Goal: Information Seeking & Learning: Learn about a topic

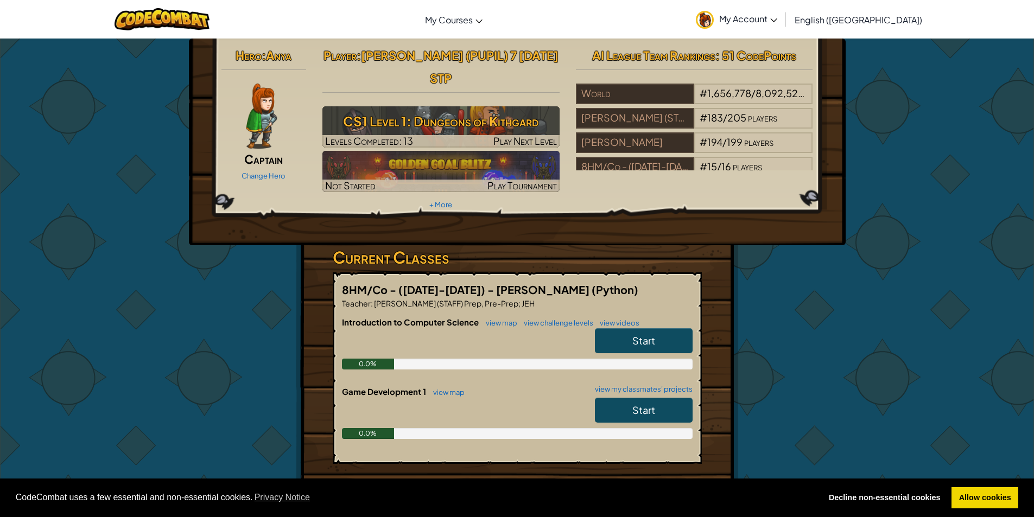
click at [651, 329] on link "Start" at bounding box center [644, 341] width 98 height 25
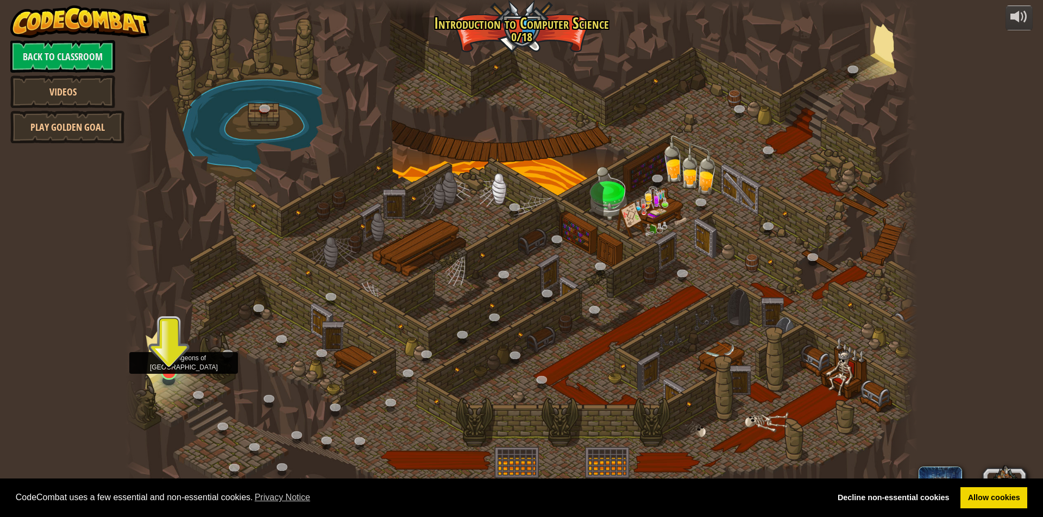
click at [171, 339] on img at bounding box center [168, 349] width 21 height 49
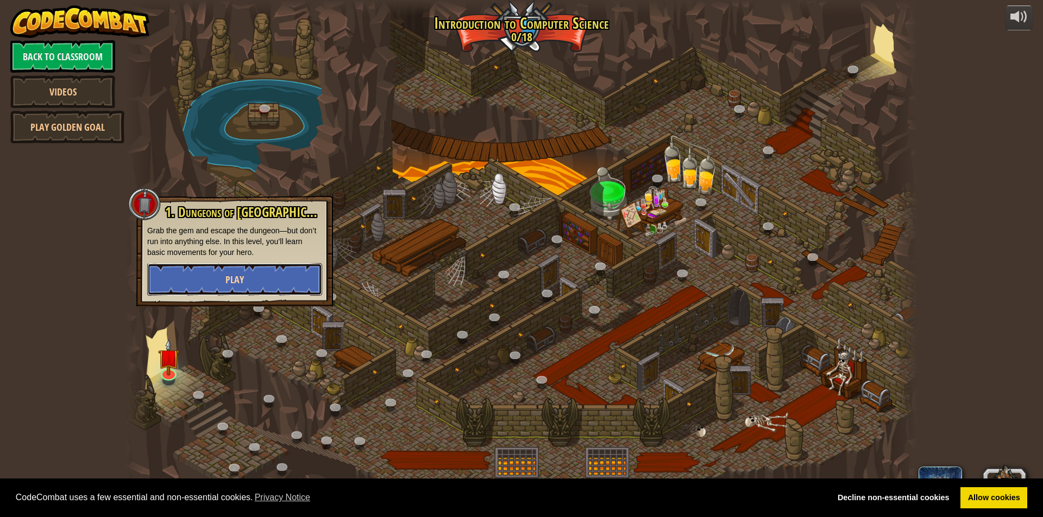
click at [223, 279] on button "Play" at bounding box center [234, 279] width 175 height 33
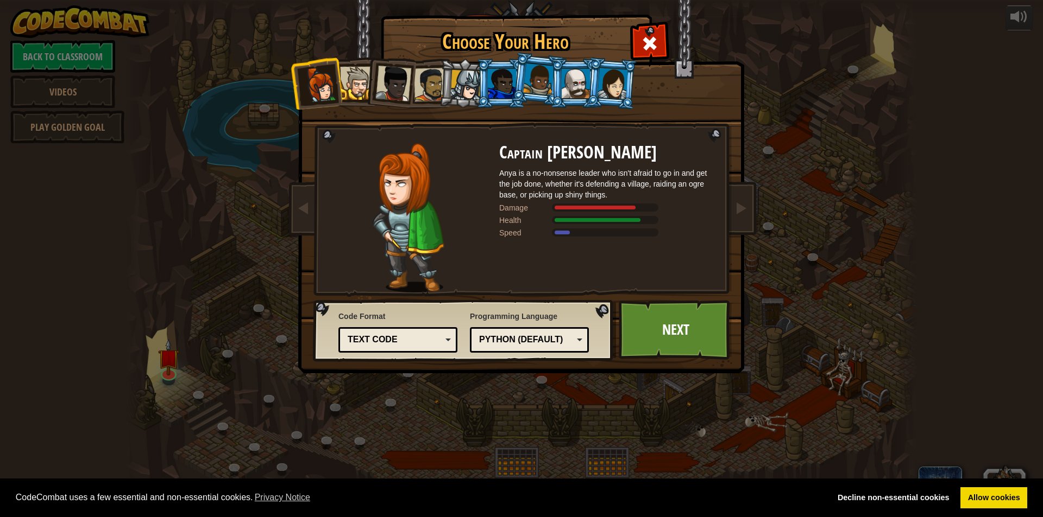
click at [588, 324] on div "Programming Language Python (Default) JavaScript Lua C++ Java (Experimental) Py…" at bounding box center [529, 331] width 119 height 47
click at [690, 356] on link "Next" at bounding box center [674, 330] width 113 height 60
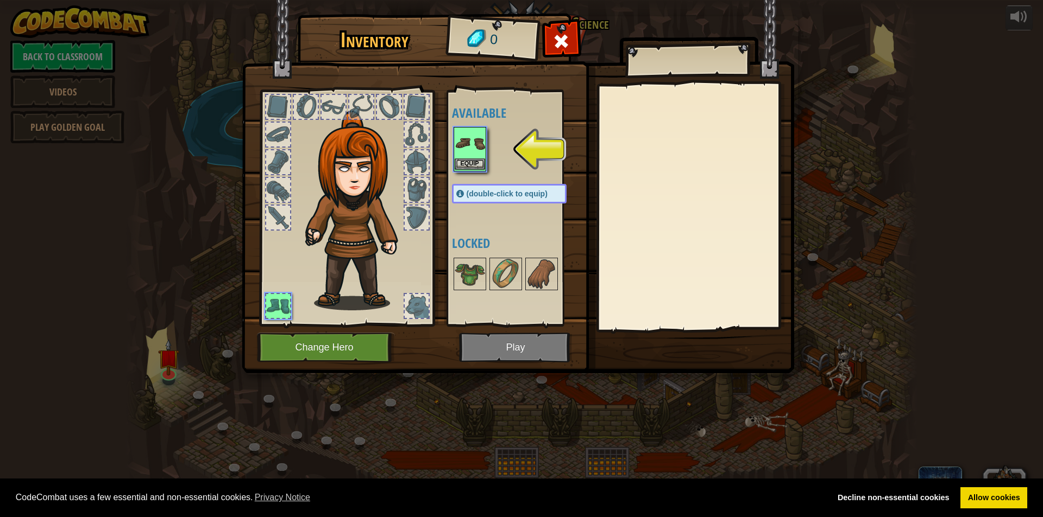
click at [460, 149] on img at bounding box center [469, 143] width 30 height 30
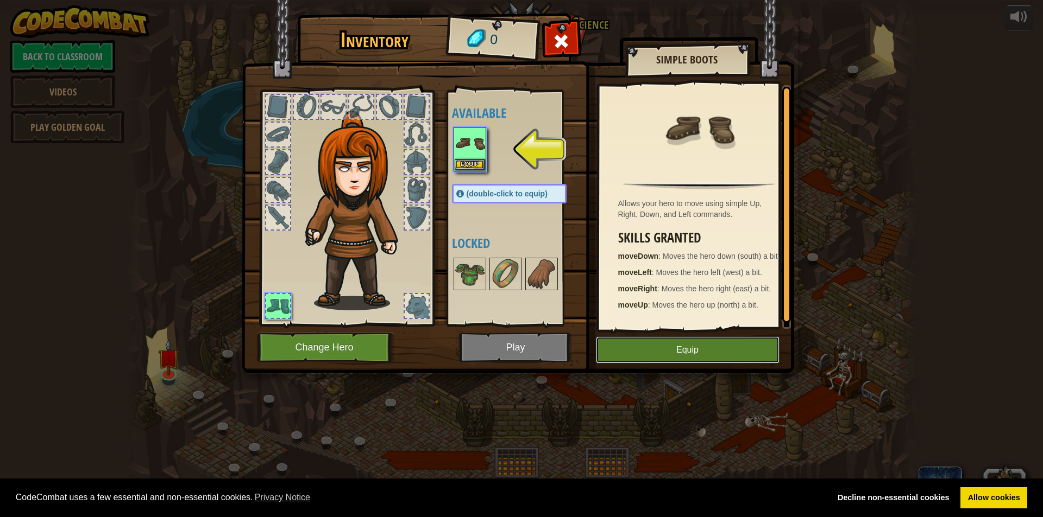
click at [739, 352] on button "Equip" at bounding box center [688, 350] width 184 height 27
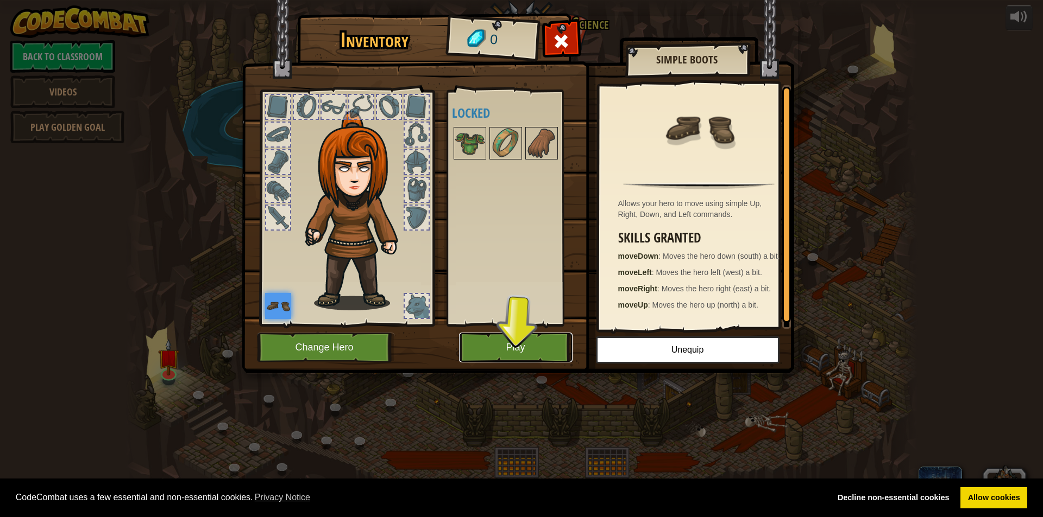
click at [498, 349] on button "Play" at bounding box center [515, 348] width 113 height 30
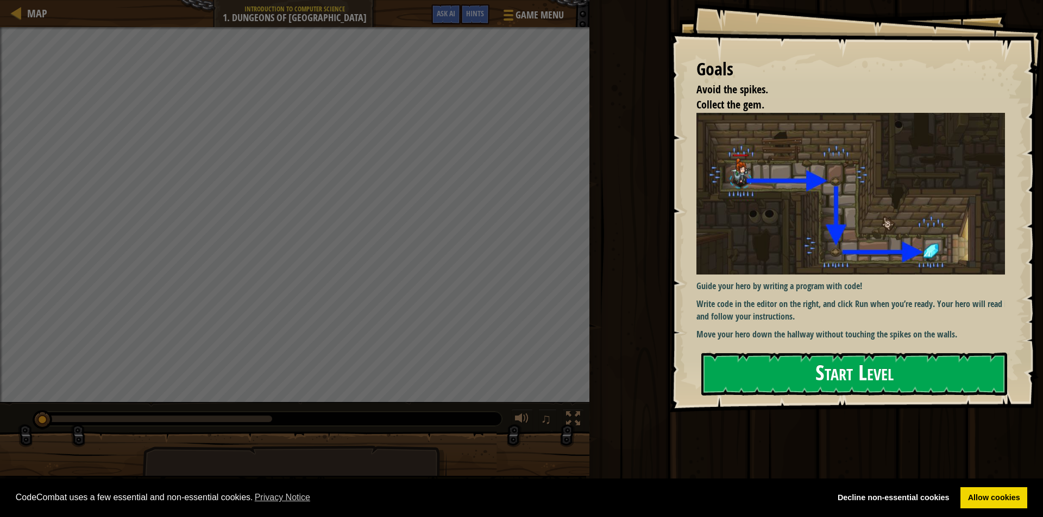
click at [813, 361] on button "Start Level" at bounding box center [854, 374] width 306 height 43
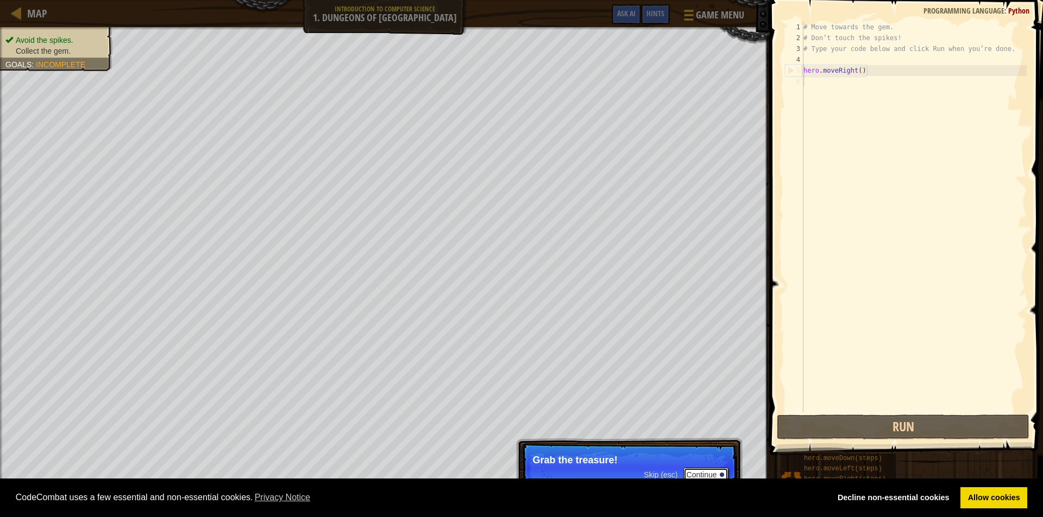
click at [707, 477] on button "Continue" at bounding box center [705, 475] width 45 height 14
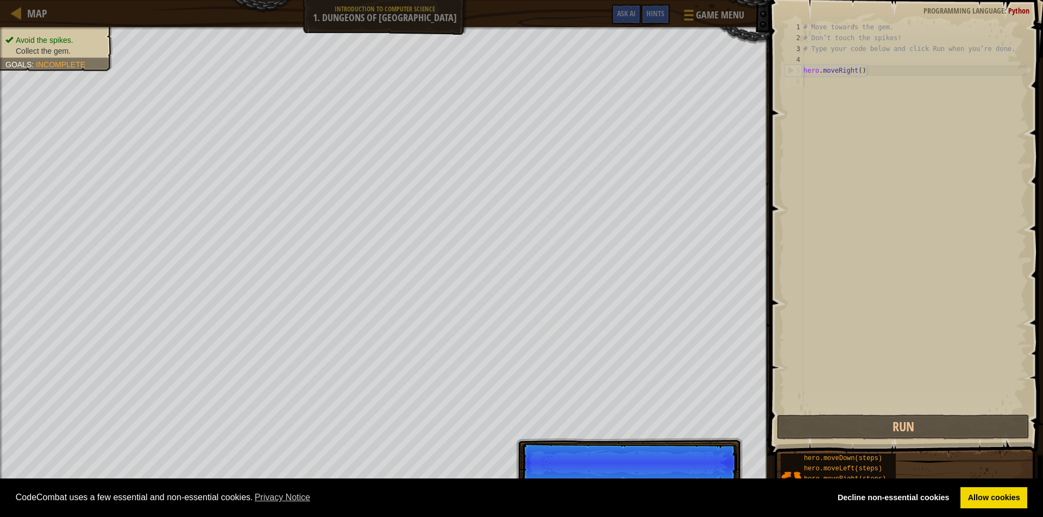
scroll to position [5, 0]
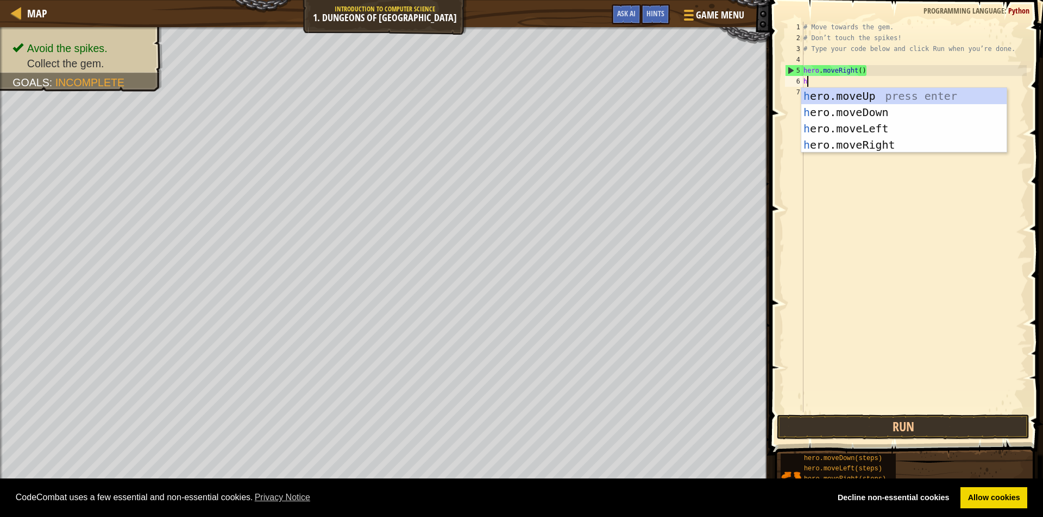
type textarea "he"
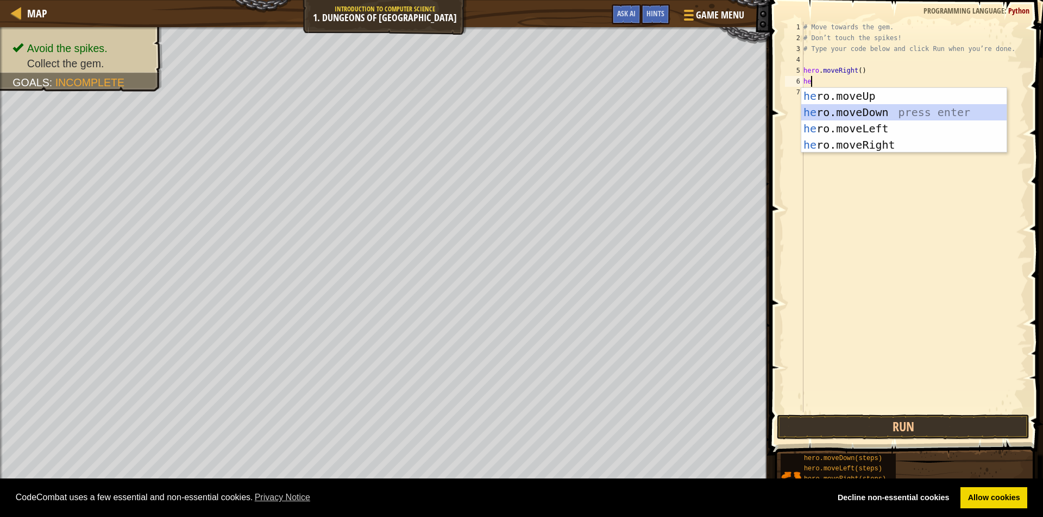
click at [856, 107] on div "he ro.moveUp press enter he ro.moveDown press enter he ro.moveLeft press enter …" at bounding box center [903, 137] width 205 height 98
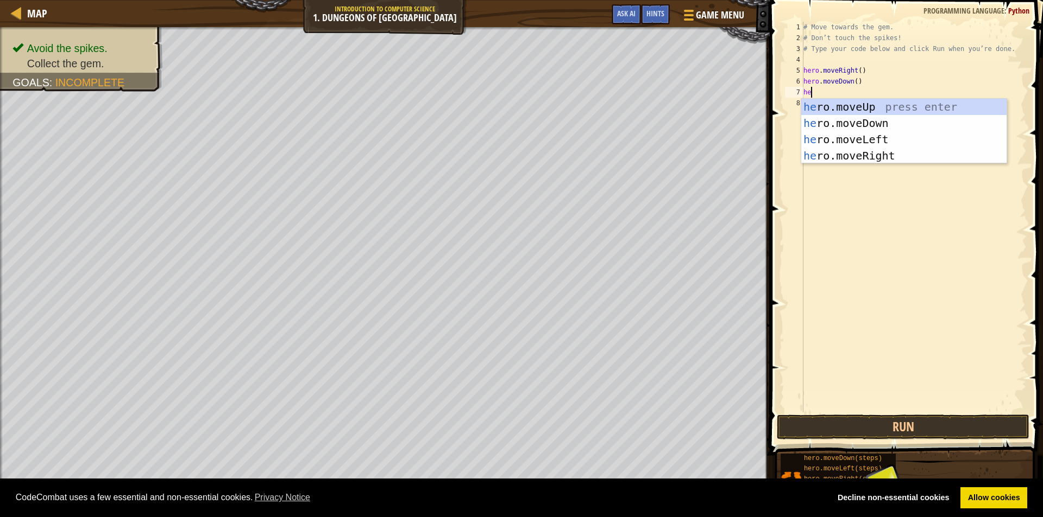
type textarea "her"
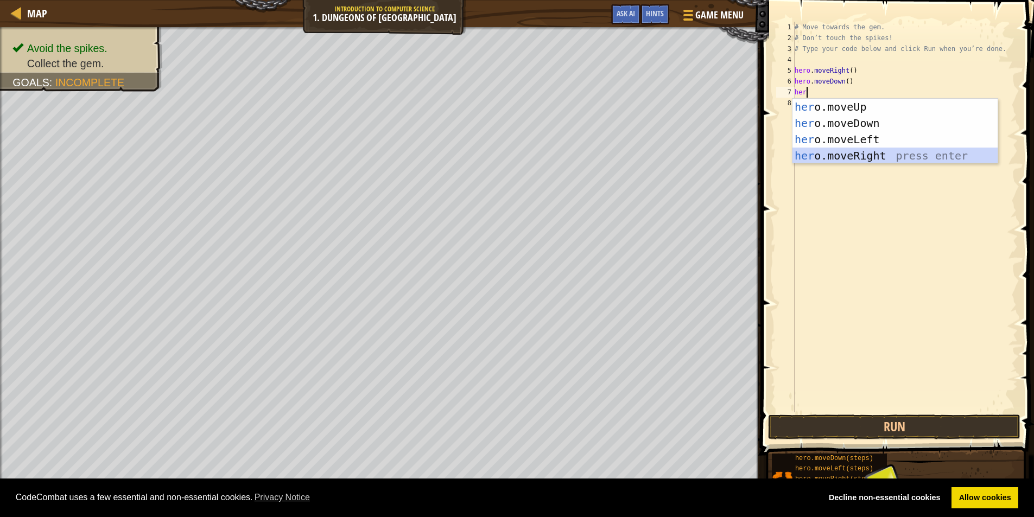
click at [811, 154] on div "her o.moveUp press enter her o.moveDown press enter her o.moveLeft press enter …" at bounding box center [895, 148] width 205 height 98
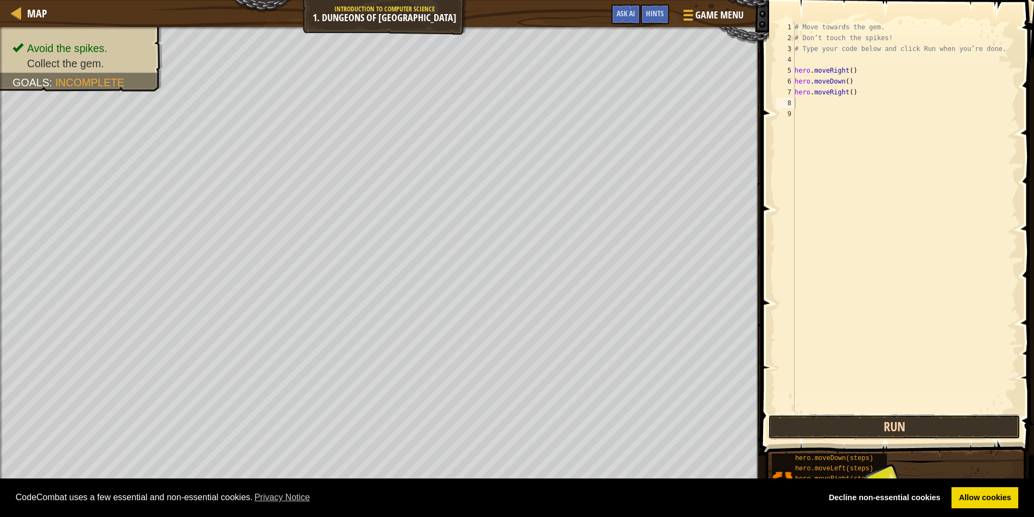
click at [796, 422] on button "Run" at bounding box center [894, 427] width 252 height 25
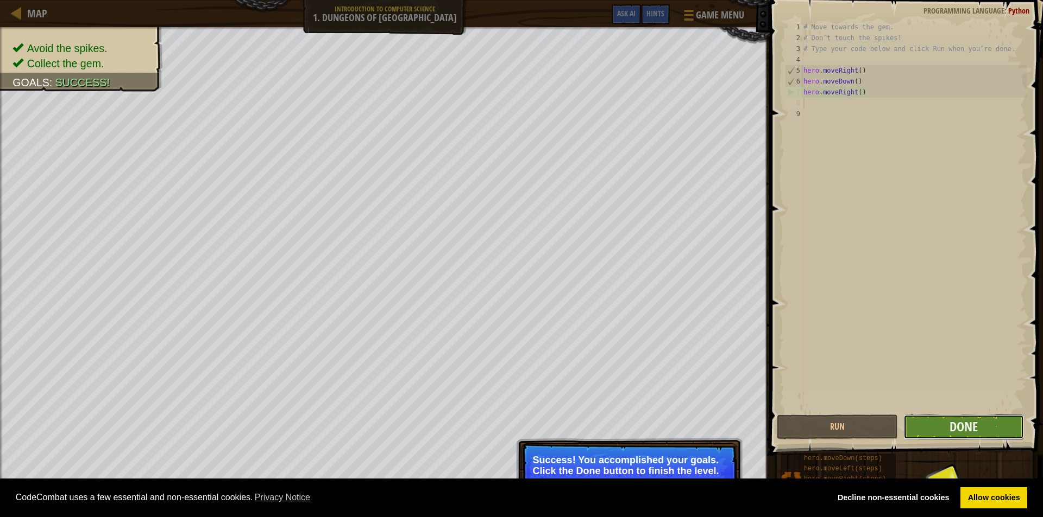
click at [992, 416] on button "Done" at bounding box center [963, 427] width 121 height 25
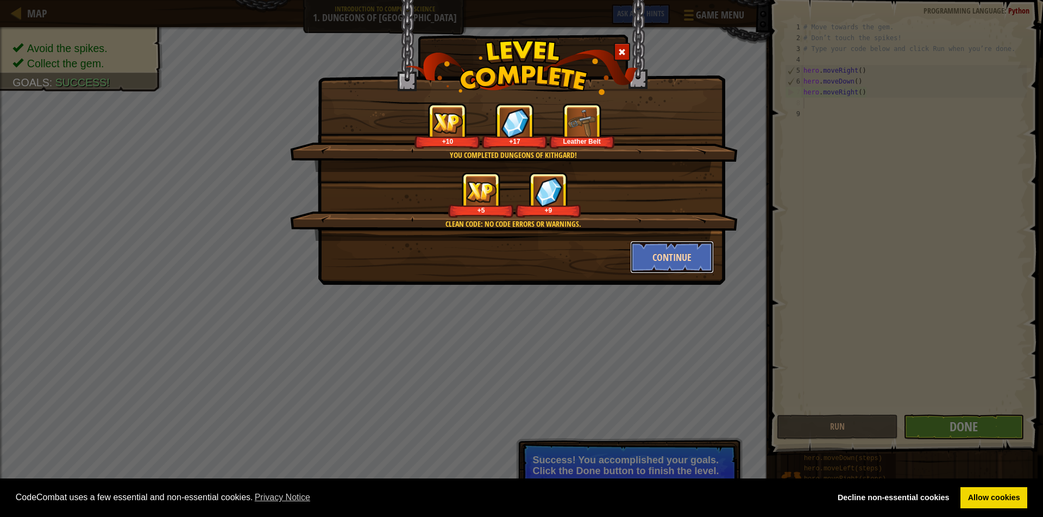
click at [666, 255] on button "Continue" at bounding box center [672, 257] width 84 height 33
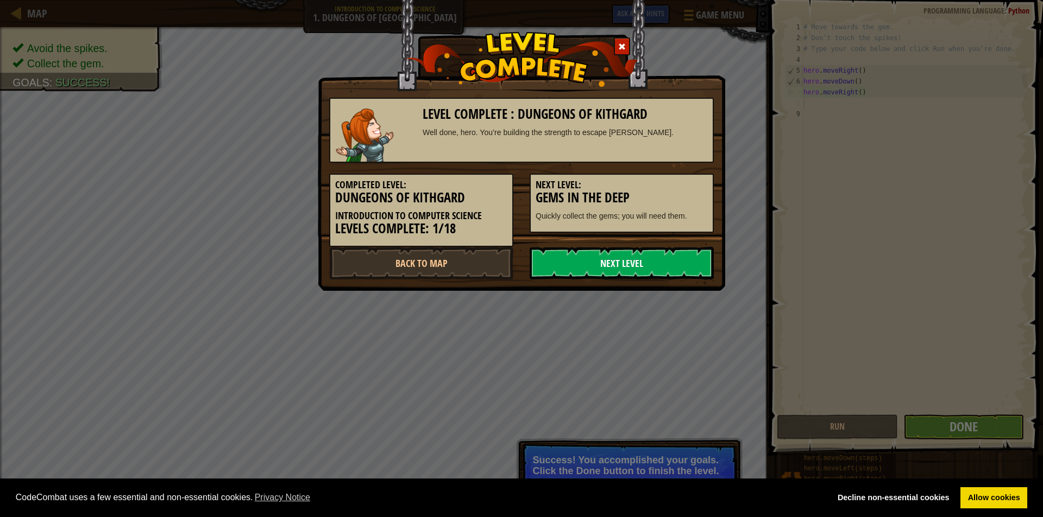
click at [665, 267] on link "Next Level" at bounding box center [621, 263] width 184 height 33
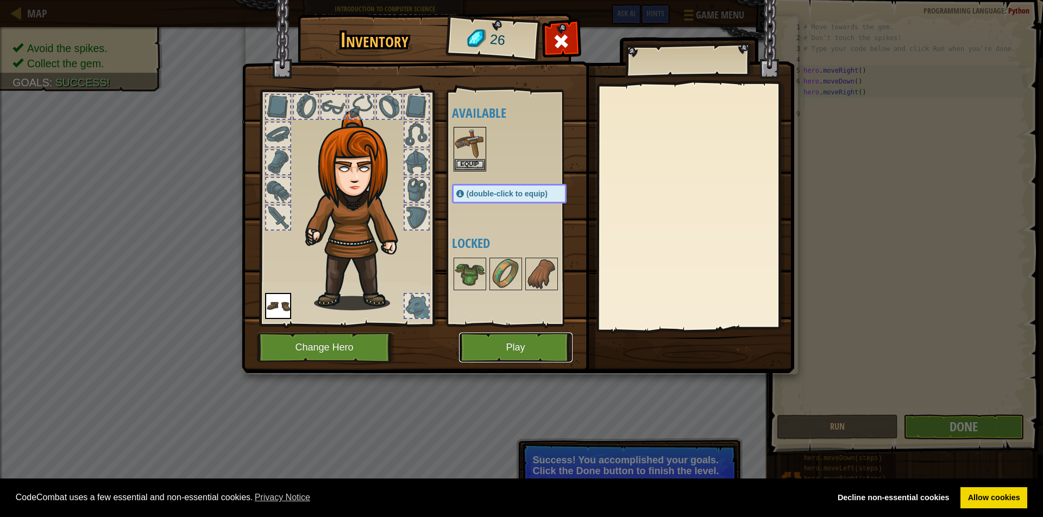
click at [540, 352] on button "Play" at bounding box center [515, 348] width 113 height 30
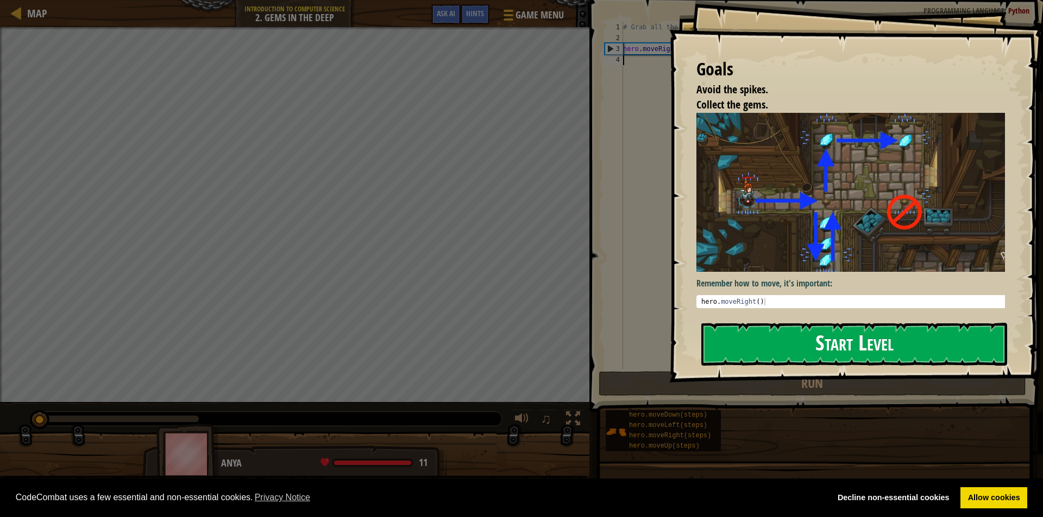
click at [786, 336] on button "Start Level" at bounding box center [854, 344] width 306 height 43
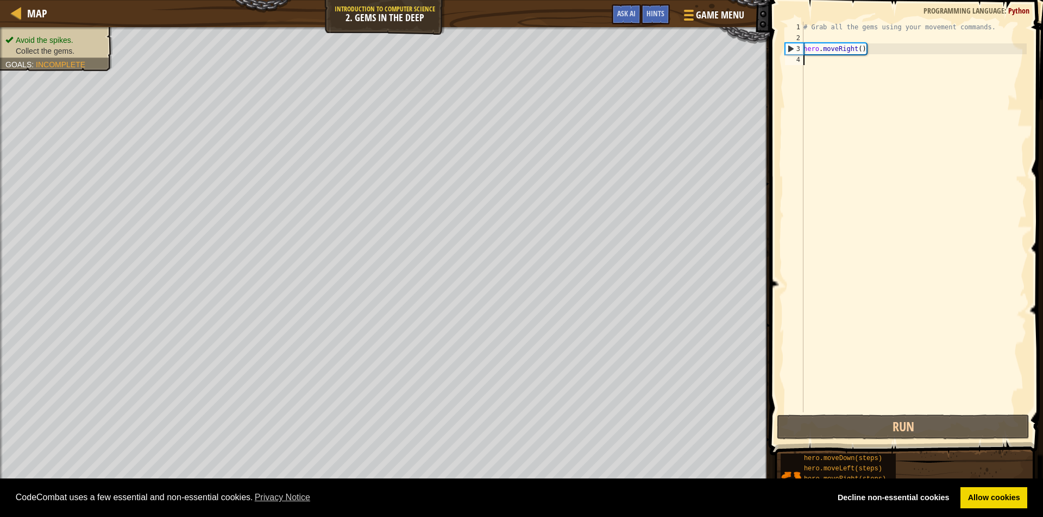
type textarea "h"
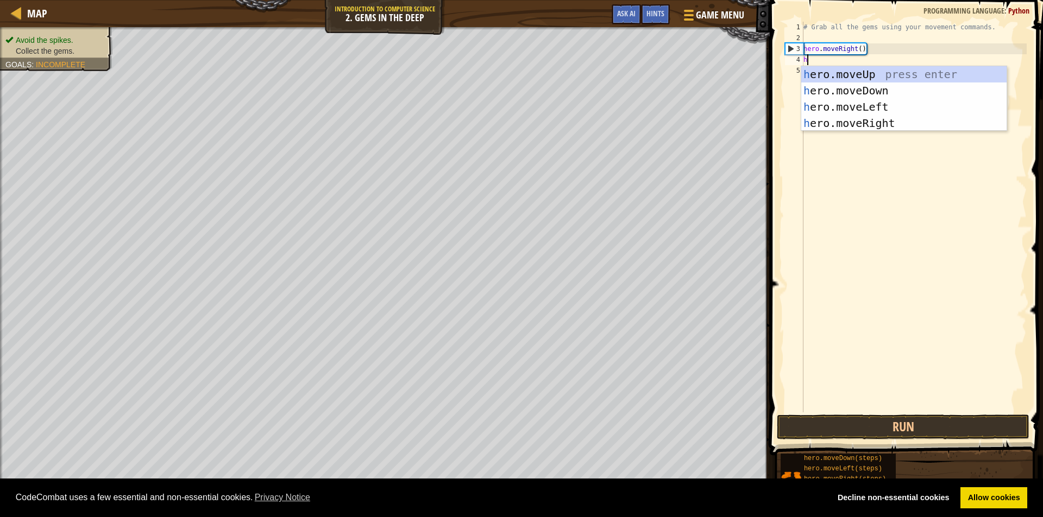
scroll to position [5, 0]
click at [844, 68] on div "h ero.moveUp press enter h ero.moveDown press enter h ero.moveLeft press enter …" at bounding box center [903, 115] width 205 height 98
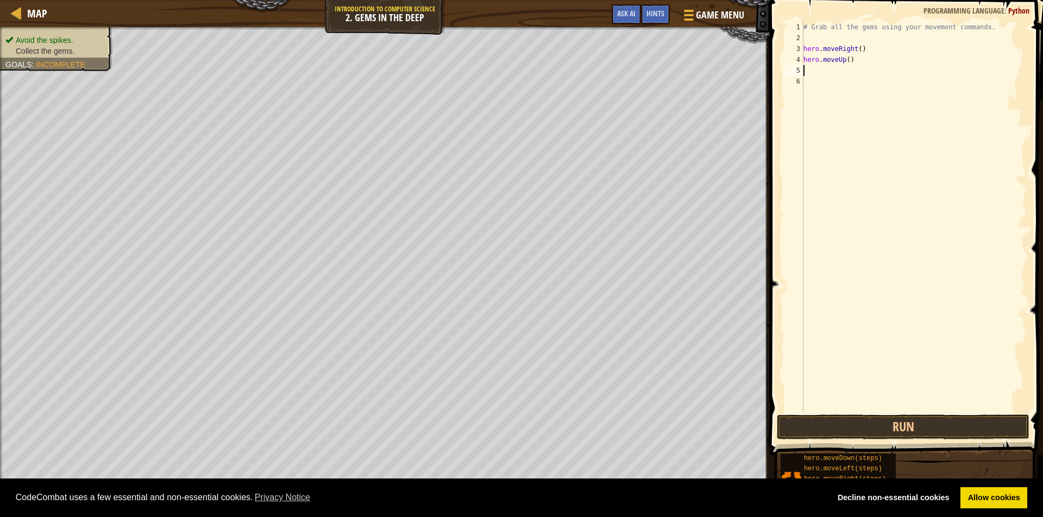
type textarea "h"
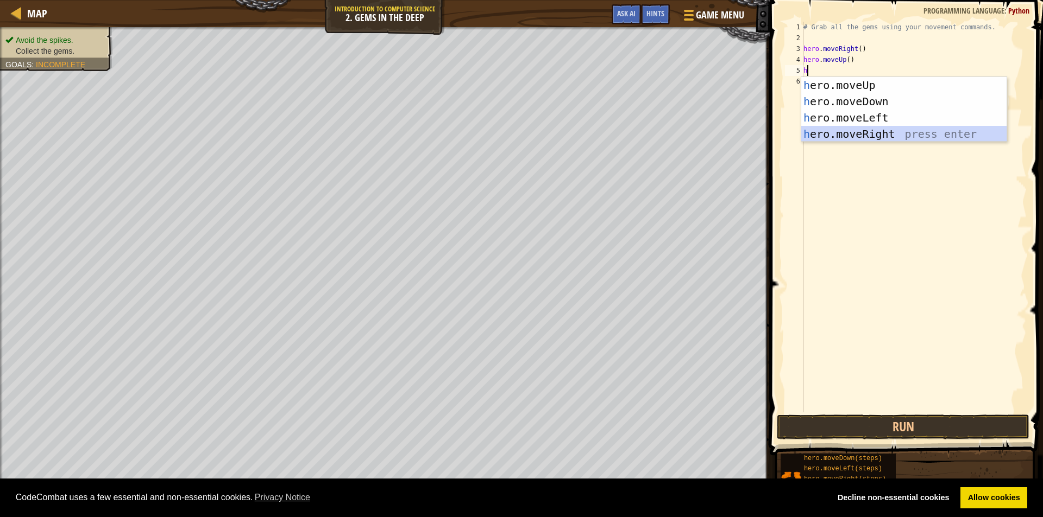
click at [880, 131] on div "h ero.moveUp press enter h ero.moveDown press enter h ero.moveLeft press enter …" at bounding box center [903, 126] width 205 height 98
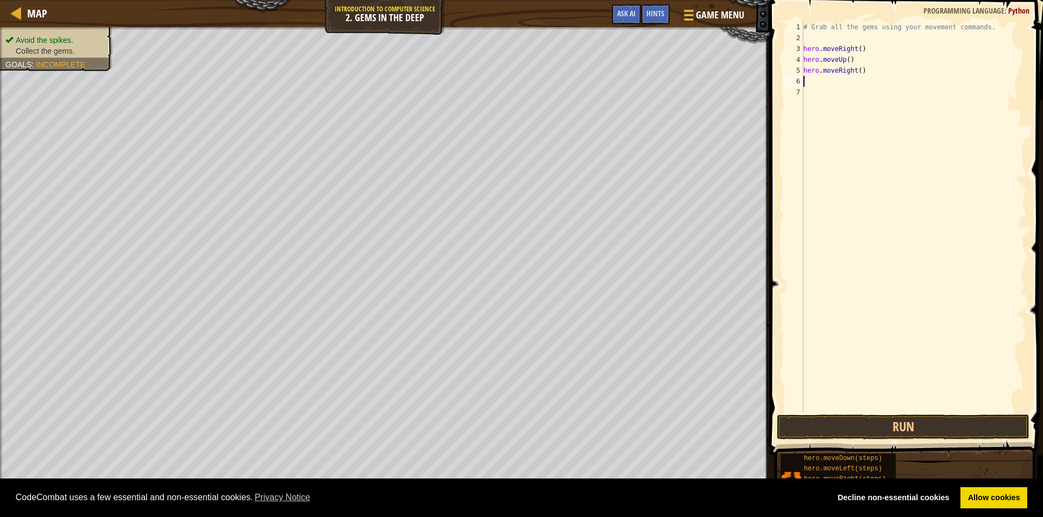
type textarea "h"
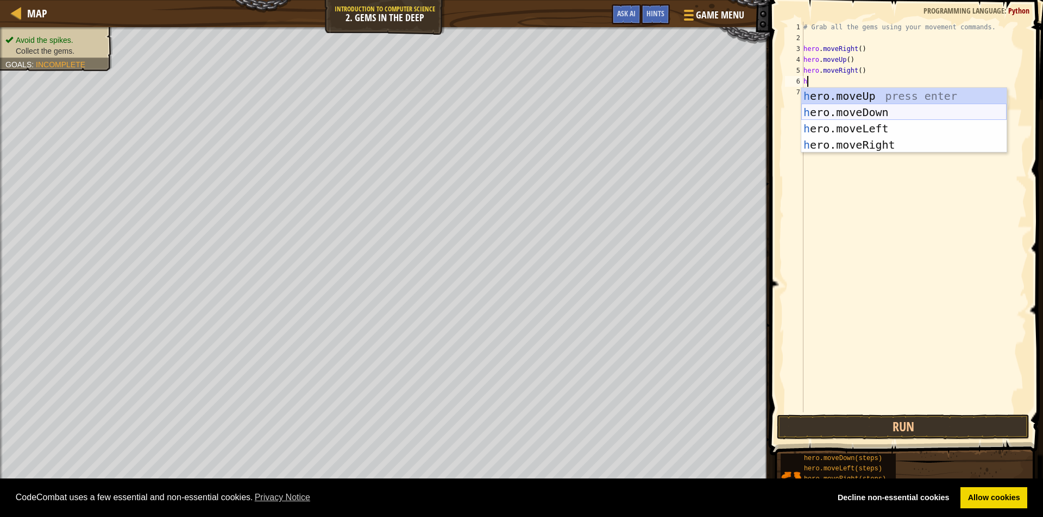
click at [882, 114] on div "h ero.moveUp press enter h ero.moveDown press enter h ero.moveLeft press enter …" at bounding box center [903, 137] width 205 height 98
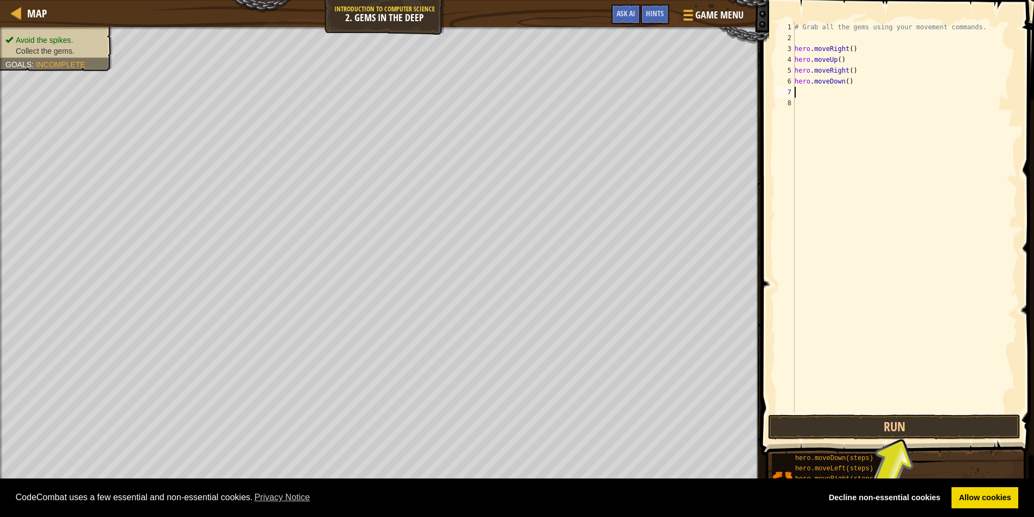
type textarea "h"
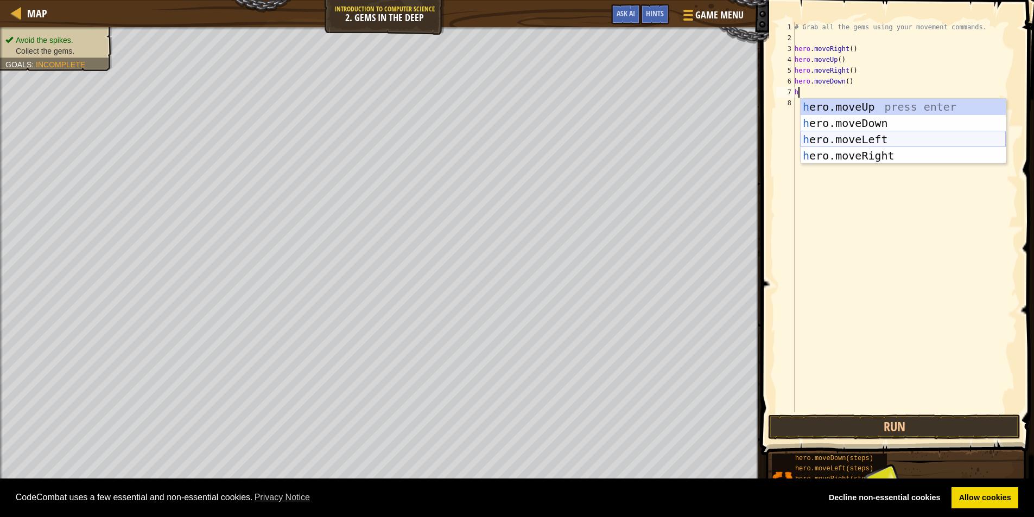
click at [836, 141] on div "h ero.moveUp press enter h ero.moveDown press enter h ero.moveLeft press enter …" at bounding box center [903, 148] width 205 height 98
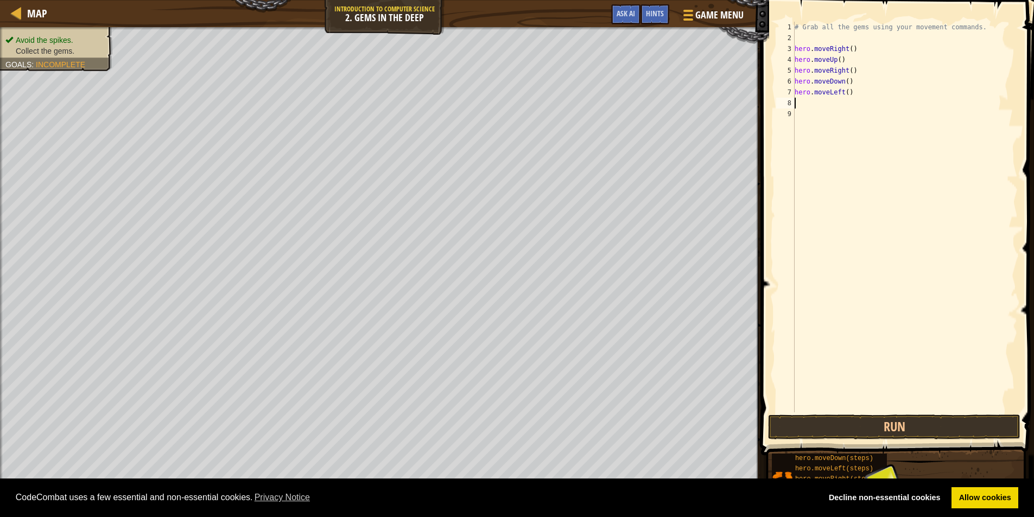
type textarea "h"
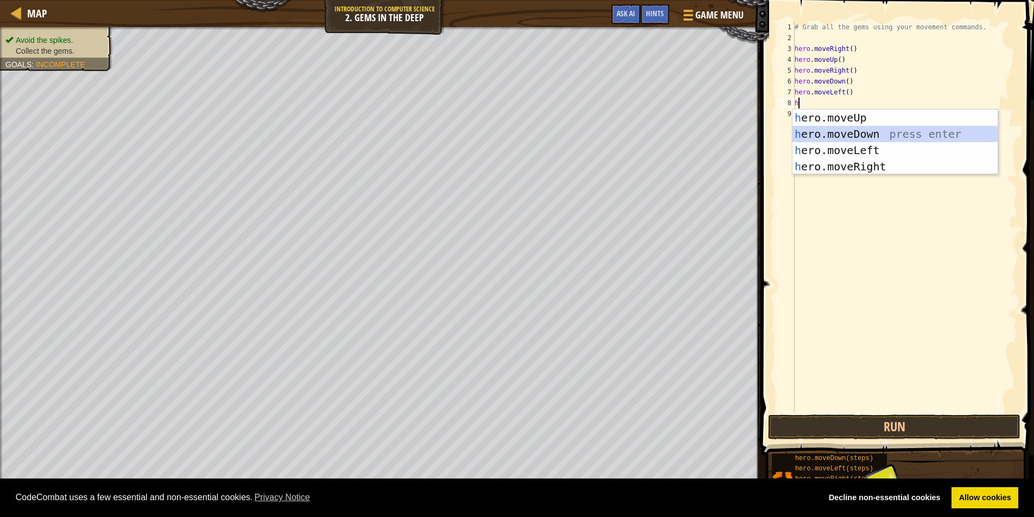
click at [823, 130] on div "h ero.moveUp press enter h ero.moveDown press enter h ero.moveLeft press enter …" at bounding box center [895, 159] width 205 height 98
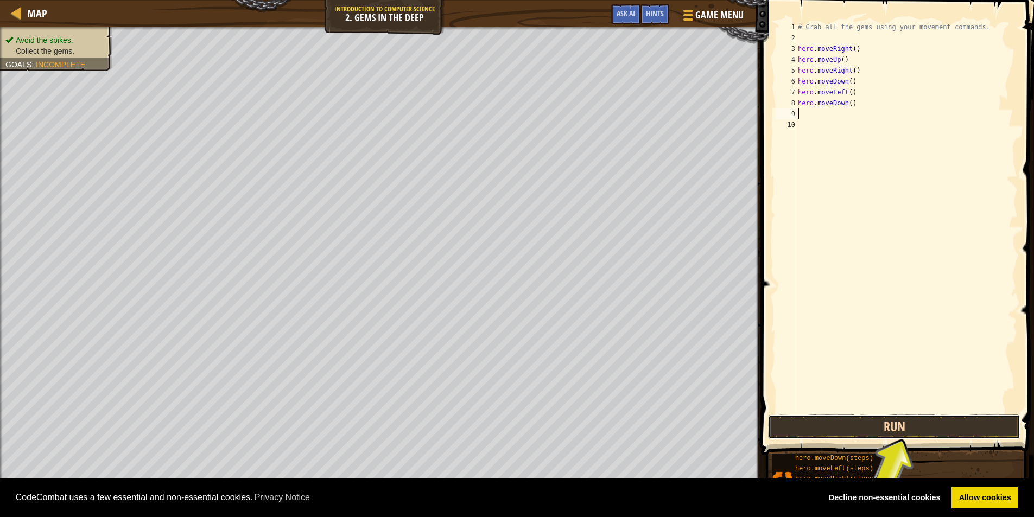
click at [908, 430] on button "Run" at bounding box center [894, 427] width 252 height 25
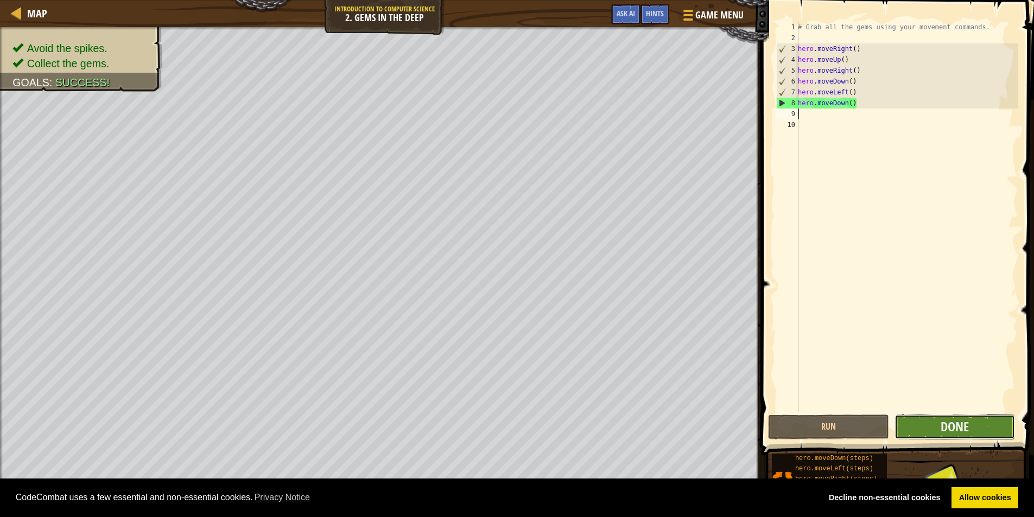
click at [921, 433] on button "Done" at bounding box center [955, 427] width 121 height 25
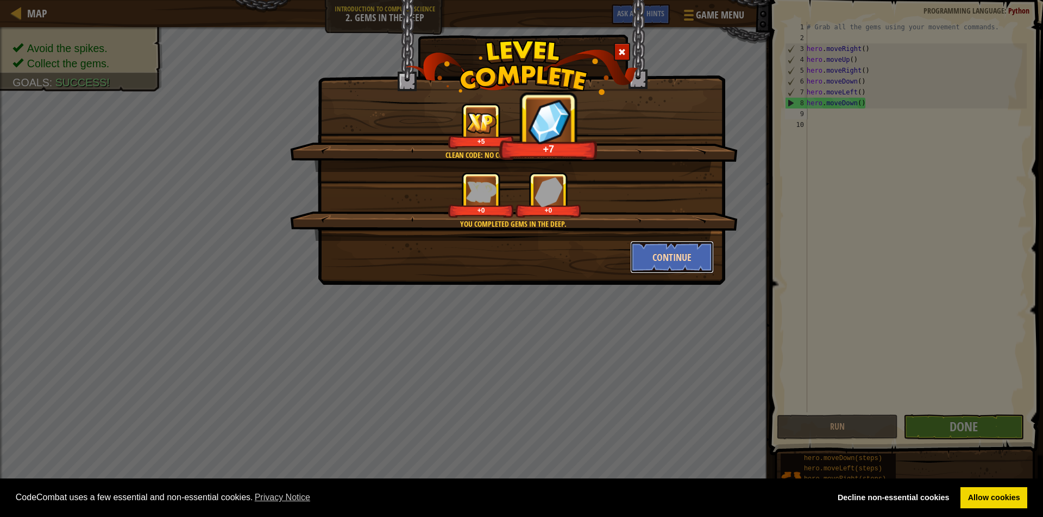
click at [635, 252] on button "Continue" at bounding box center [672, 257] width 84 height 33
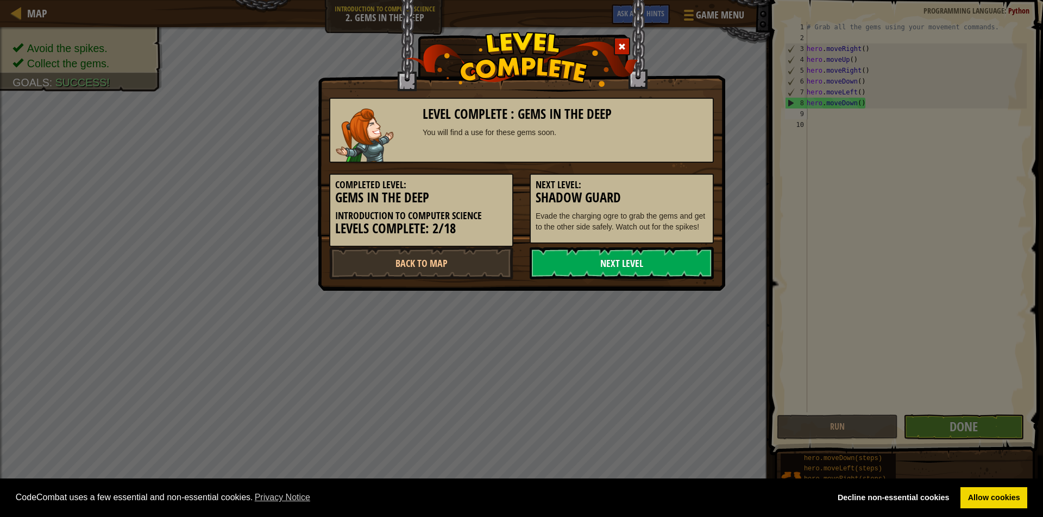
click at [634, 256] on link "Next Level" at bounding box center [621, 263] width 184 height 33
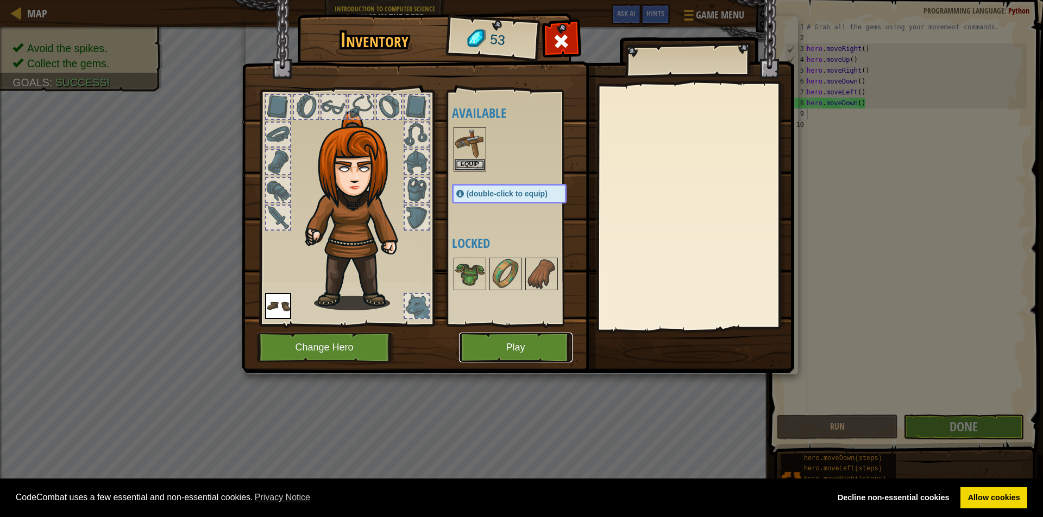
click at [518, 345] on button "Play" at bounding box center [515, 348] width 113 height 30
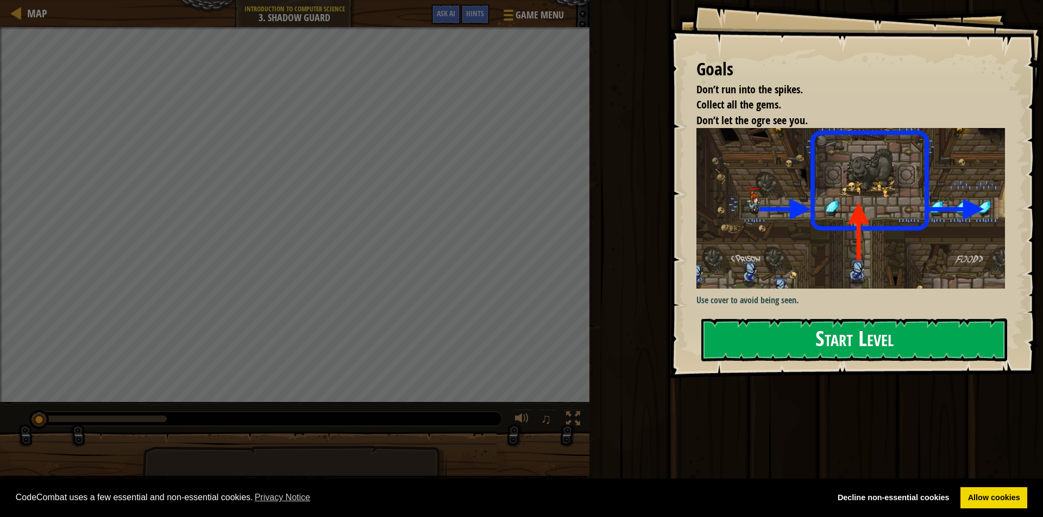
click at [797, 216] on img at bounding box center [854, 208] width 317 height 161
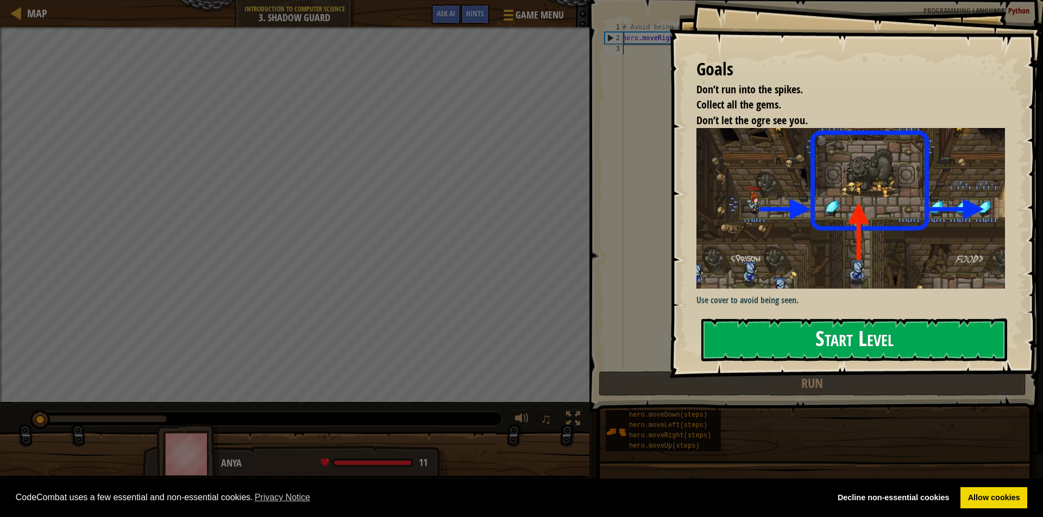
click at [771, 339] on button "Start Level" at bounding box center [854, 340] width 306 height 43
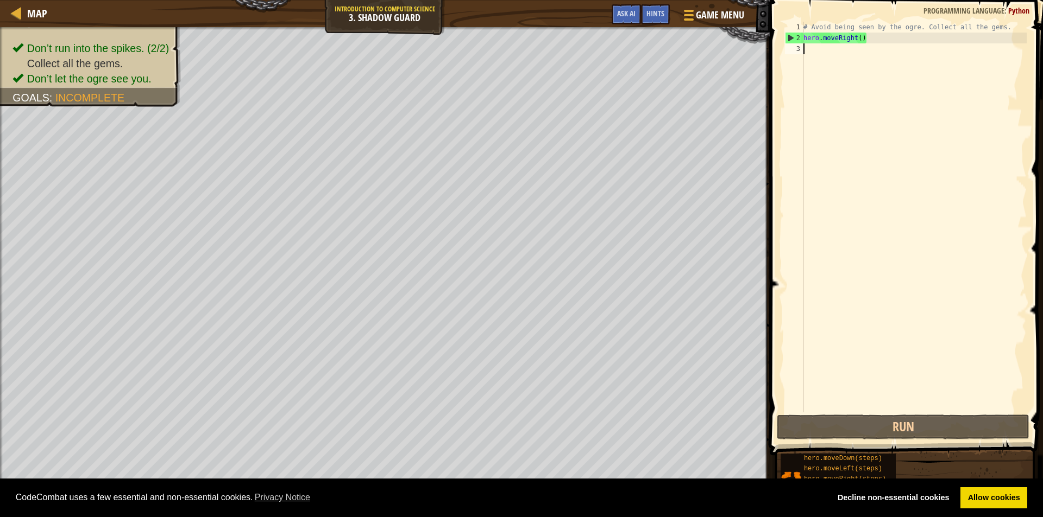
type textarea "h"
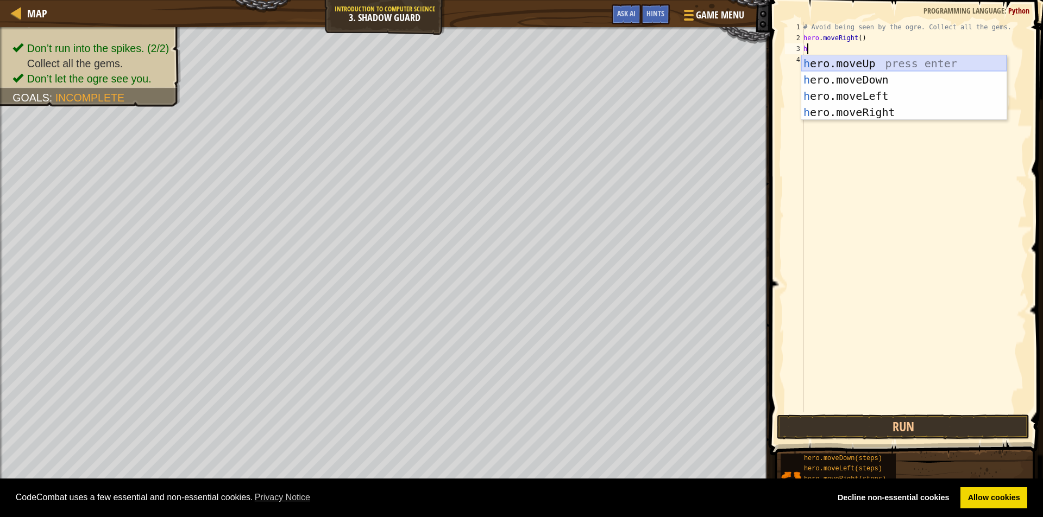
click at [861, 65] on div "h ero.moveUp press enter h ero.moveDown press enter h ero.moveLeft press enter …" at bounding box center [903, 104] width 205 height 98
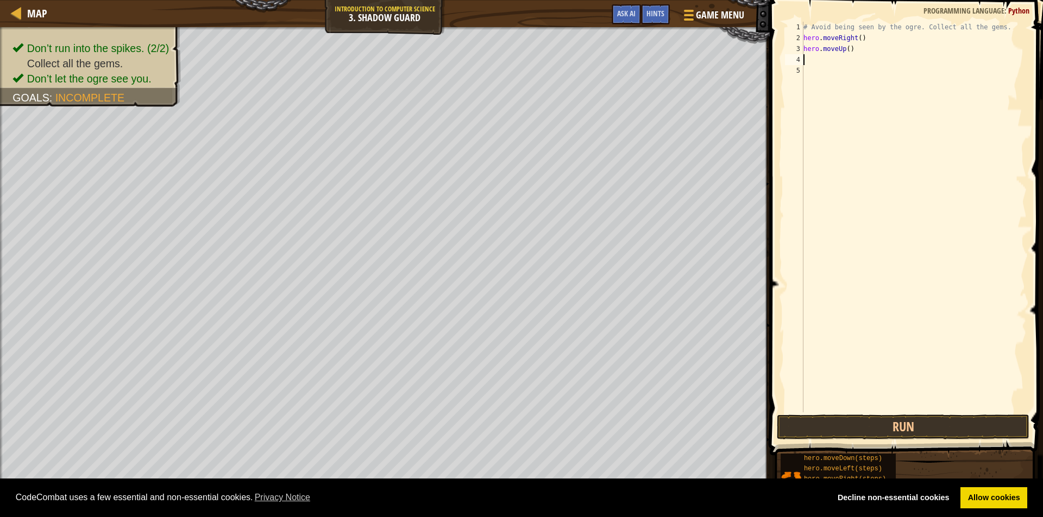
type textarea "h"
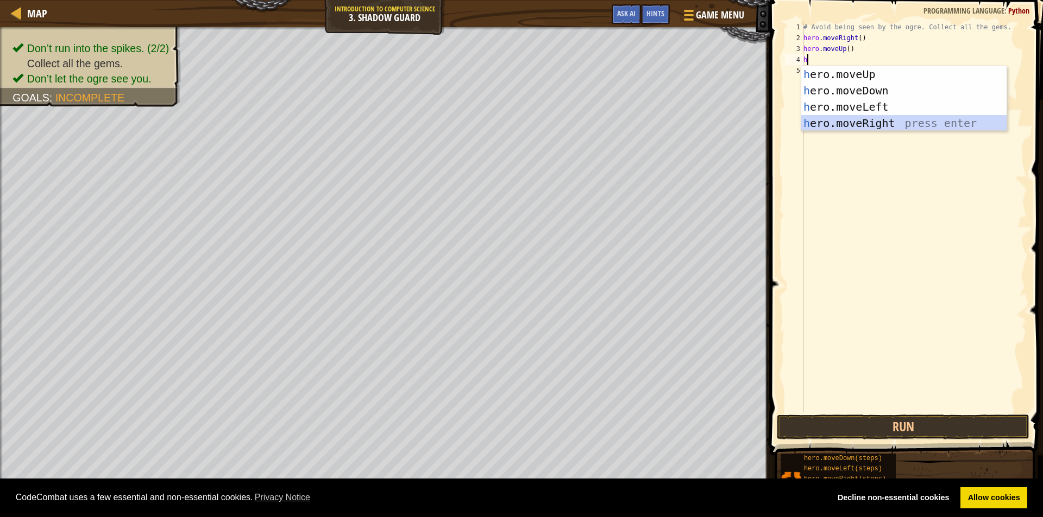
click at [849, 117] on div "h ero.moveUp press enter h ero.moveDown press enter h ero.moveLeft press enter …" at bounding box center [903, 115] width 205 height 98
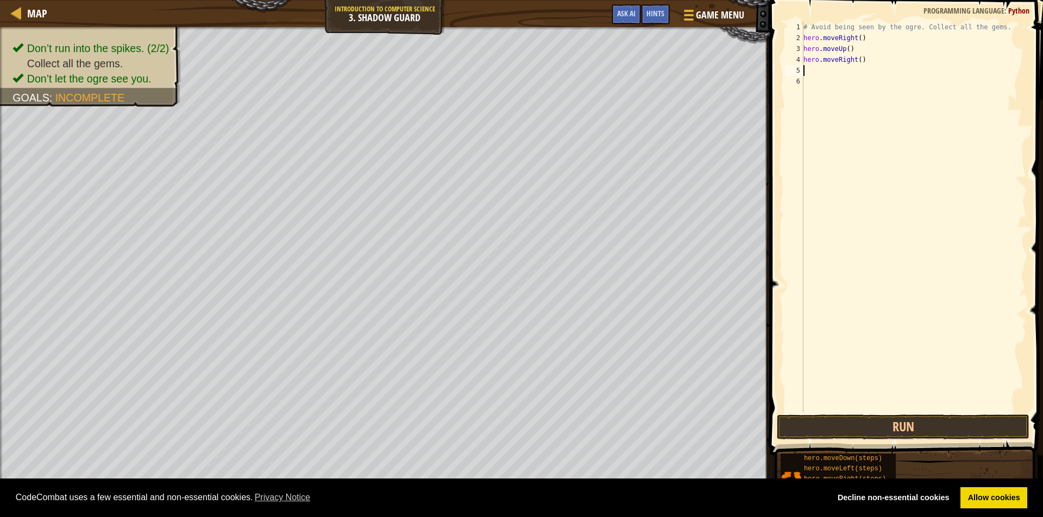
type textarea "h"
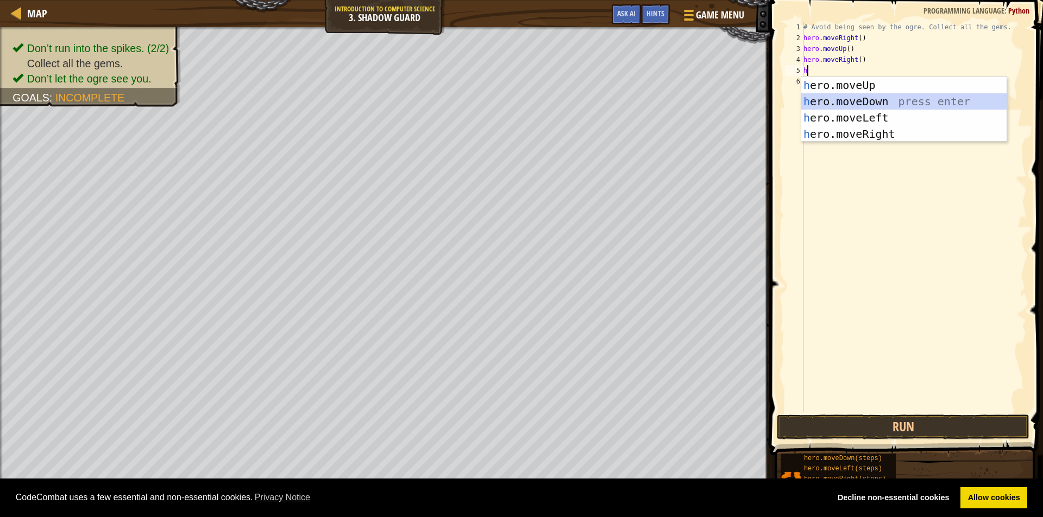
click at [855, 98] on div "h ero.moveUp press enter h ero.moveDown press enter h ero.moveLeft press enter …" at bounding box center [903, 126] width 205 height 98
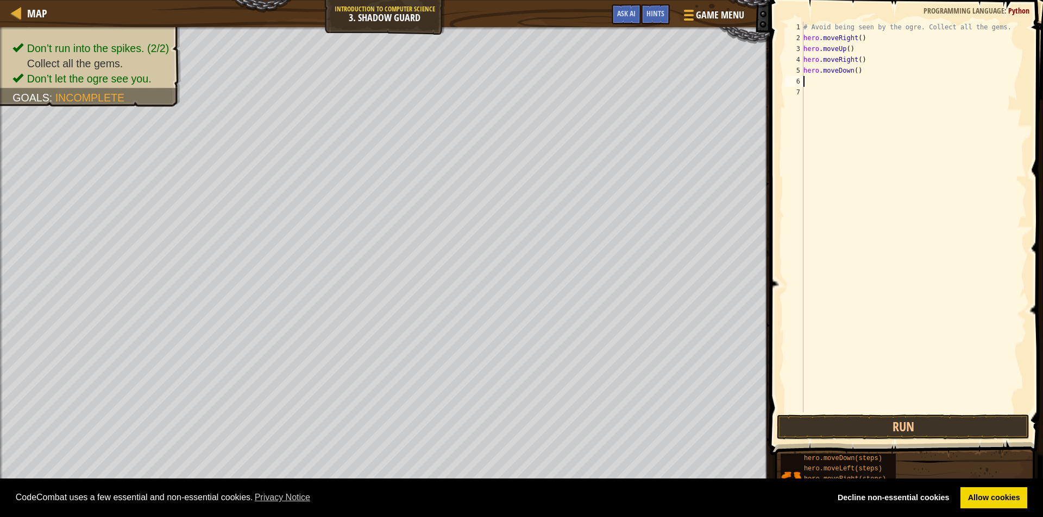
type textarea "h"
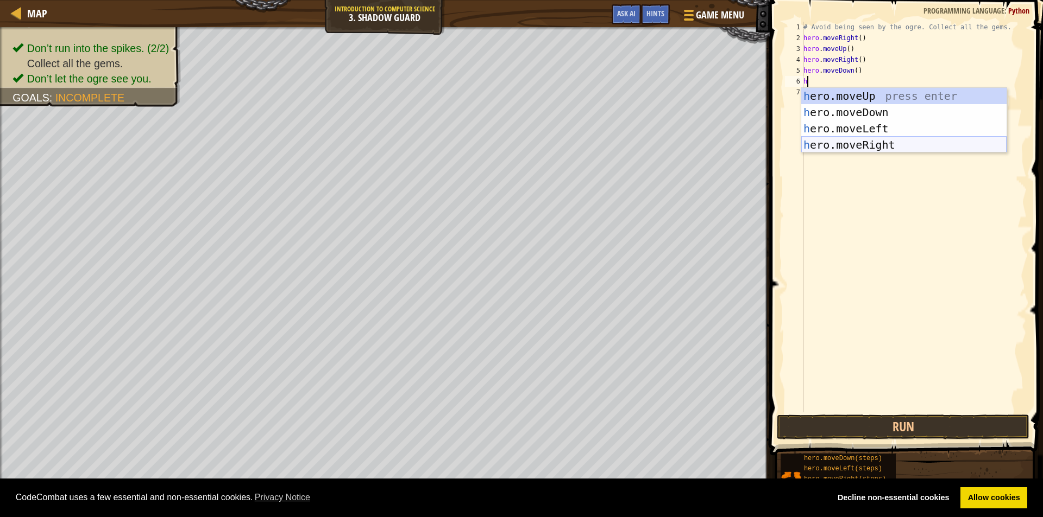
click at [848, 147] on div "h ero.moveUp press enter h ero.moveDown press enter h ero.moveLeft press enter …" at bounding box center [903, 137] width 205 height 98
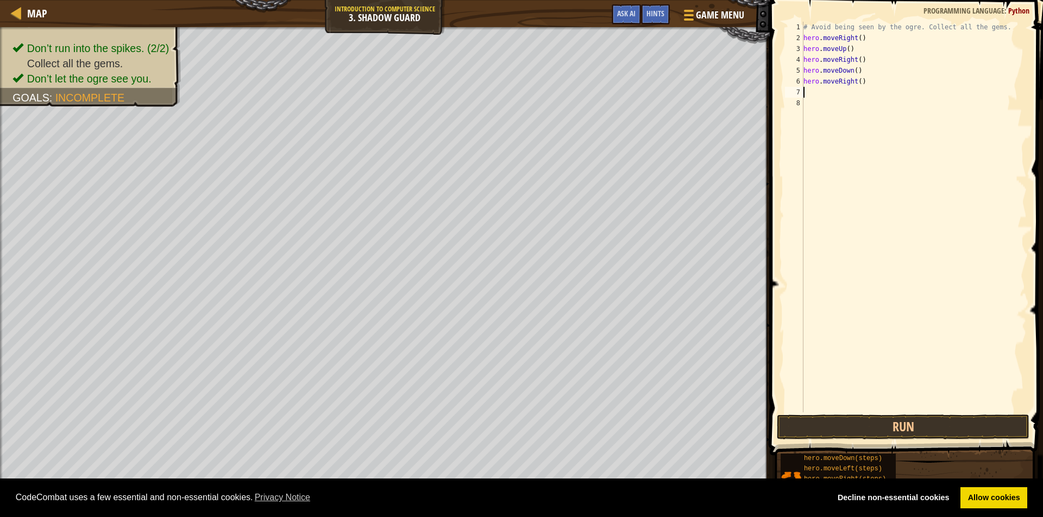
type textarea "h"
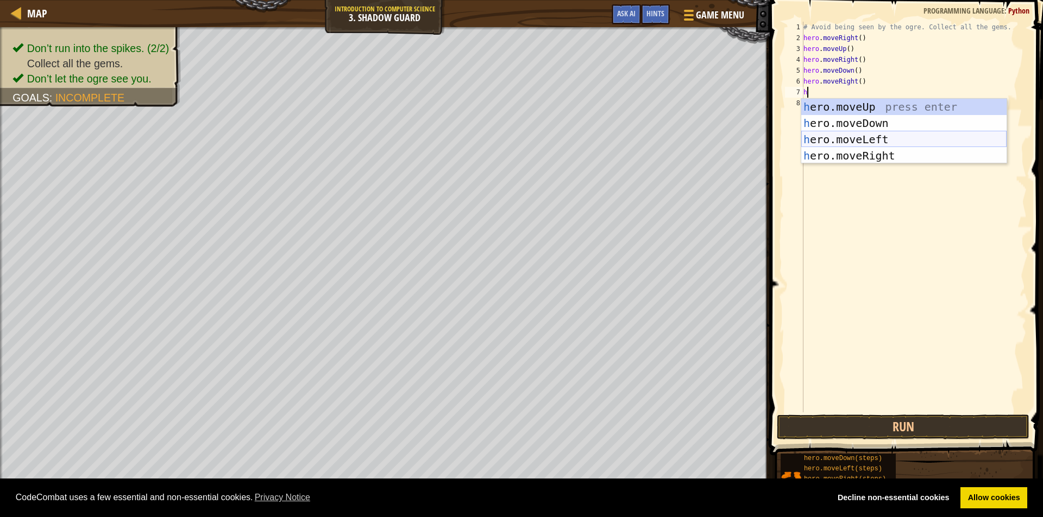
click at [839, 137] on div "h ero.moveUp press enter h ero.moveDown press enter h ero.moveLeft press enter …" at bounding box center [903, 148] width 205 height 98
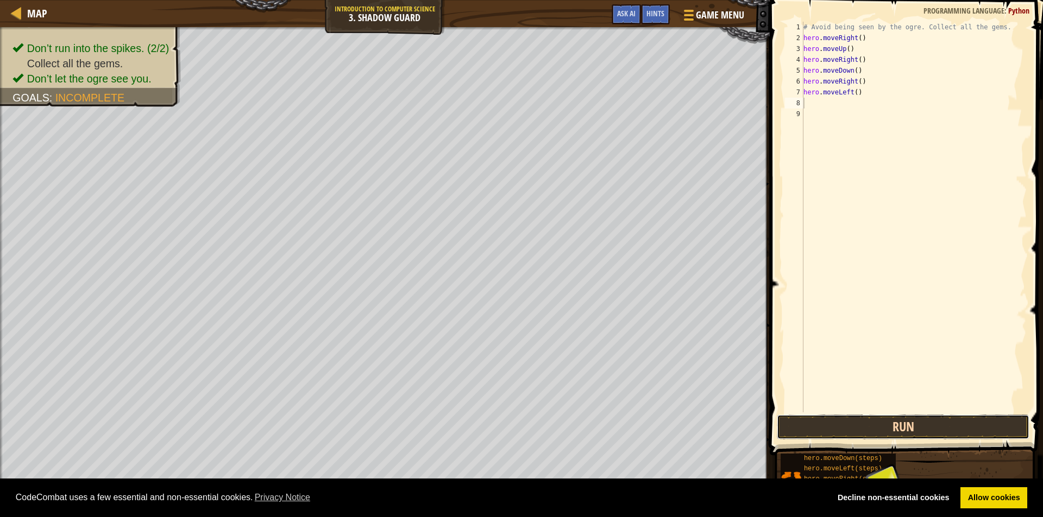
click at [852, 433] on button "Run" at bounding box center [902, 427] width 252 height 25
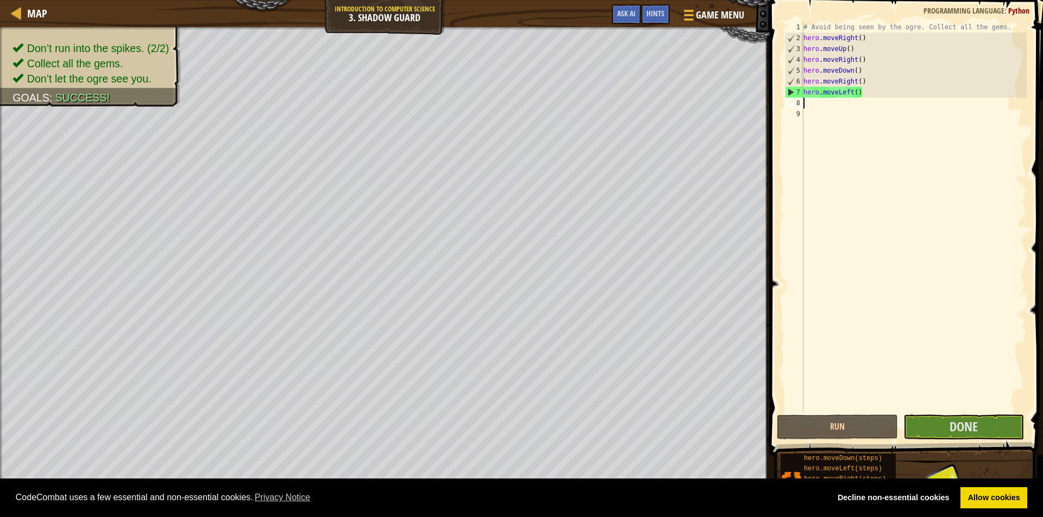
click at [868, 99] on div "# Avoid being seen by the ogre. Collect all the gems. hero . moveRight ( ) hero…" at bounding box center [913, 228] width 225 height 413
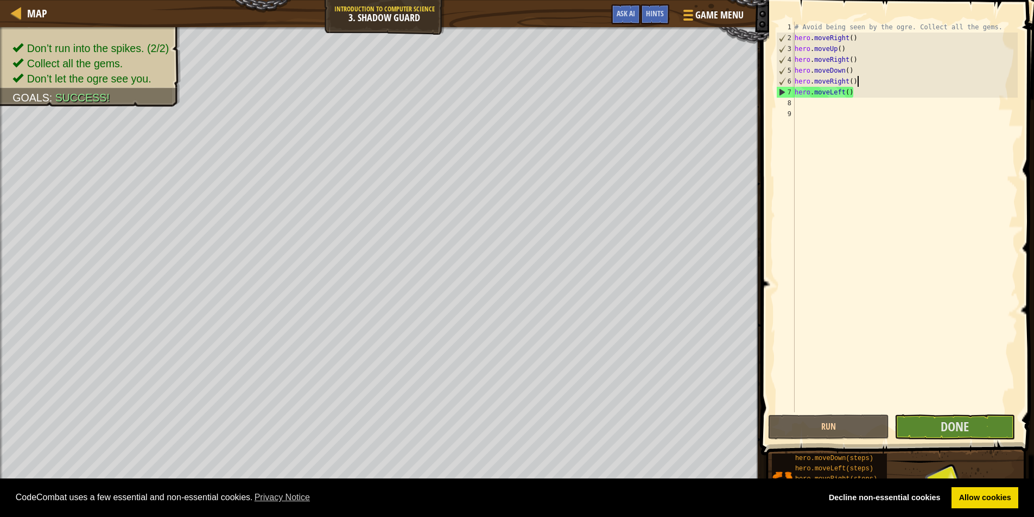
click at [857, 88] on div "# Avoid being seen by the ogre. Collect all the gems. hero . moveRight ( ) hero…" at bounding box center [905, 228] width 225 height 413
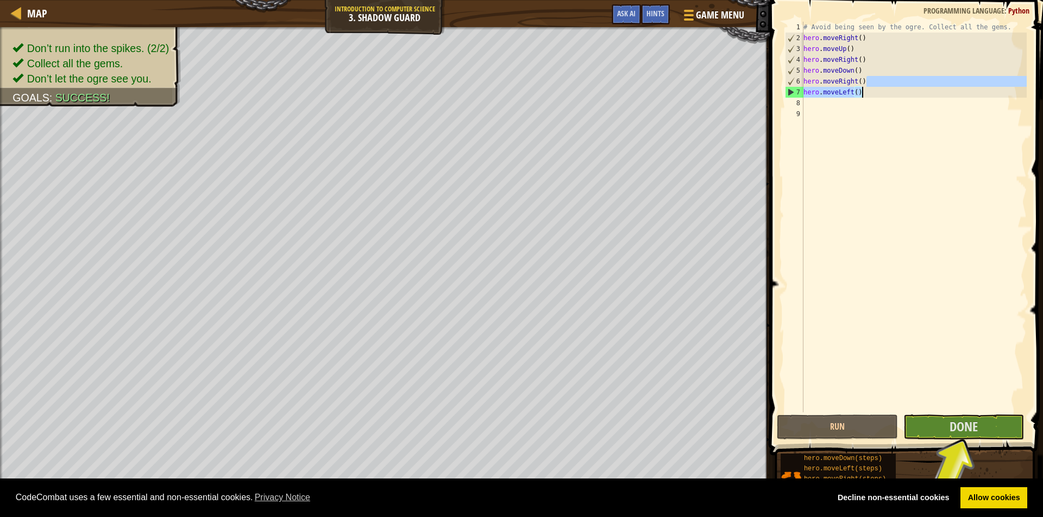
click at [857, 89] on div "# Avoid being seen by the ogre. Collect all the gems. hero . moveRight ( ) hero…" at bounding box center [913, 217] width 225 height 391
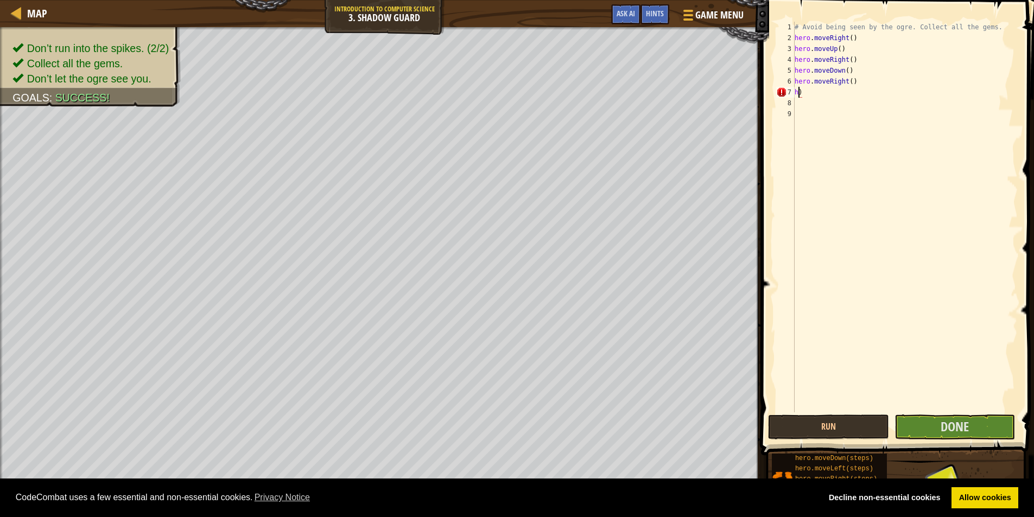
type textarea ")"
click at [825, 96] on div "# Avoid being seen by the ogre. Collect all the gems. hero . moveRight ( ) hero…" at bounding box center [905, 228] width 225 height 413
click at [856, 441] on span at bounding box center [899, 213] width 282 height 488
click at [856, 430] on button "Run" at bounding box center [828, 427] width 121 height 25
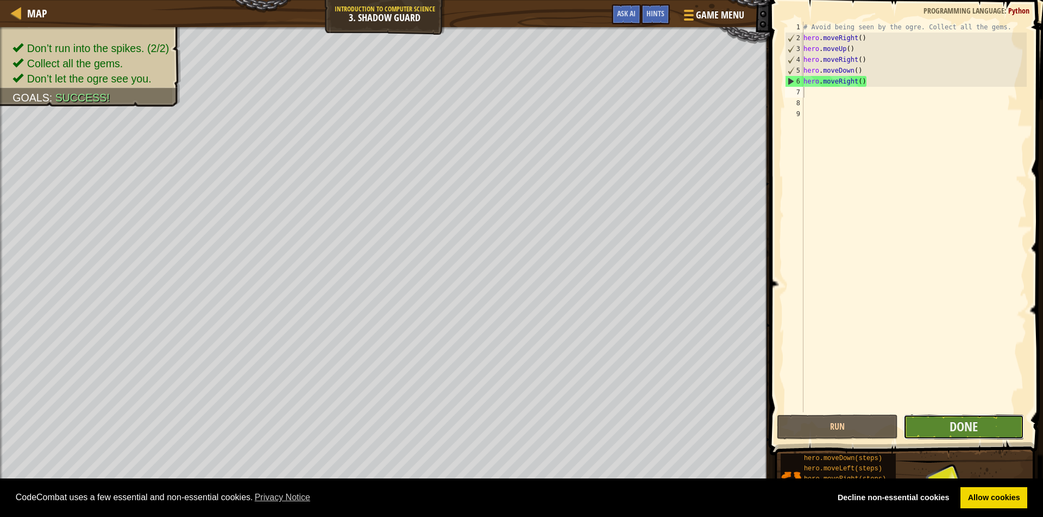
click at [935, 428] on button "Done" at bounding box center [963, 427] width 121 height 25
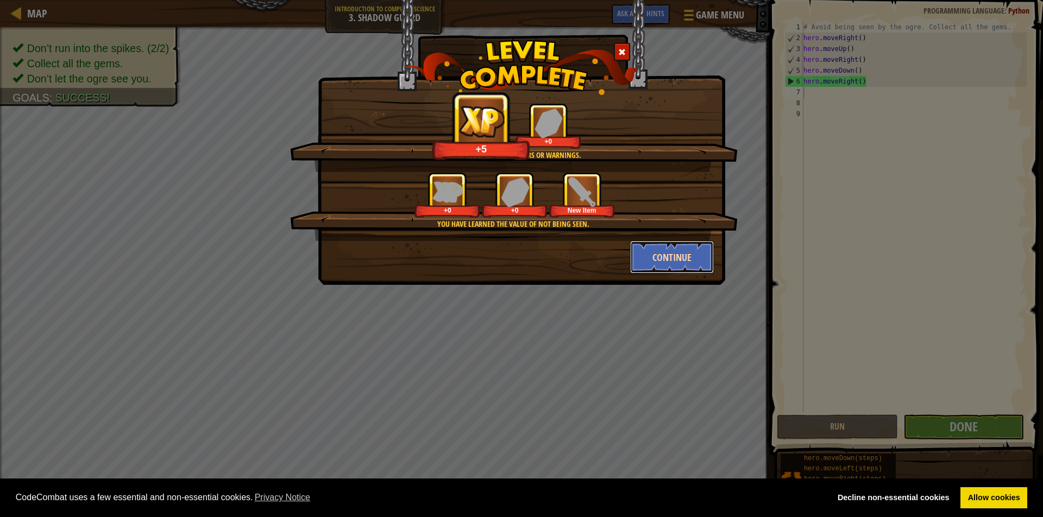
click at [684, 241] on button "Continue" at bounding box center [672, 257] width 84 height 33
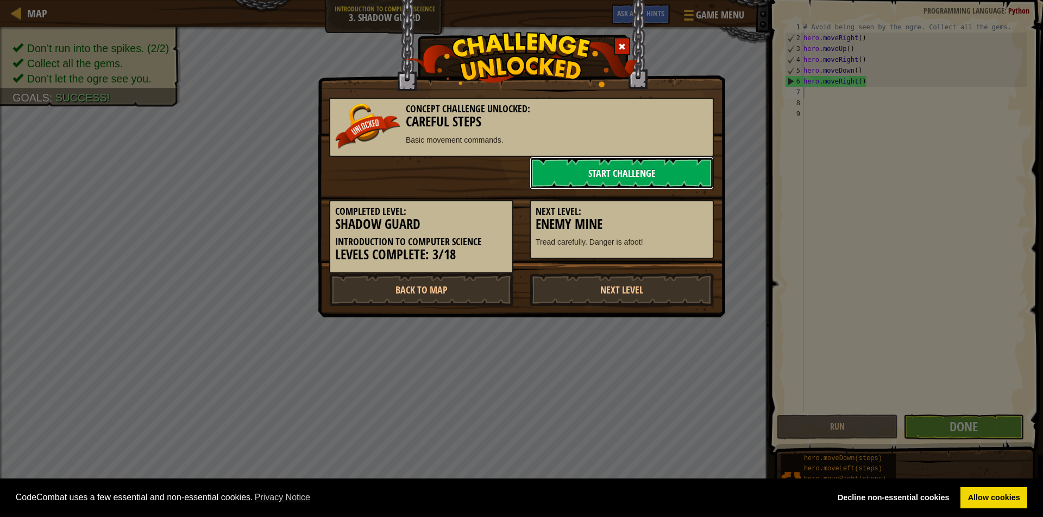
click at [646, 165] on link "Start Challenge" at bounding box center [621, 173] width 184 height 33
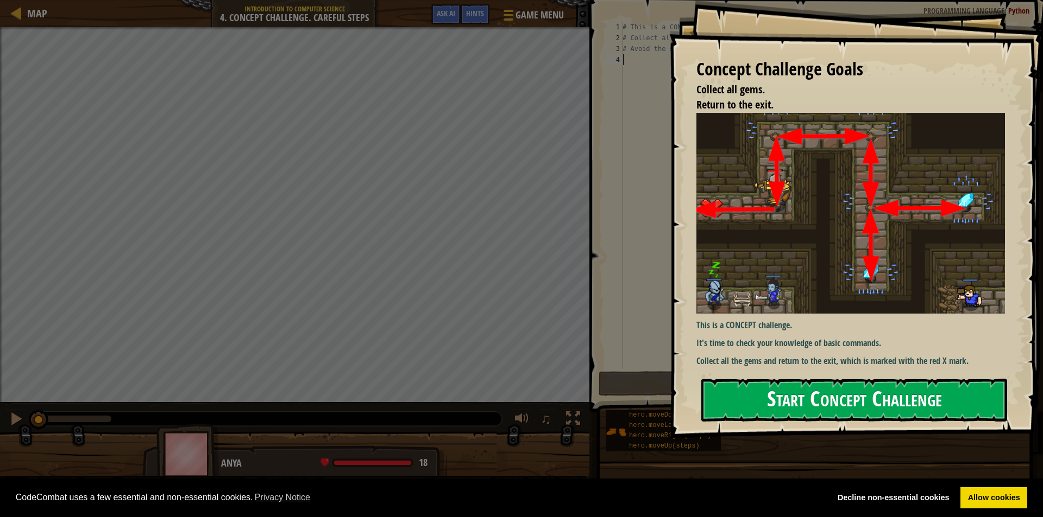
click at [829, 386] on button "Start Concept Challenge" at bounding box center [854, 400] width 306 height 43
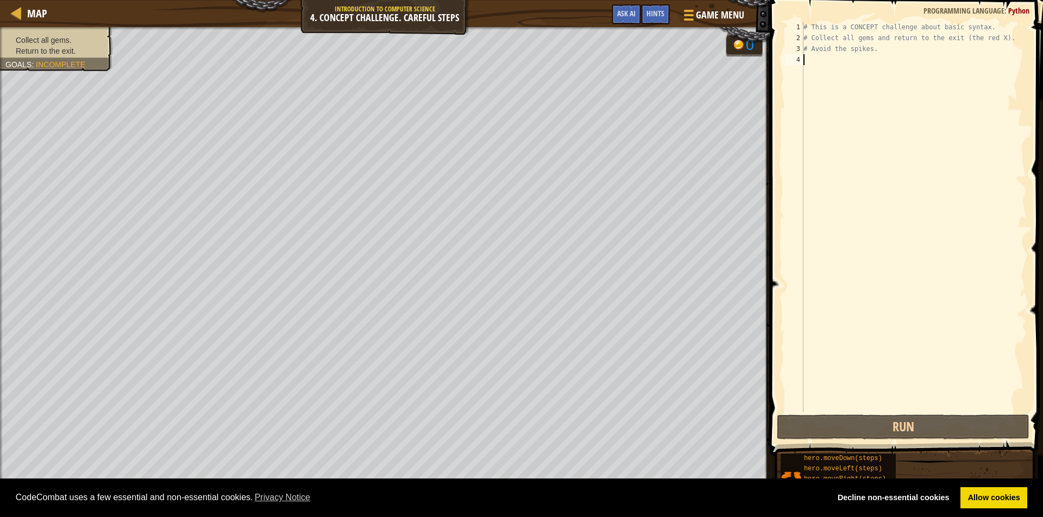
type textarea "h"
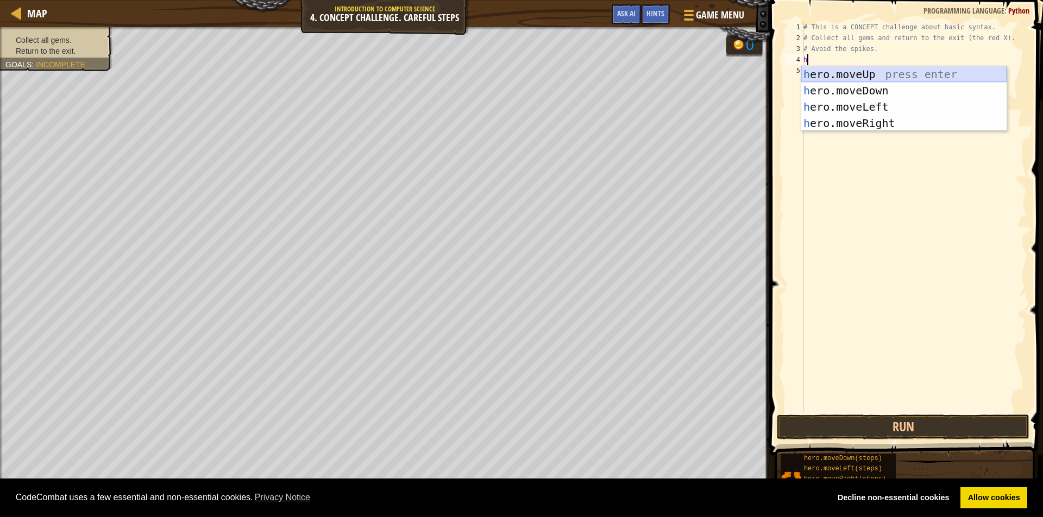
click at [868, 76] on div "h ero.moveUp press enter h ero.moveDown press enter h ero.moveLeft press enter …" at bounding box center [903, 115] width 205 height 98
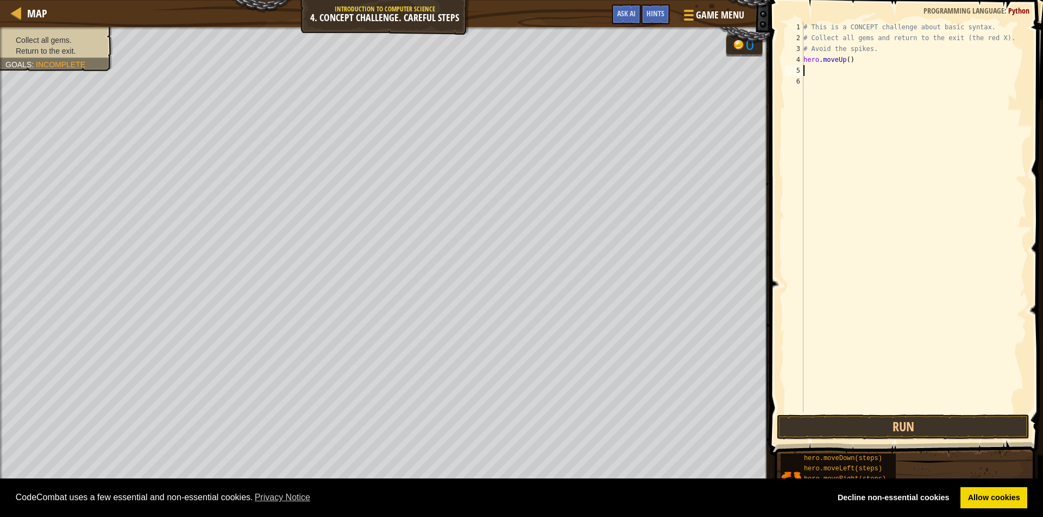
type textarea "h"
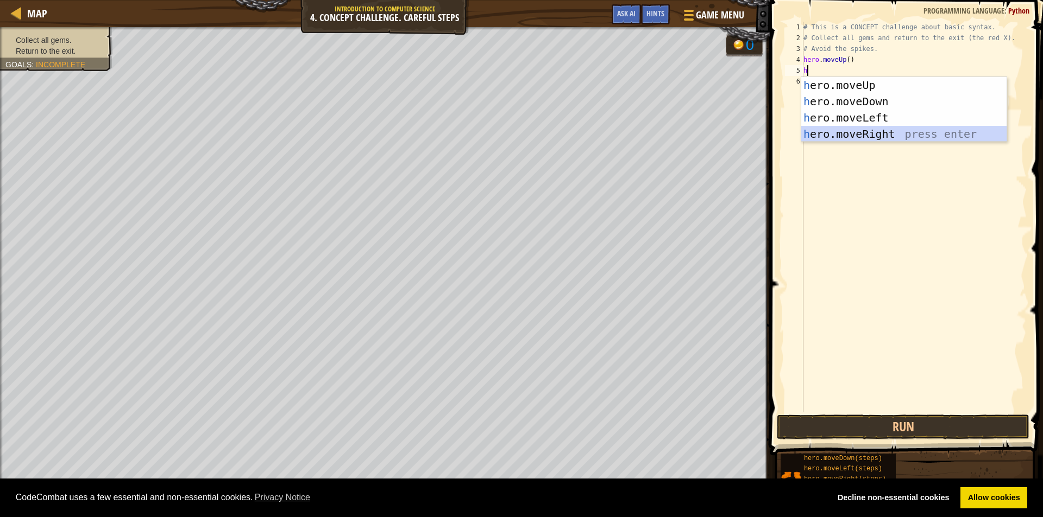
click at [856, 132] on div "h ero.moveUp press enter h ero.moveDown press enter h ero.moveLeft press enter …" at bounding box center [903, 126] width 205 height 98
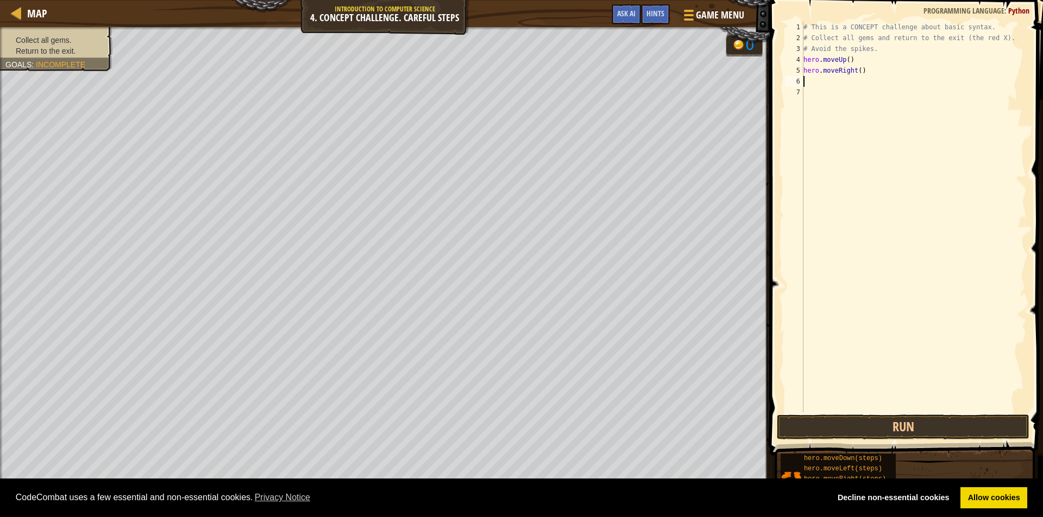
type textarea "h"
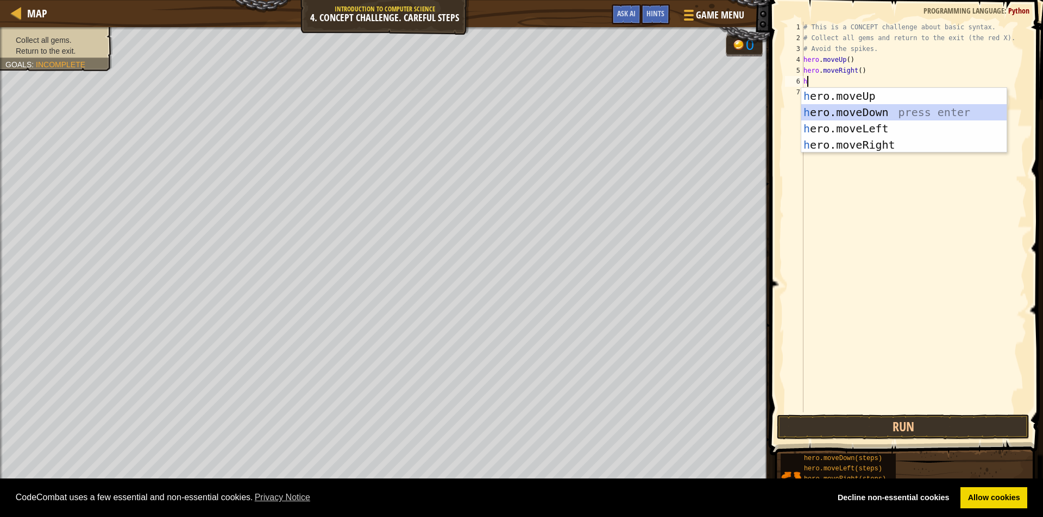
click at [862, 112] on div "h ero.moveUp press enter h ero.moveDown press enter h ero.moveLeft press enter …" at bounding box center [903, 137] width 205 height 98
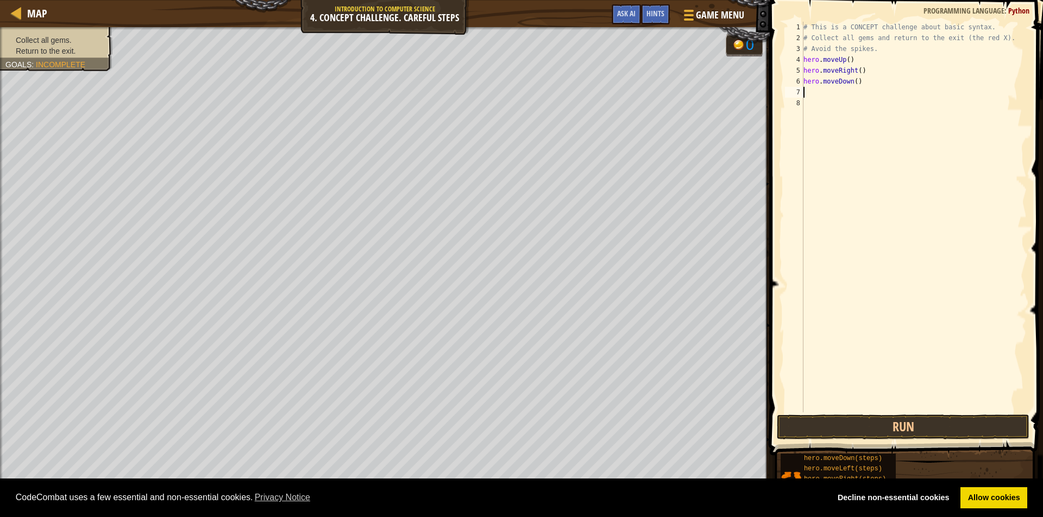
type textarea "h"
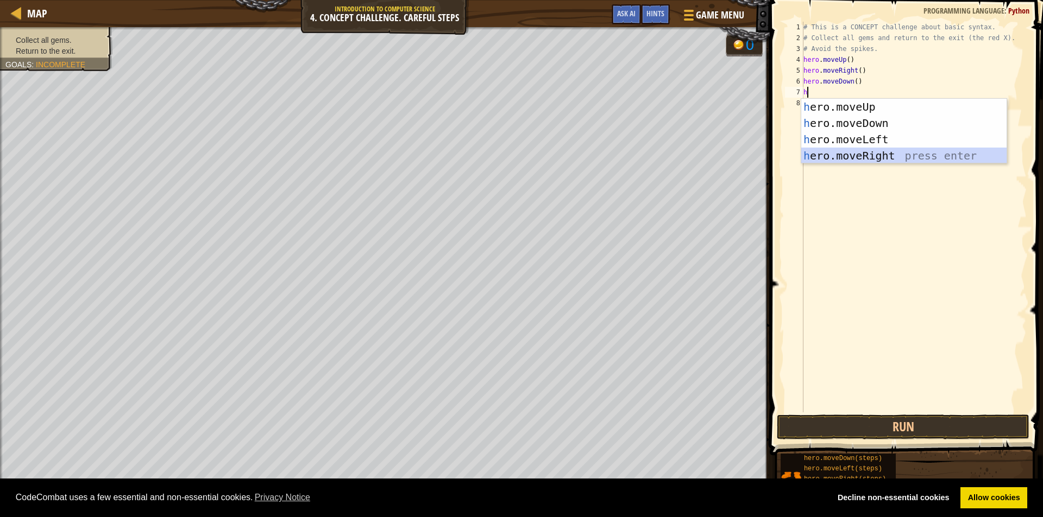
click at [855, 153] on div "h ero.moveUp press enter h ero.moveDown press enter h ero.moveLeft press enter …" at bounding box center [903, 148] width 205 height 98
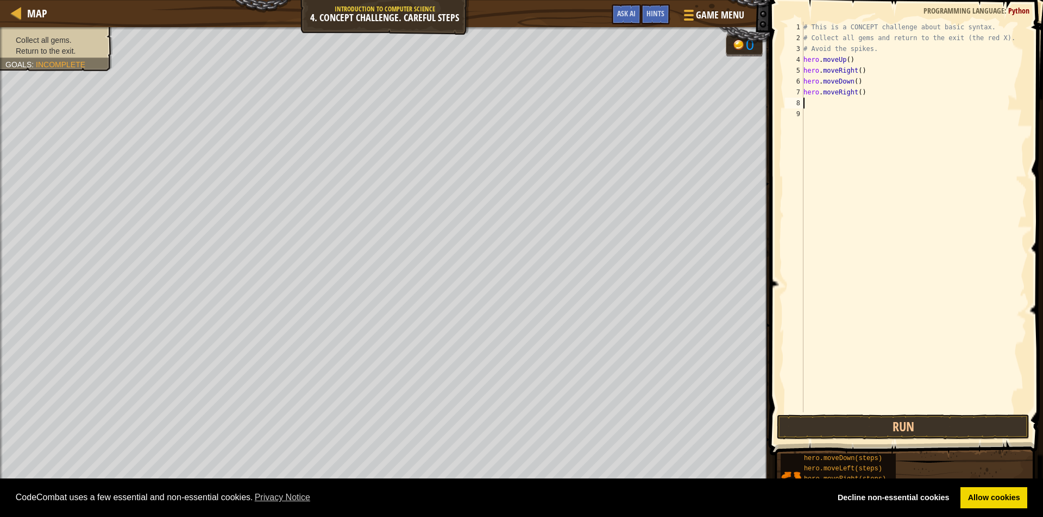
type textarea "h"
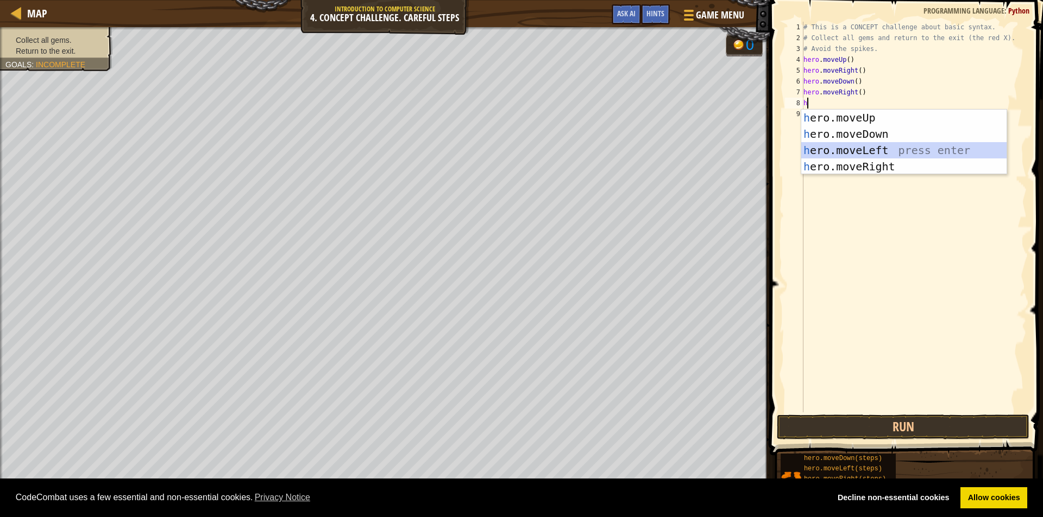
click at [853, 153] on div "h ero.moveUp press enter h ero.moveDown press enter h ero.moveLeft press enter …" at bounding box center [903, 159] width 205 height 98
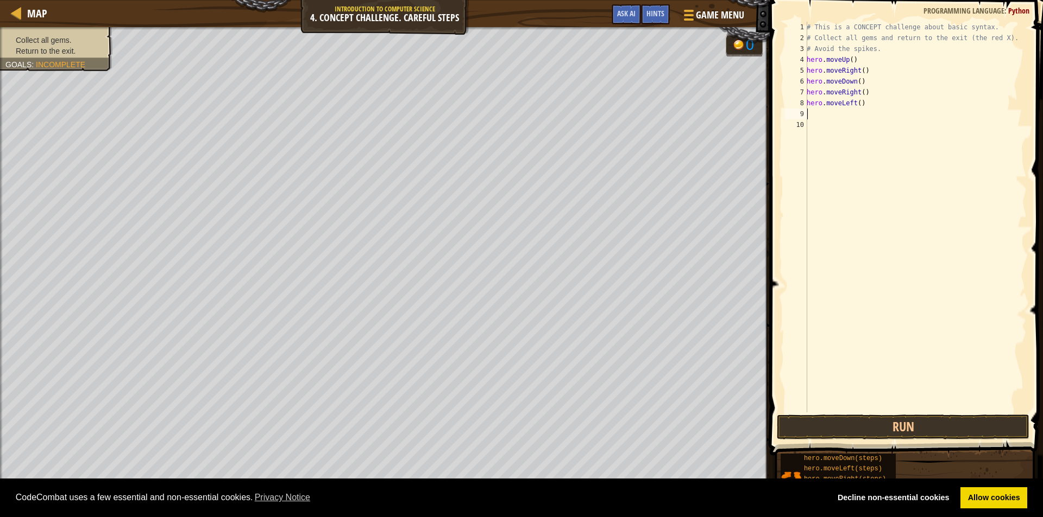
type textarea "h"
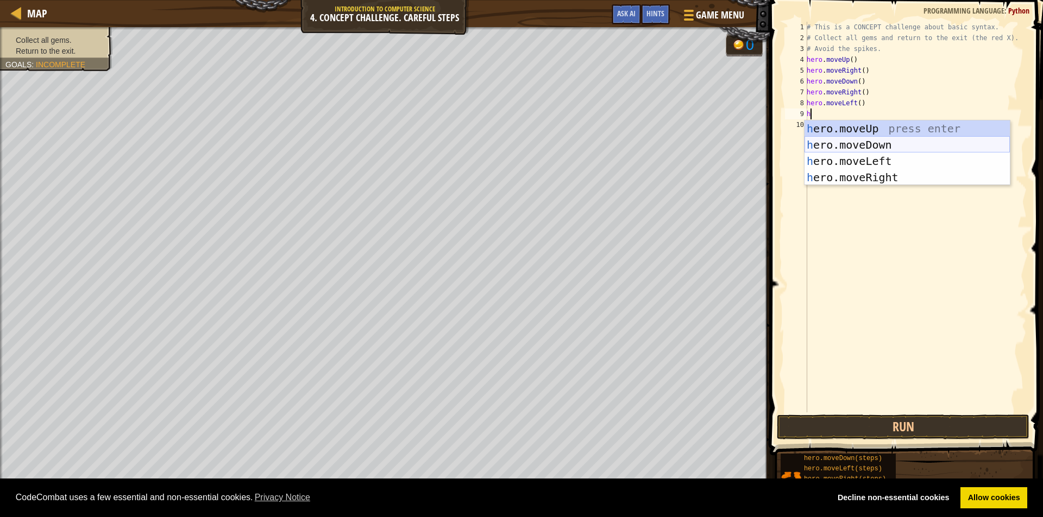
click at [846, 144] on div "h ero.moveUp press enter h ero.moveDown press enter h ero.moveLeft press enter …" at bounding box center [906, 170] width 205 height 98
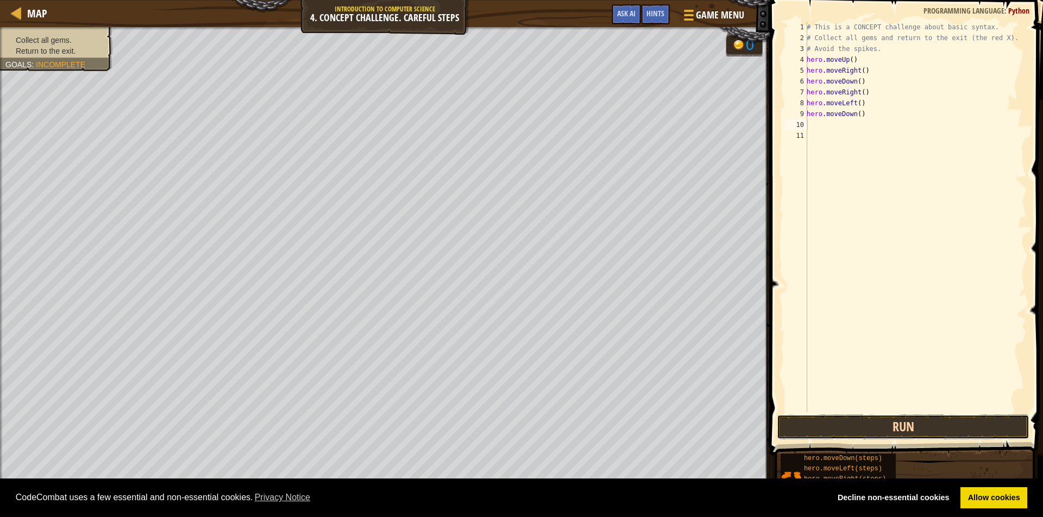
click at [914, 433] on button "Run" at bounding box center [902, 427] width 252 height 25
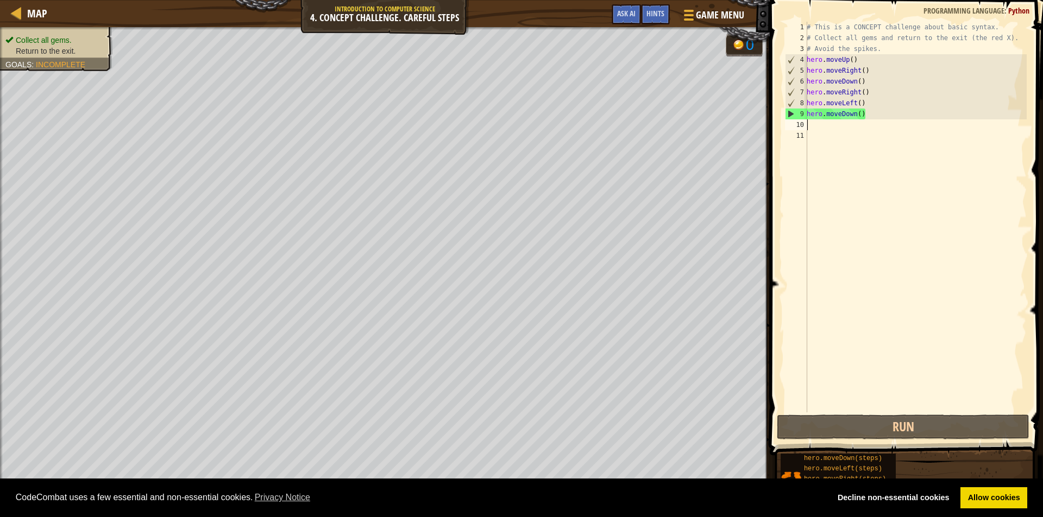
click at [41, 35] on ul "Collect all gems. Return to the exit." at bounding box center [56, 46] width 102 height 22
click at [65, 47] on span "Return to the exit." at bounding box center [46, 51] width 60 height 9
type textarea "hero.moveDown()"
click at [816, 110] on div "# This is a CONCEPT challenge about basic syntax. # Collect all gems and return…" at bounding box center [915, 228] width 222 height 413
click at [813, 129] on div "# This is a CONCEPT challenge about basic syntax. # Collect all gems and return…" at bounding box center [915, 228] width 222 height 413
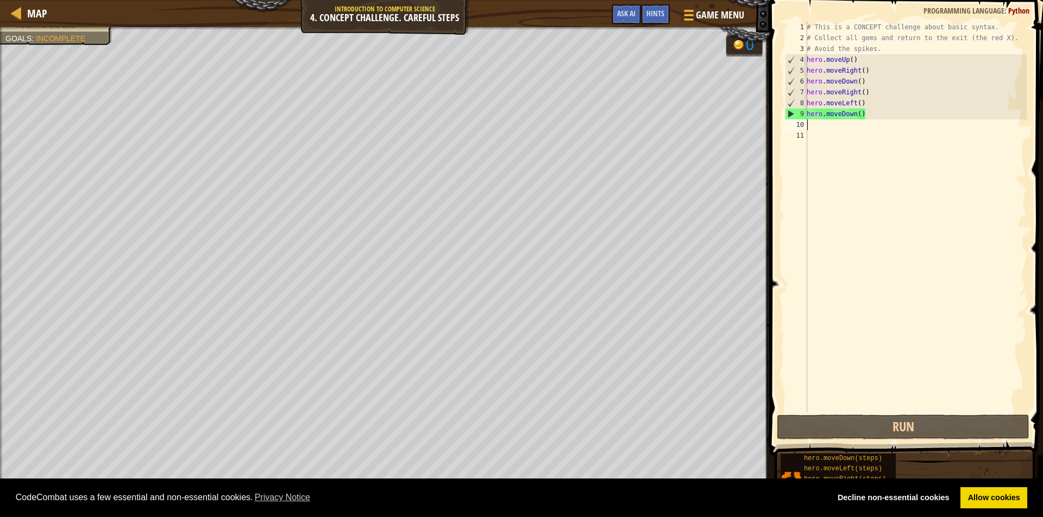
type textarea "j"
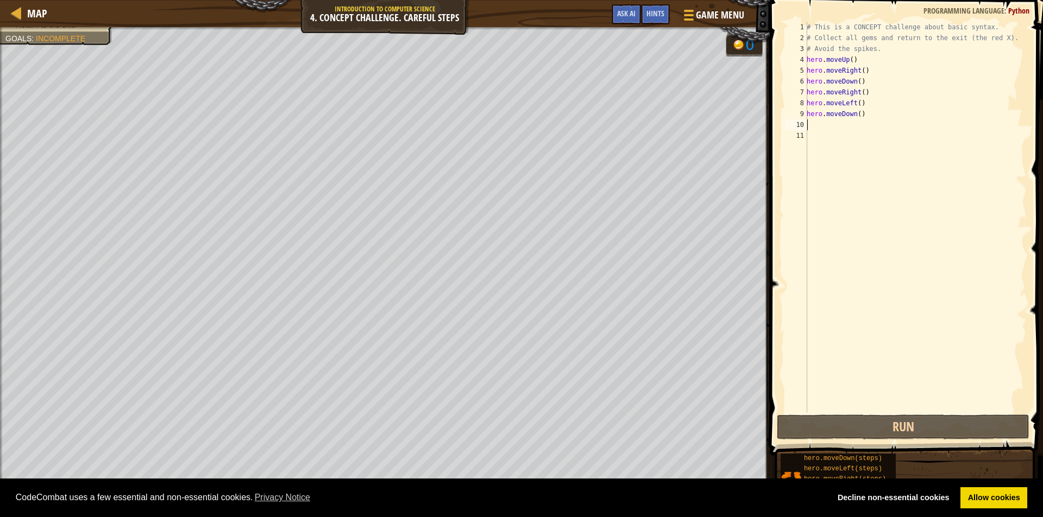
type textarea "h"
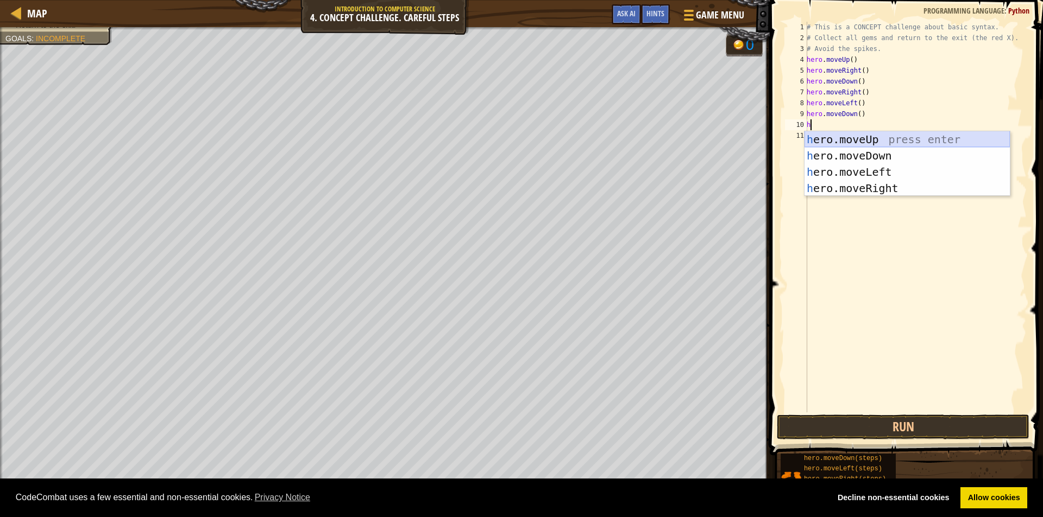
click at [826, 143] on div "h ero.moveUp press enter h ero.moveDown press enter h ero.moveLeft press enter …" at bounding box center [906, 180] width 205 height 98
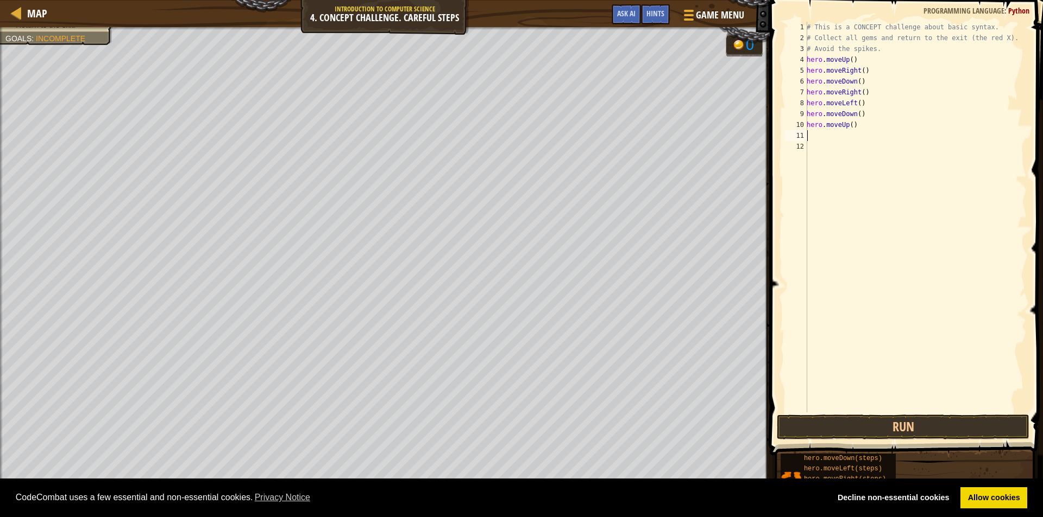
type textarea "h"
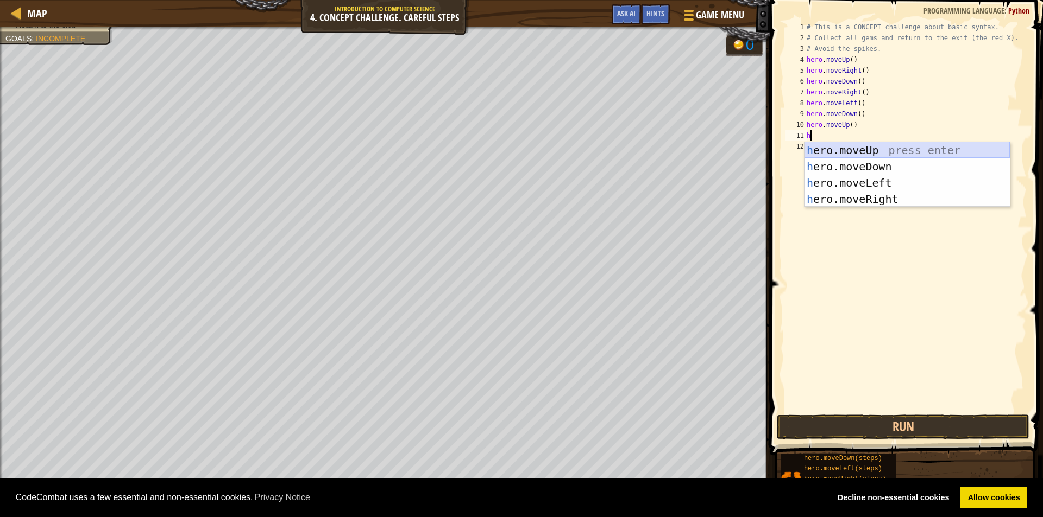
click at [837, 153] on div "h ero.moveUp press enter h ero.moveDown press enter h ero.moveLeft press enter …" at bounding box center [906, 191] width 205 height 98
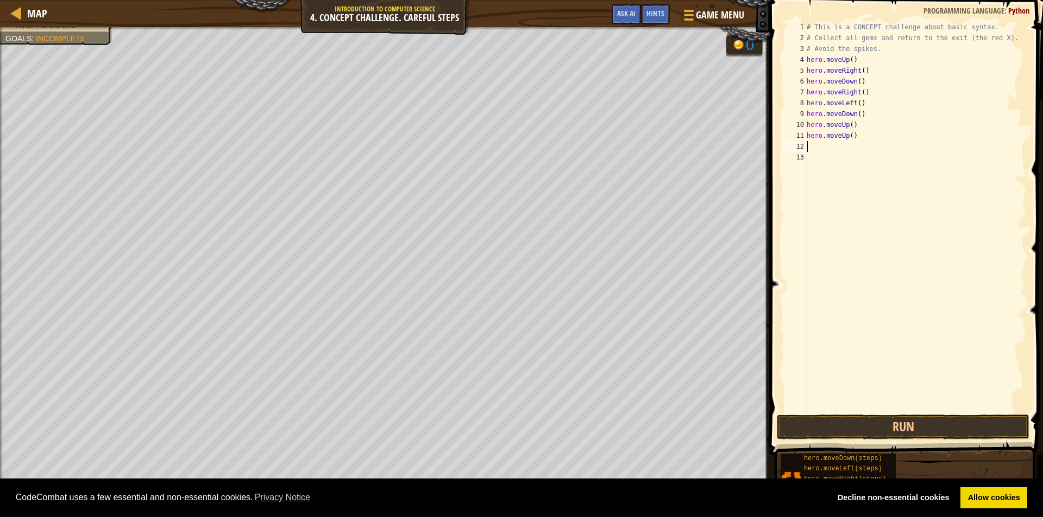
type textarea "h"
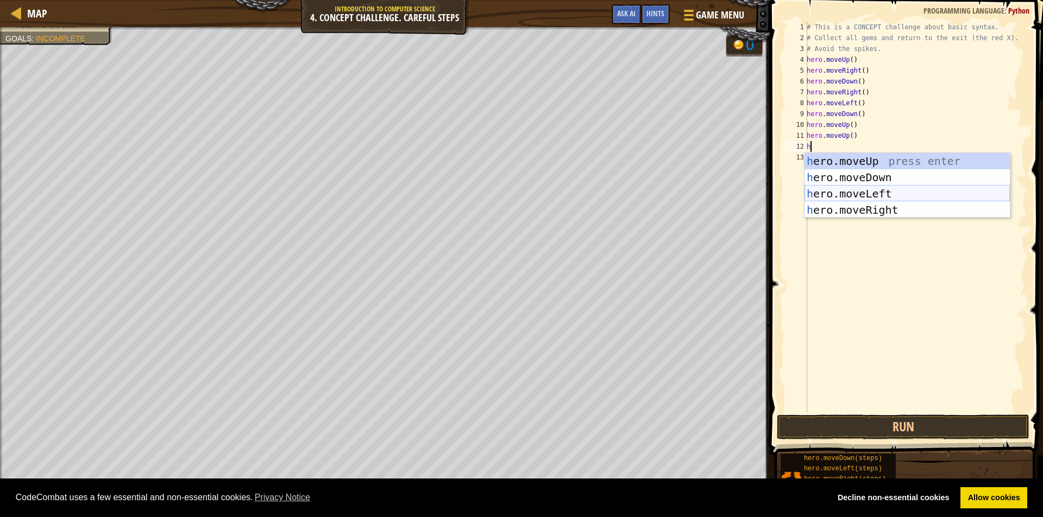
click at [851, 192] on div "h ero.moveUp press enter h ero.moveDown press enter h ero.moveLeft press enter …" at bounding box center [906, 202] width 205 height 98
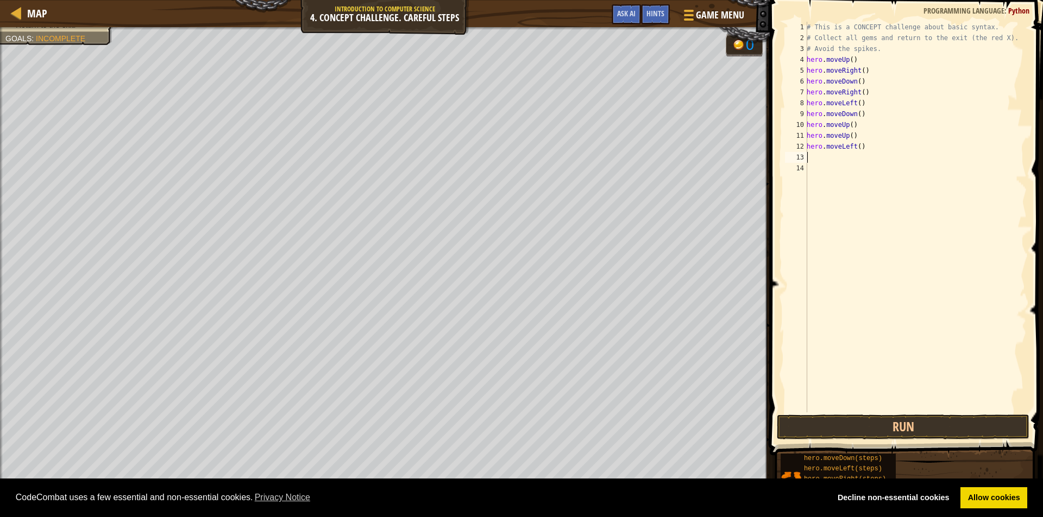
type textarea "h"
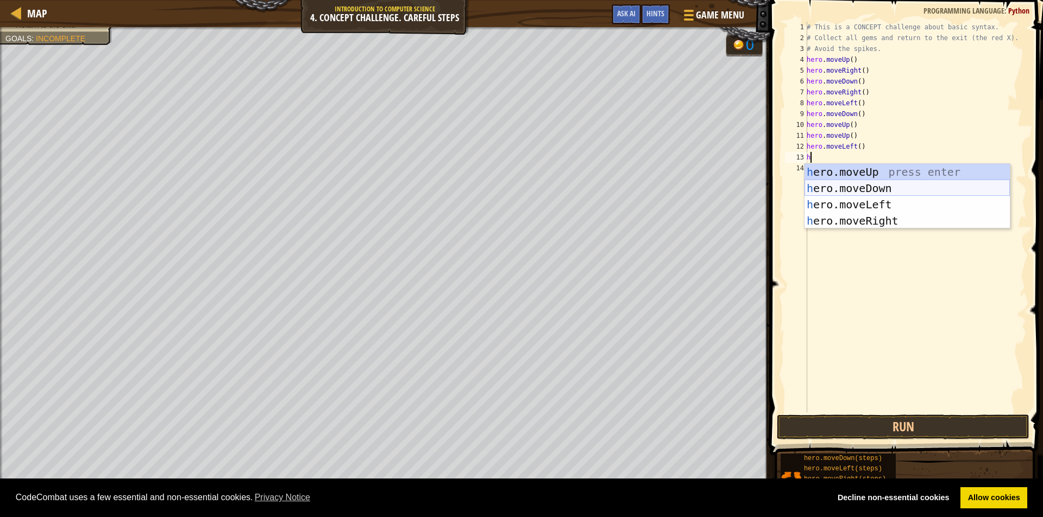
click at [856, 188] on div "h ero.moveUp press enter h ero.moveDown press enter h ero.moveLeft press enter …" at bounding box center [906, 213] width 205 height 98
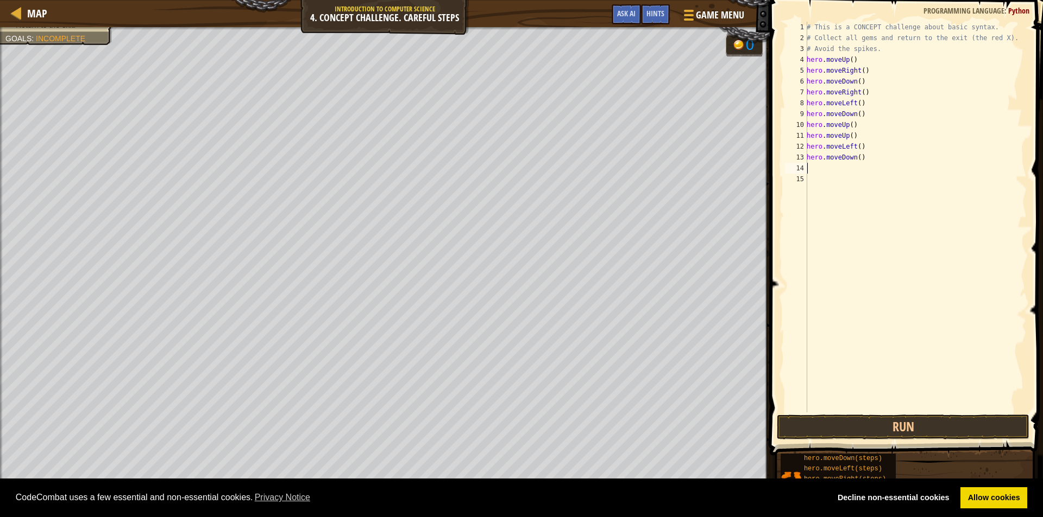
type textarea "h"
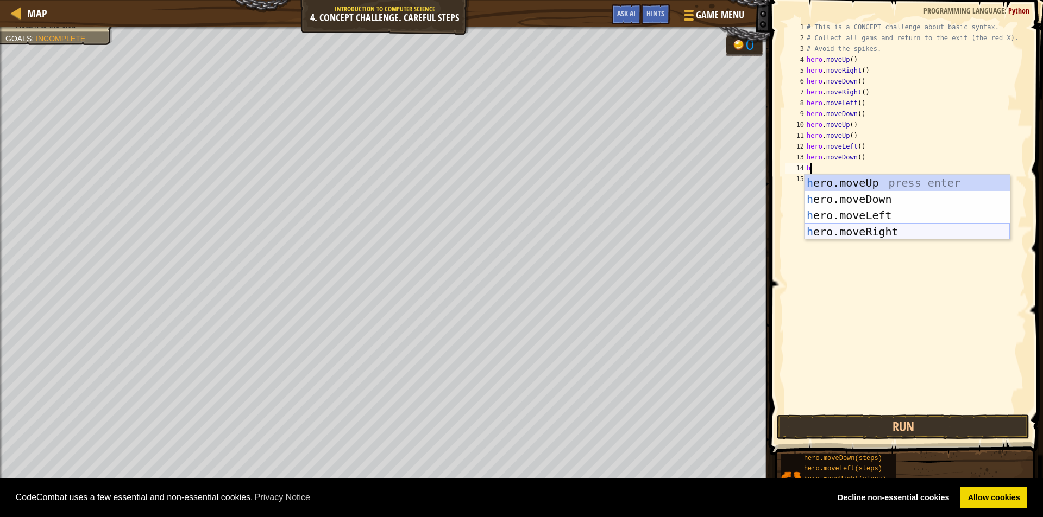
click at [853, 228] on div "h ero.moveUp press enter h ero.moveDown press enter h ero.moveLeft press enter …" at bounding box center [906, 224] width 205 height 98
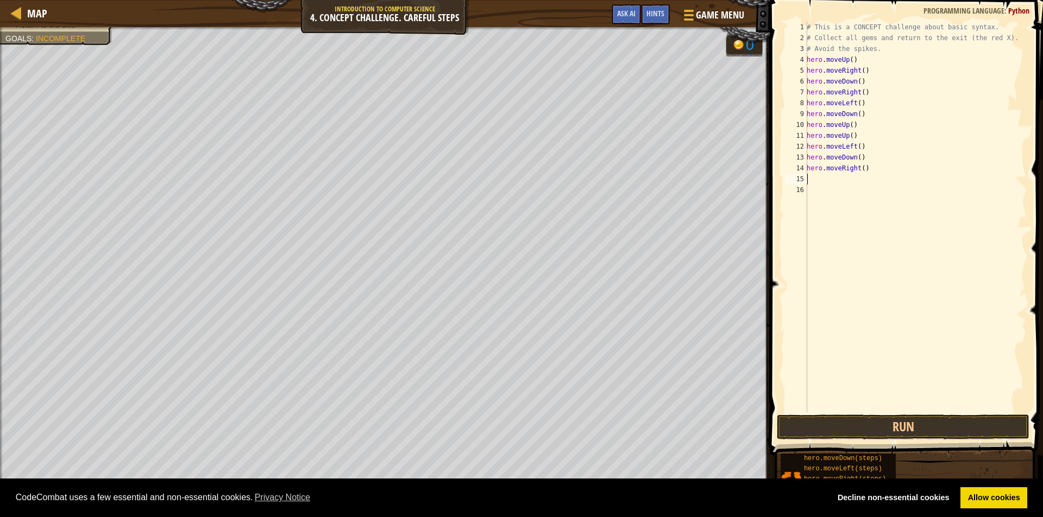
click at [860, 164] on div "# This is a CONCEPT challenge about basic syntax. # Collect all gems and return…" at bounding box center [915, 228] width 222 height 413
click at [929, 434] on button "Run" at bounding box center [902, 427] width 252 height 25
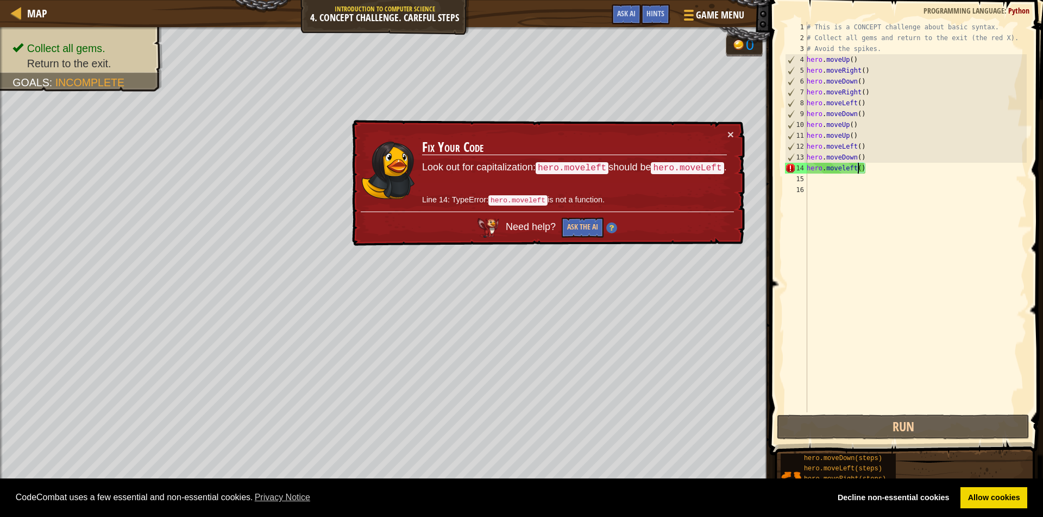
click at [864, 169] on div "# This is a CONCEPT challenge about basic syntax. # Collect all gems and return…" at bounding box center [915, 228] width 222 height 413
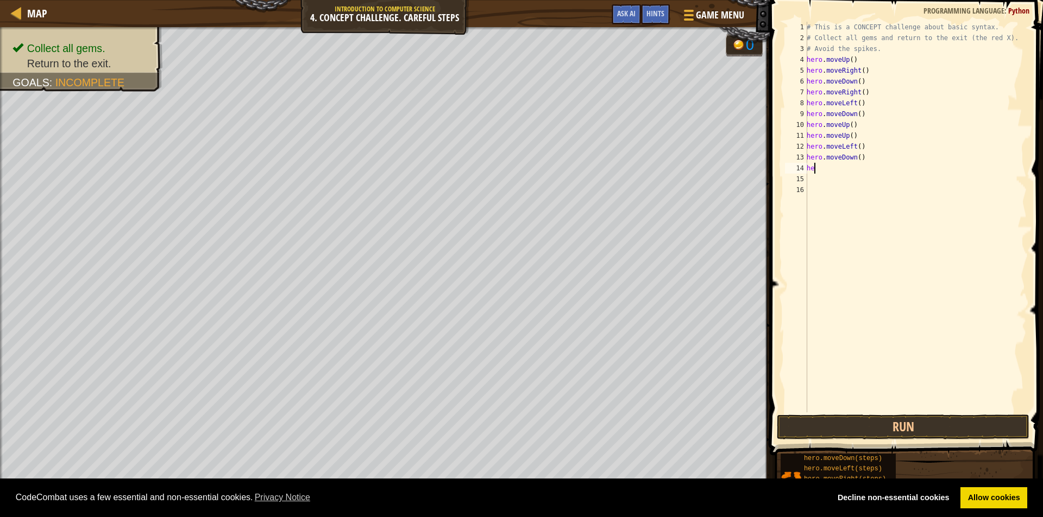
scroll to position [5, 0]
type textarea "h"
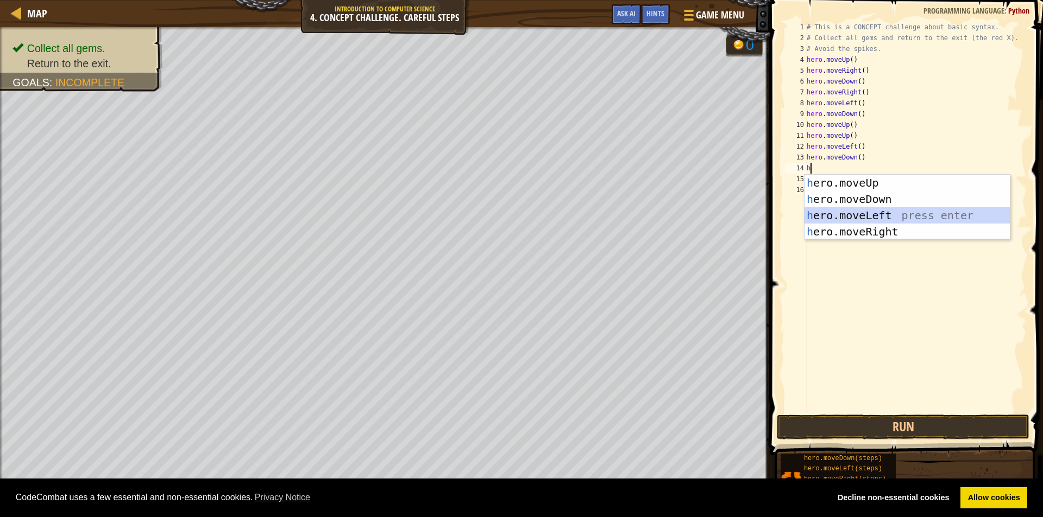
click at [856, 211] on div "h ero.moveUp press enter h ero.moveDown press enter h ero.moveLeft press enter …" at bounding box center [906, 224] width 205 height 98
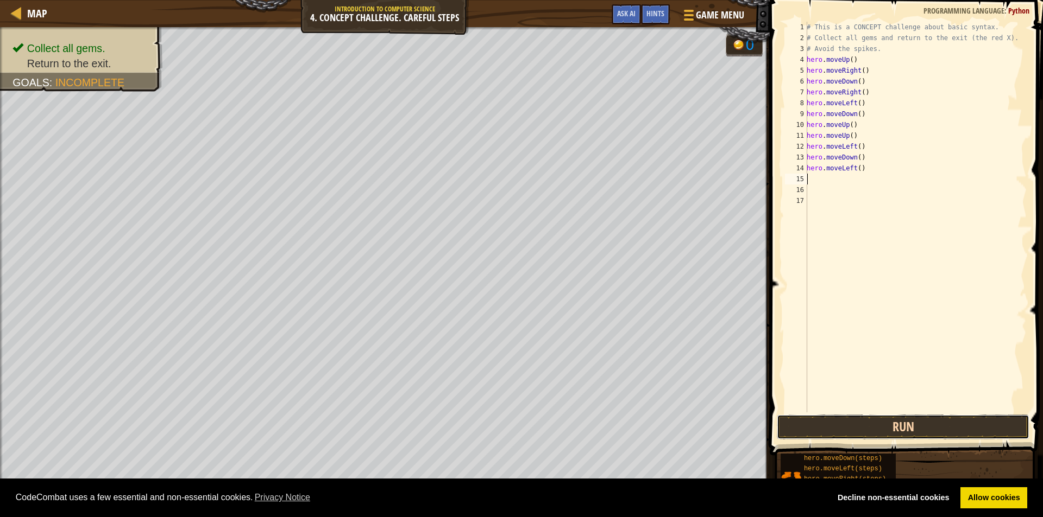
click at [857, 437] on button "Run" at bounding box center [902, 427] width 252 height 25
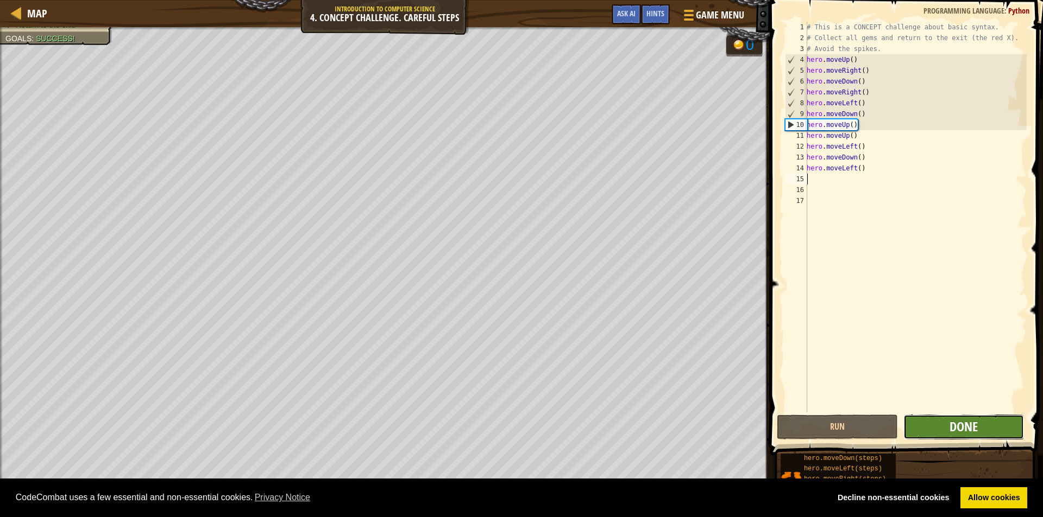
click at [961, 429] on span "Done" at bounding box center [963, 426] width 28 height 17
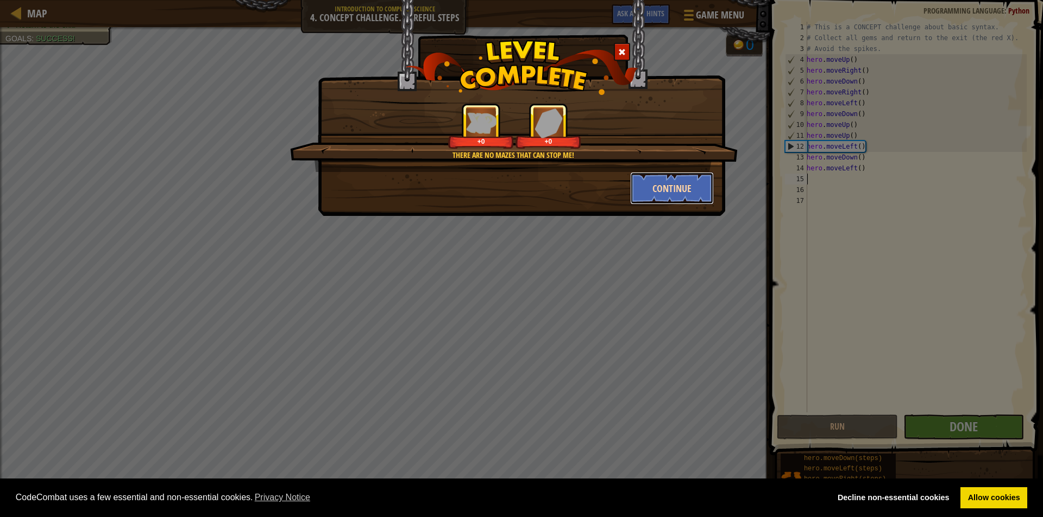
click at [646, 185] on button "Continue" at bounding box center [672, 188] width 84 height 33
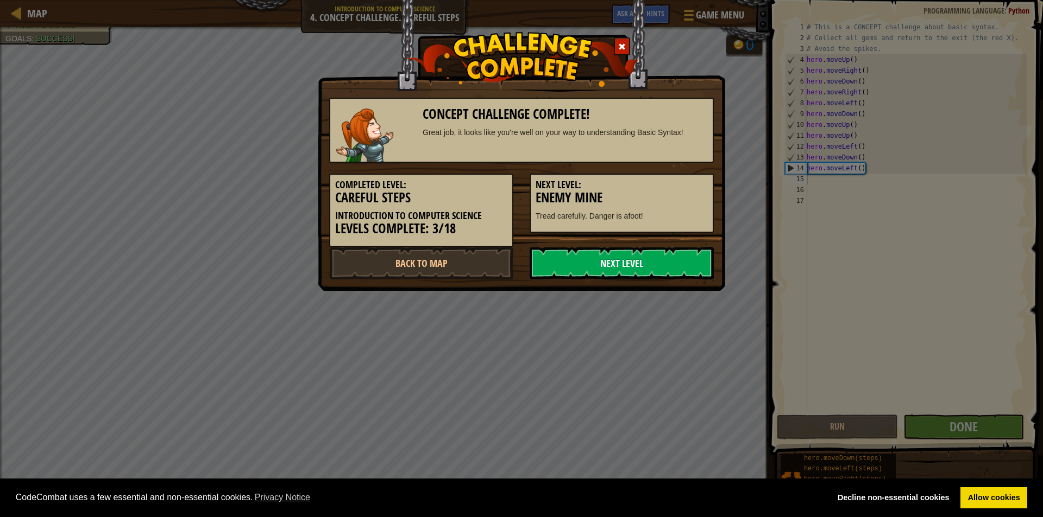
click at [646, 260] on link "Next Level" at bounding box center [621, 263] width 184 height 33
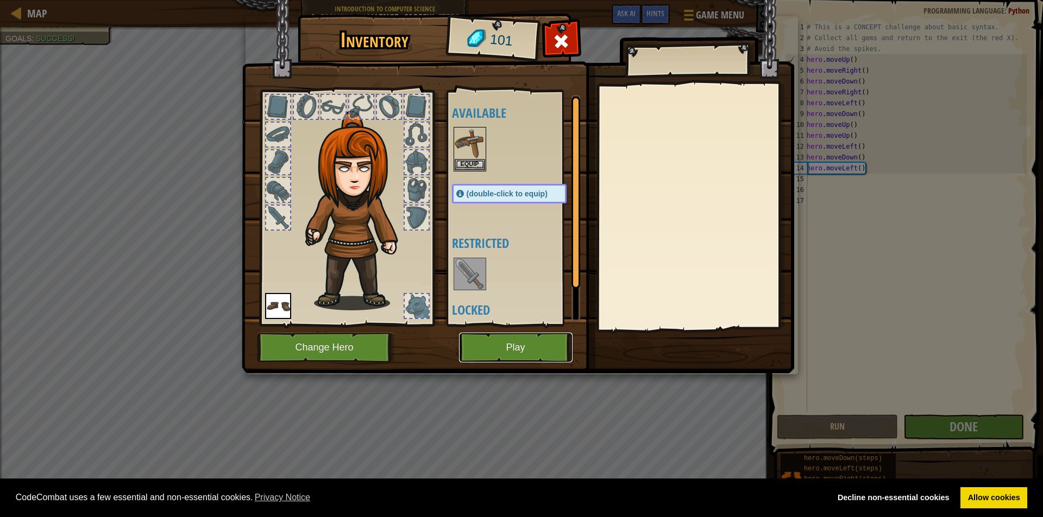
click at [546, 349] on button "Play" at bounding box center [515, 348] width 113 height 30
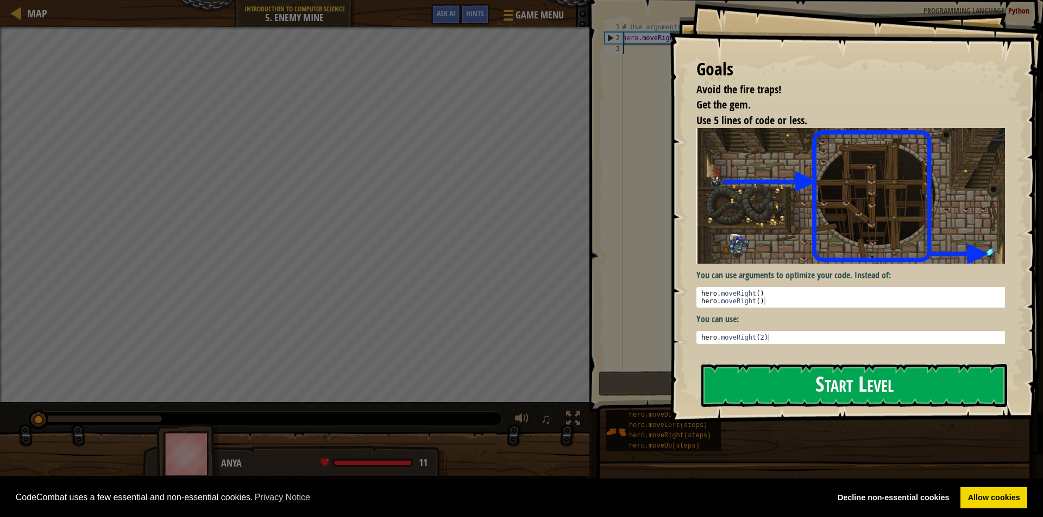
click at [798, 392] on button "Start Level" at bounding box center [854, 385] width 306 height 43
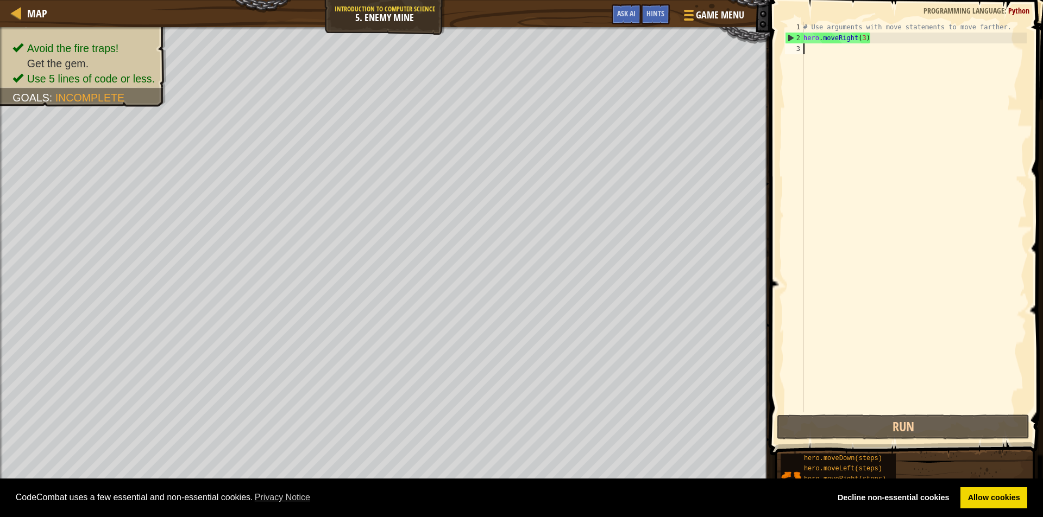
type textarea "h"
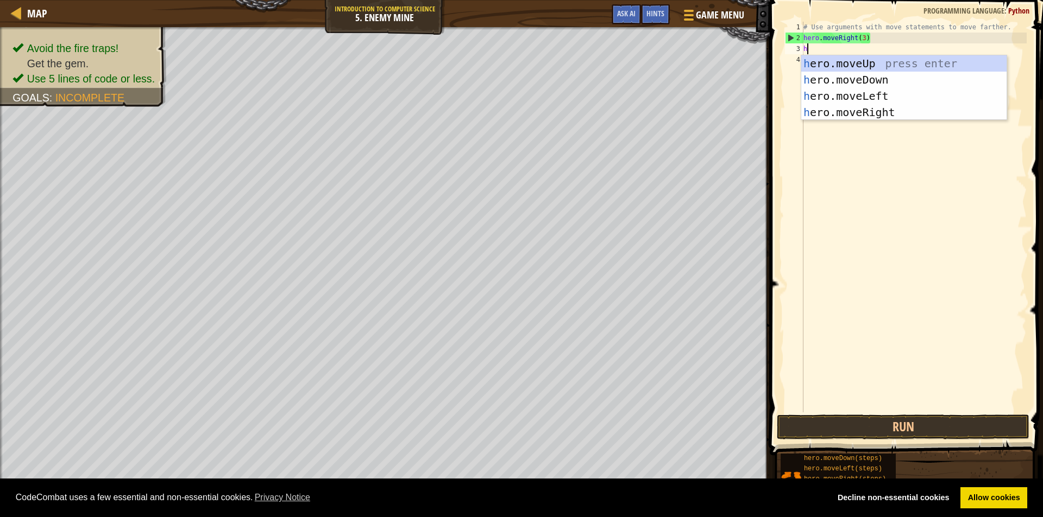
scroll to position [5, 0]
click at [861, 61] on div "h ero.moveUp press enter h ero.moveDown press enter h ero.moveLeft press enter …" at bounding box center [903, 104] width 205 height 98
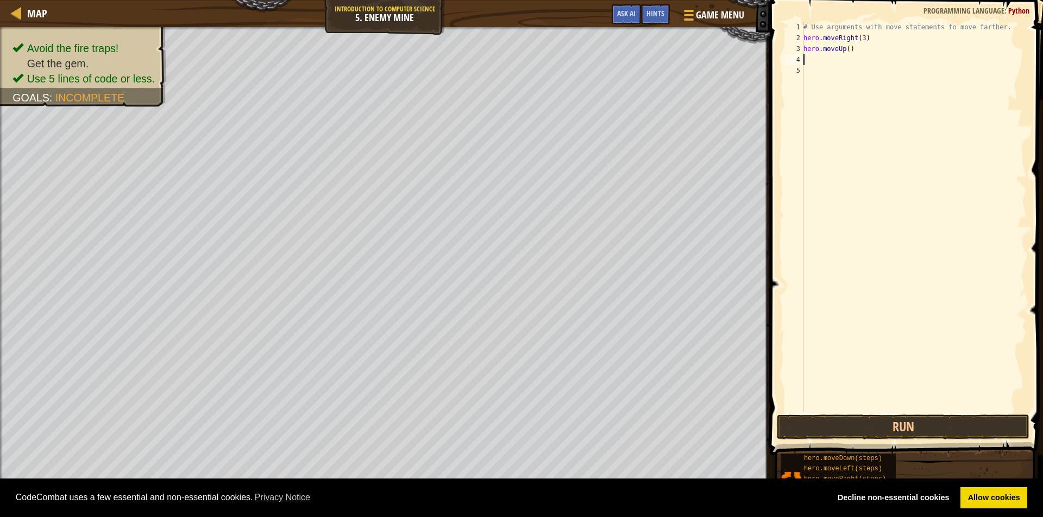
click at [845, 60] on div "# Use arguments with move statements to move farther. hero . moveRight ( 3 ) he…" at bounding box center [913, 228] width 225 height 413
type textarea "h"
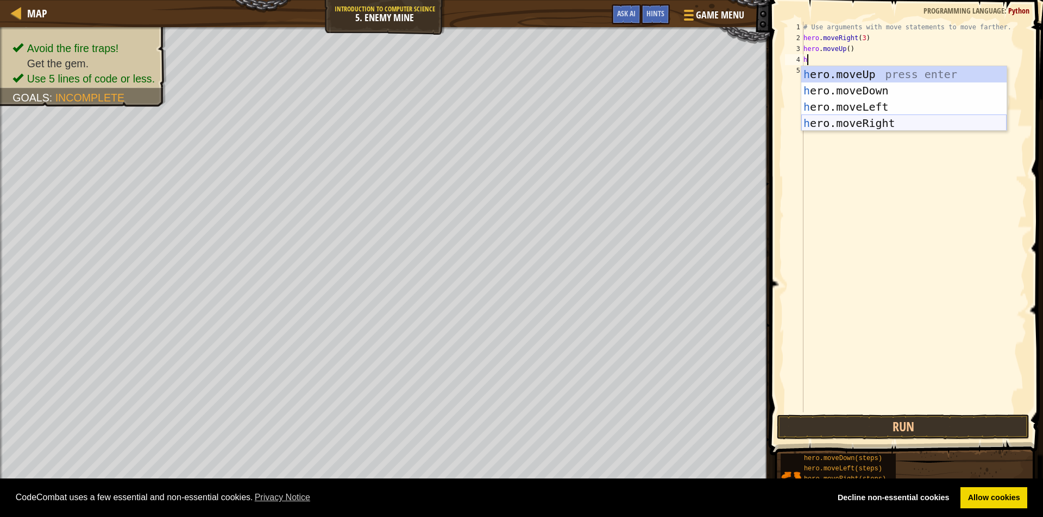
click at [867, 117] on div "h ero.moveUp press enter h ero.moveDown press enter h ero.moveLeft press enter …" at bounding box center [903, 115] width 205 height 98
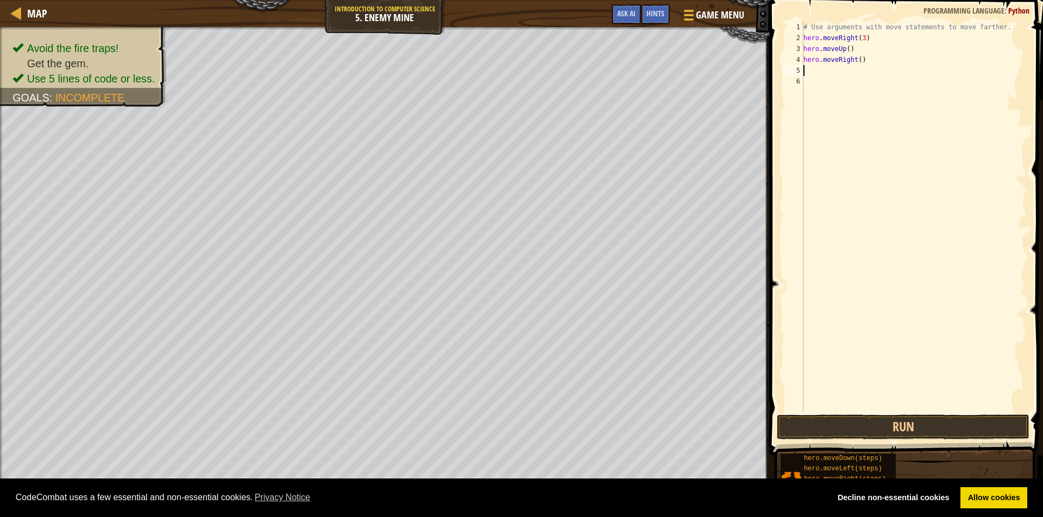
type textarea "h"
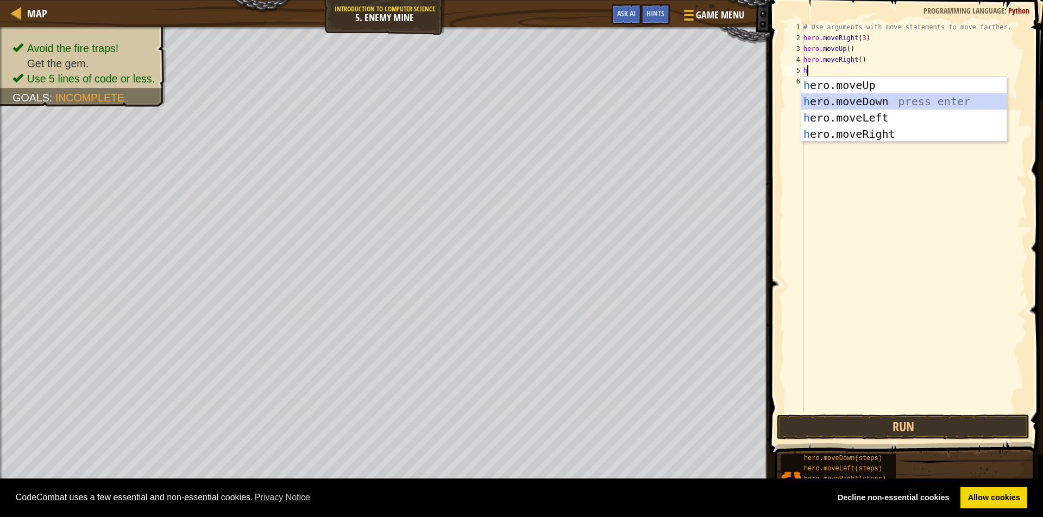
click at [870, 102] on div "h ero.moveUp press enter h ero.moveDown press enter h ero.moveLeft press enter …" at bounding box center [903, 126] width 205 height 98
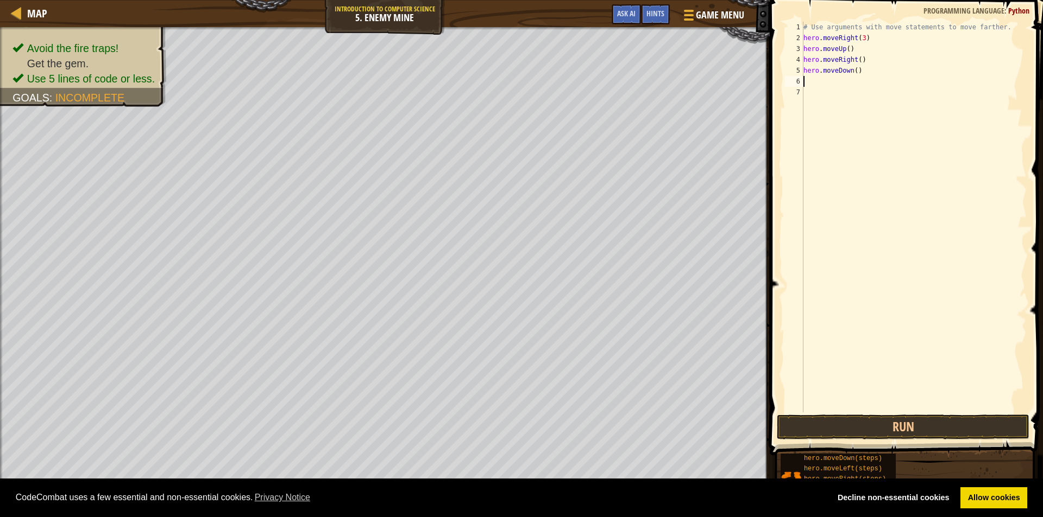
type textarea "h"
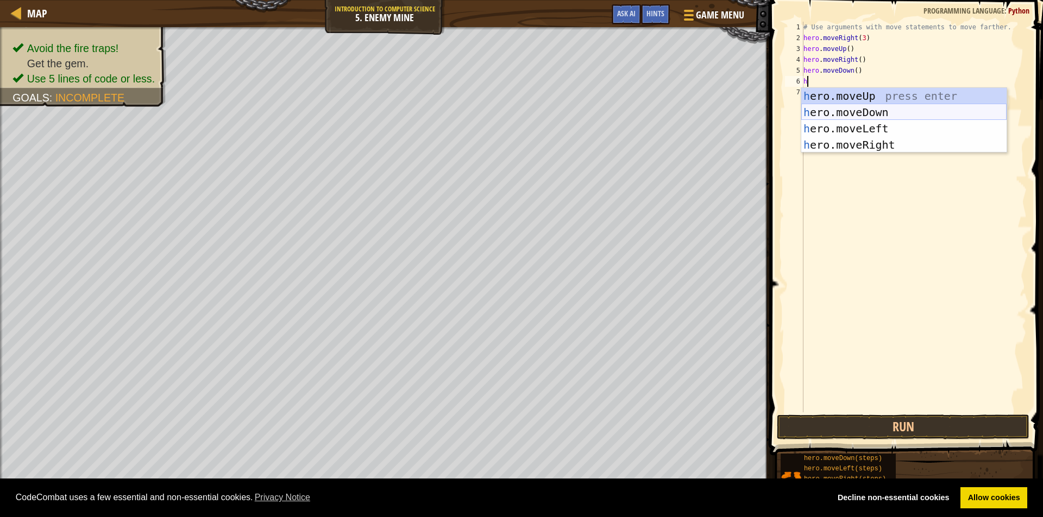
click at [892, 113] on div "h ero.moveUp press enter h ero.moveDown press enter h ero.moveLeft press enter …" at bounding box center [903, 137] width 205 height 98
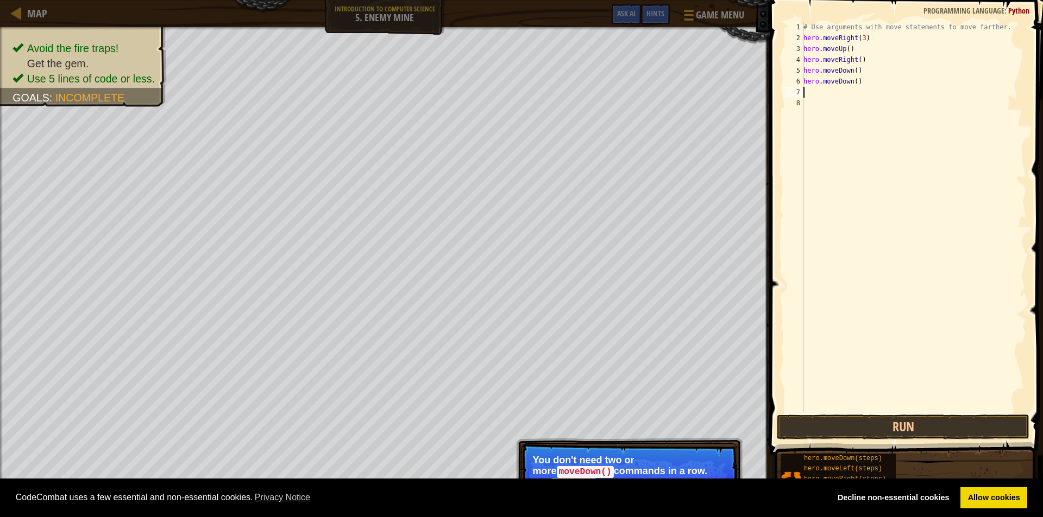
type textarea "h"
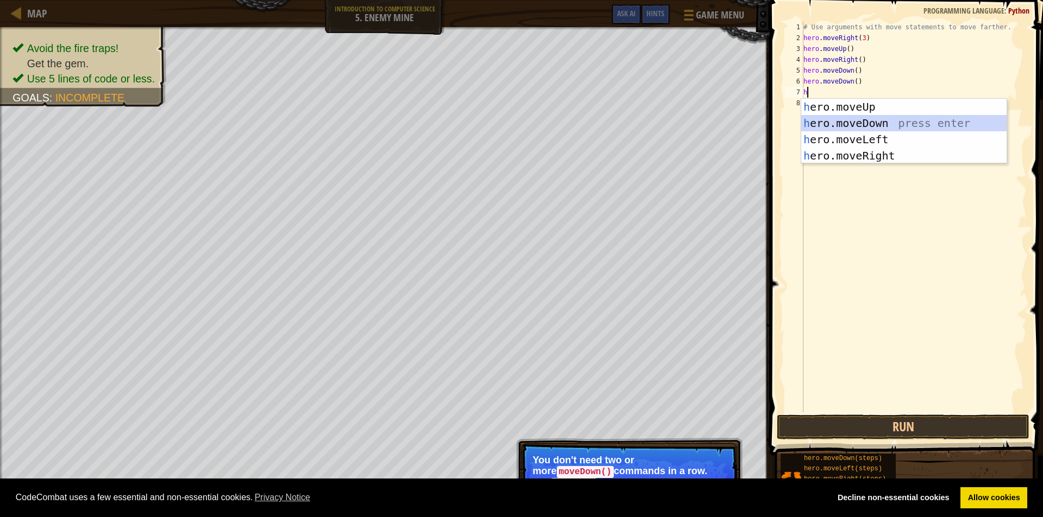
click at [861, 125] on div "h ero.moveUp press enter h ero.moveDown press enter h ero.moveLeft press enter …" at bounding box center [903, 148] width 205 height 98
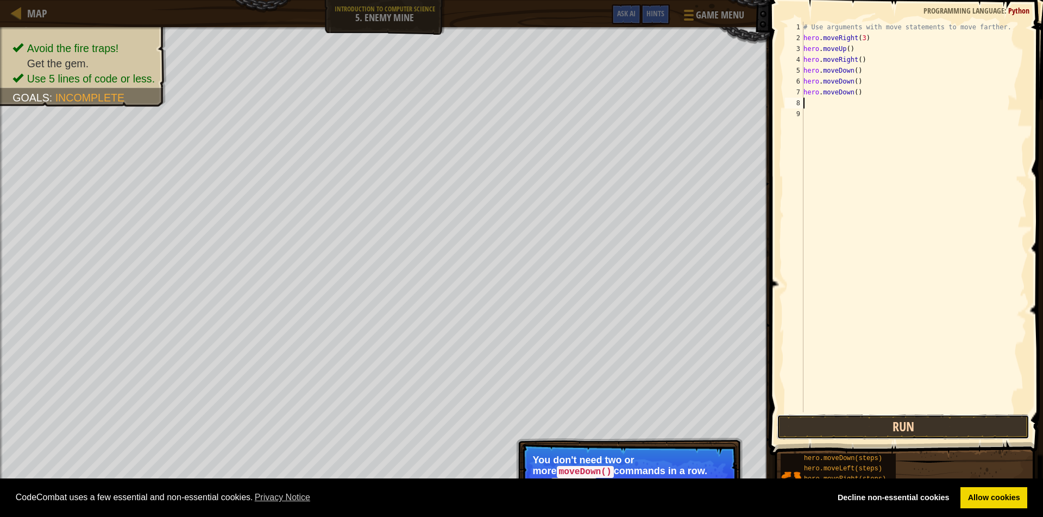
click at [853, 425] on button "Run" at bounding box center [902, 427] width 252 height 25
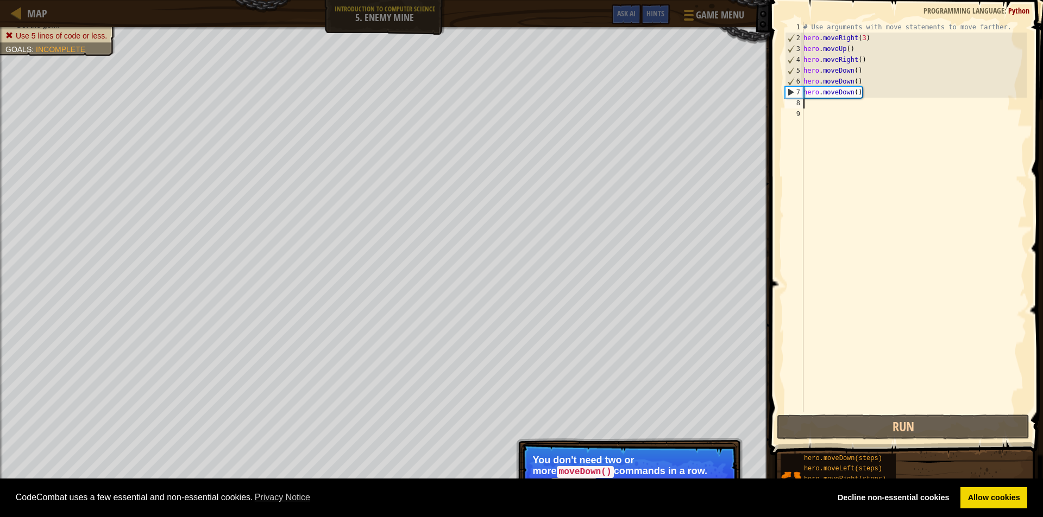
type textarea "h"
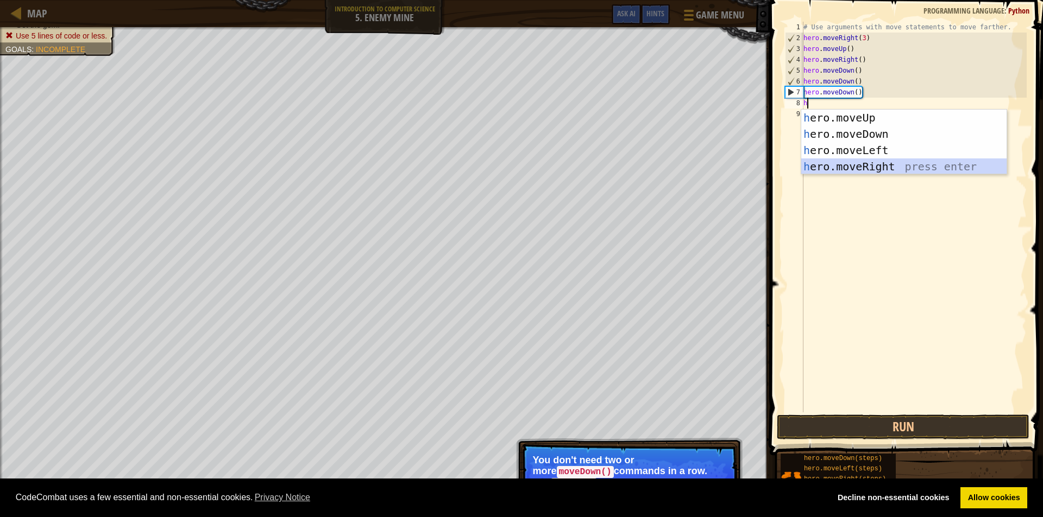
click at [861, 166] on div "h ero.moveUp press enter h ero.moveDown press enter h ero.moveLeft press enter …" at bounding box center [903, 159] width 205 height 98
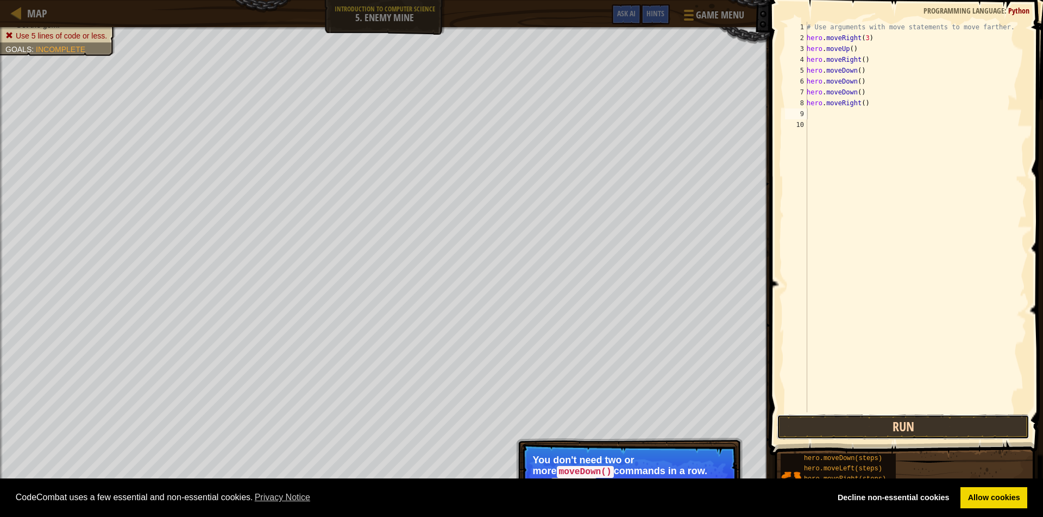
click at [906, 428] on button "Run" at bounding box center [902, 427] width 252 height 25
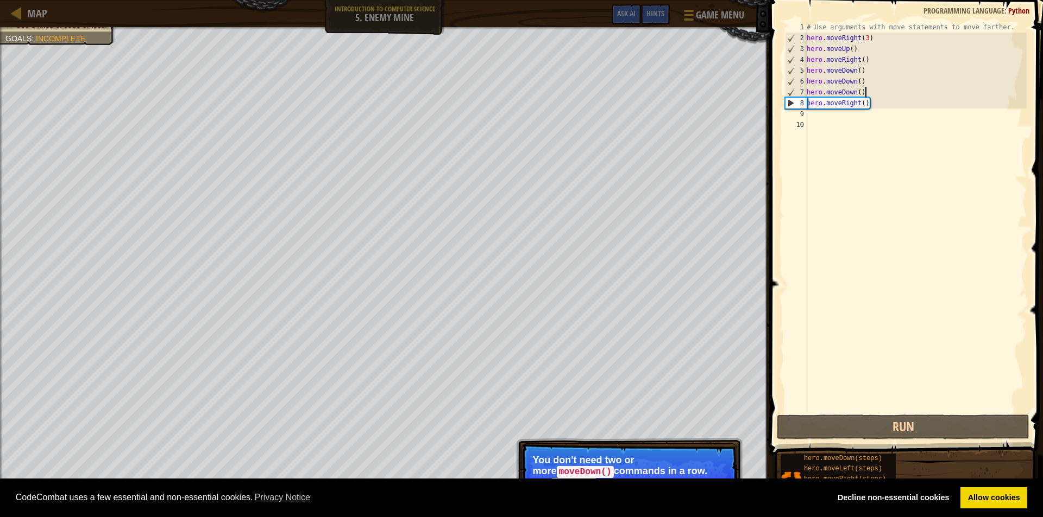
click at [866, 96] on div "# Use arguments with move statements to move farther. hero . moveRight ( 3 ) he…" at bounding box center [915, 228] width 222 height 413
click at [864, 104] on div "# Use arguments with move statements to move farther. hero . moveRight ( 3 ) he…" at bounding box center [915, 228] width 222 height 413
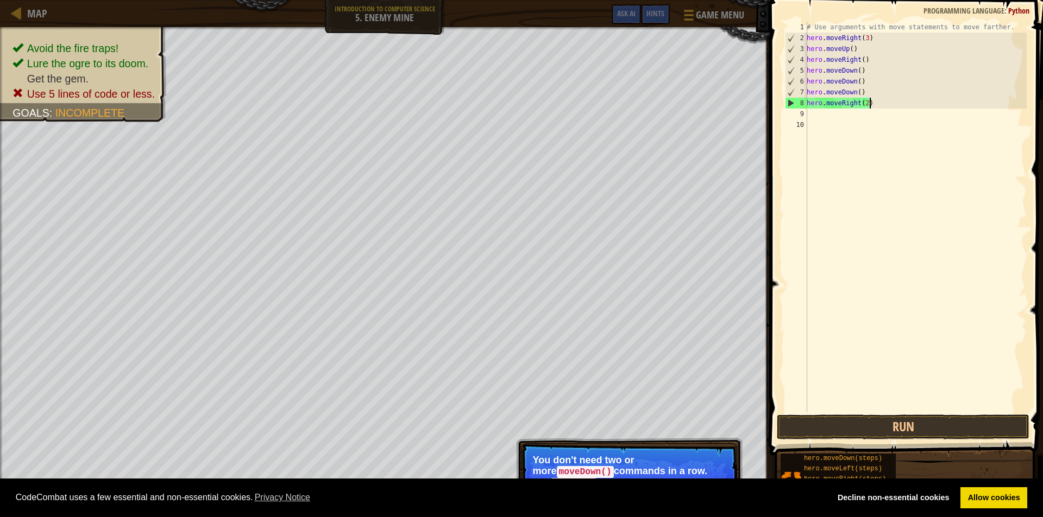
scroll to position [5, 5]
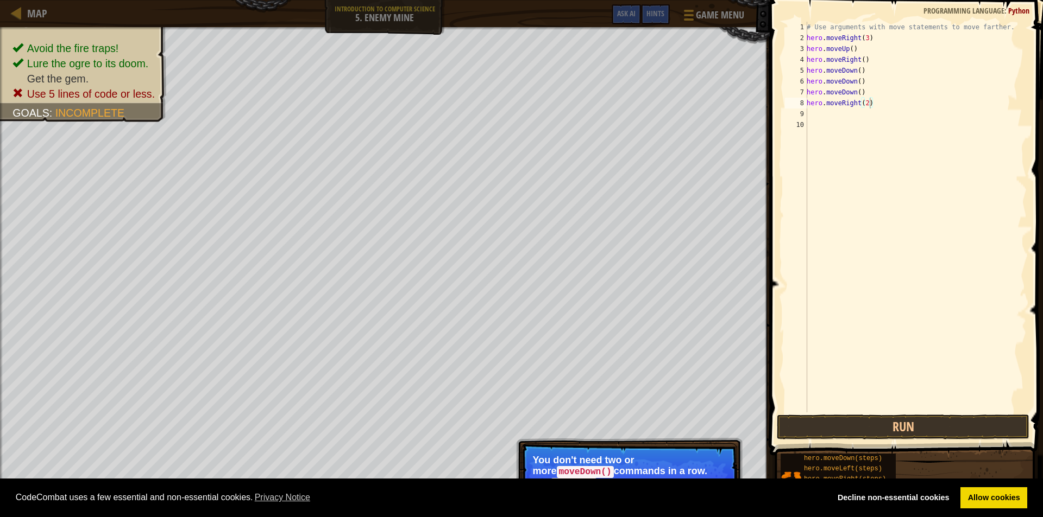
click at [919, 414] on span at bounding box center [907, 213] width 282 height 488
click at [923, 423] on button "Run" at bounding box center [902, 427] width 252 height 25
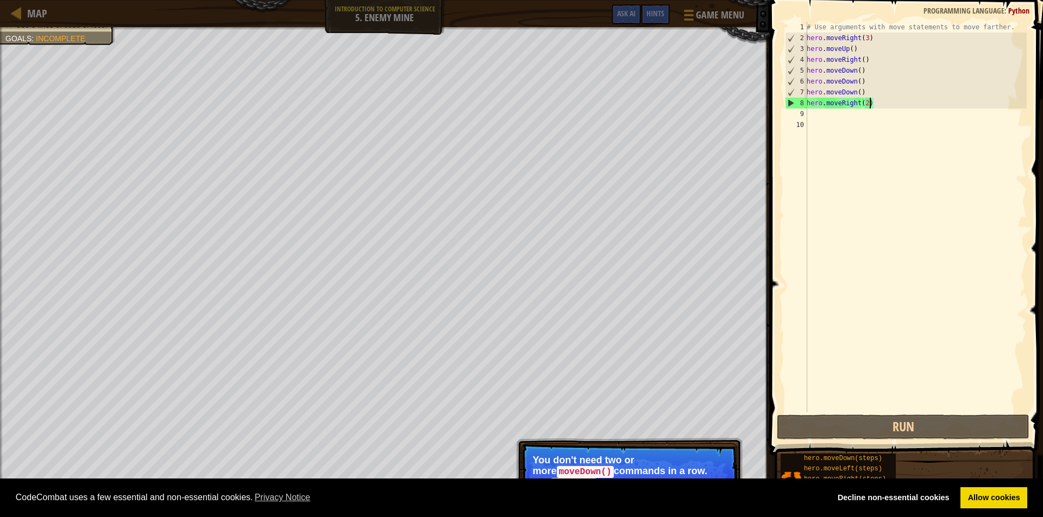
click at [861, 72] on div "# Use arguments with move statements to move farther. hero . moveRight ( 3 ) he…" at bounding box center [915, 228] width 222 height 413
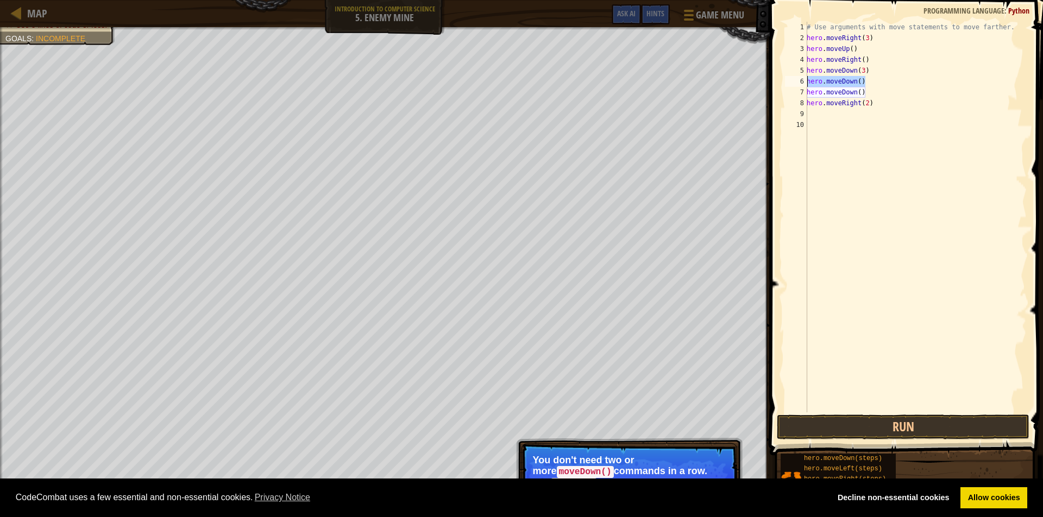
drag, startPoint x: 869, startPoint y: 83, endPoint x: 796, endPoint y: 83, distance: 72.8
click at [796, 83] on div "hero.moveDown(3) 1 2 3 4 5 6 7 8 9 10 # Use arguments with move statements to m…" at bounding box center [904, 217] width 244 height 391
type textarea "hero.moveDown()"
drag, startPoint x: 865, startPoint y: 88, endPoint x: 802, endPoint y: 90, distance: 63.0
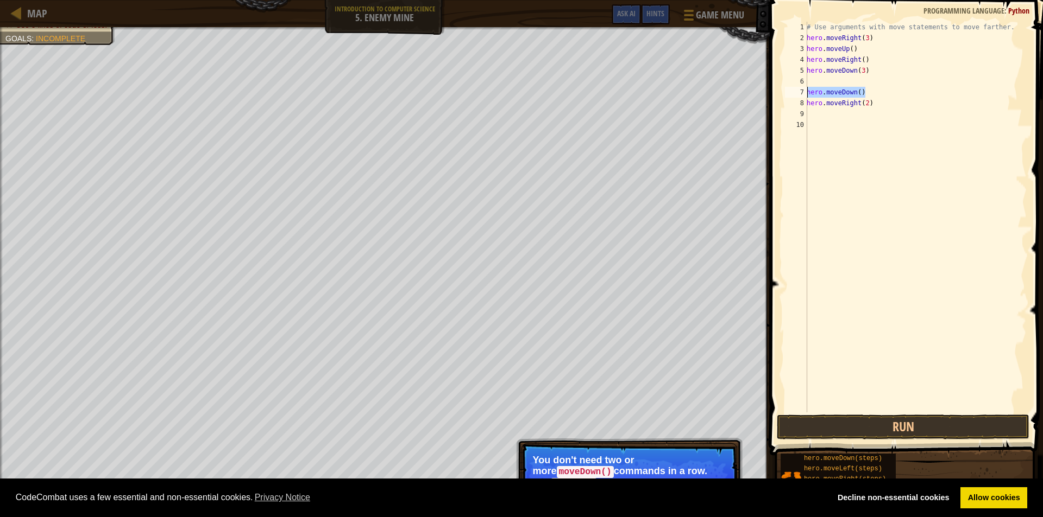
click at [802, 90] on div "1 2 3 4 5 6 7 8 9 10 # Use arguments with move statements to move farther. hero…" at bounding box center [904, 217] width 244 height 391
type textarea "hero.moveDown()"
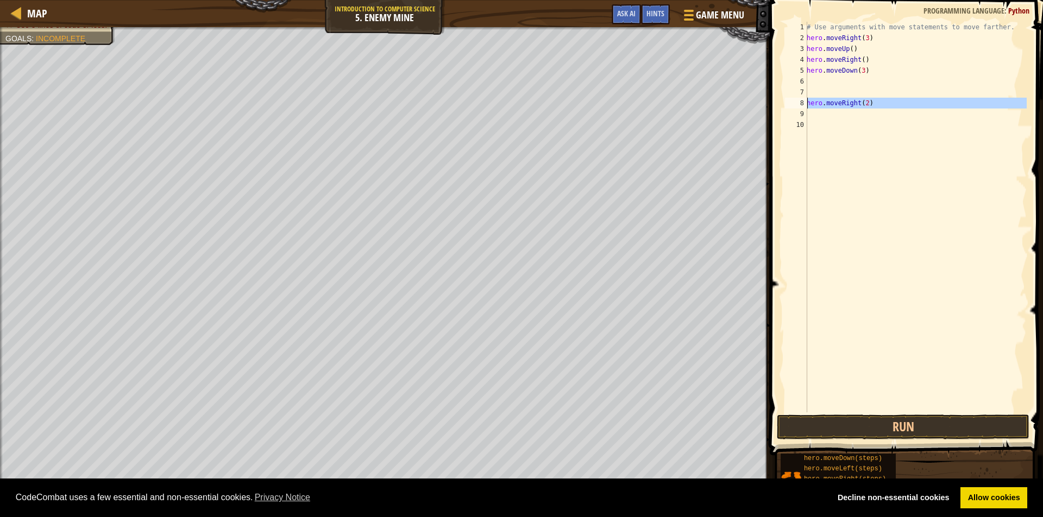
click at [806, 102] on div "8" at bounding box center [796, 103] width 22 height 11
type textarea "hero.moveRight(2)"
click at [922, 424] on button "Run" at bounding box center [902, 427] width 252 height 25
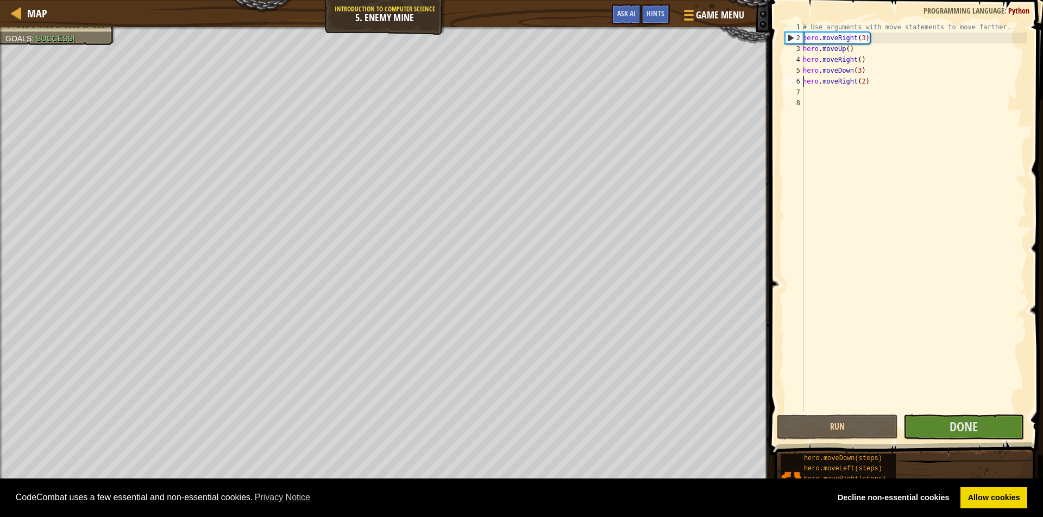
click at [917, 414] on span at bounding box center [907, 213] width 282 height 488
click at [919, 417] on button "Done" at bounding box center [963, 427] width 121 height 25
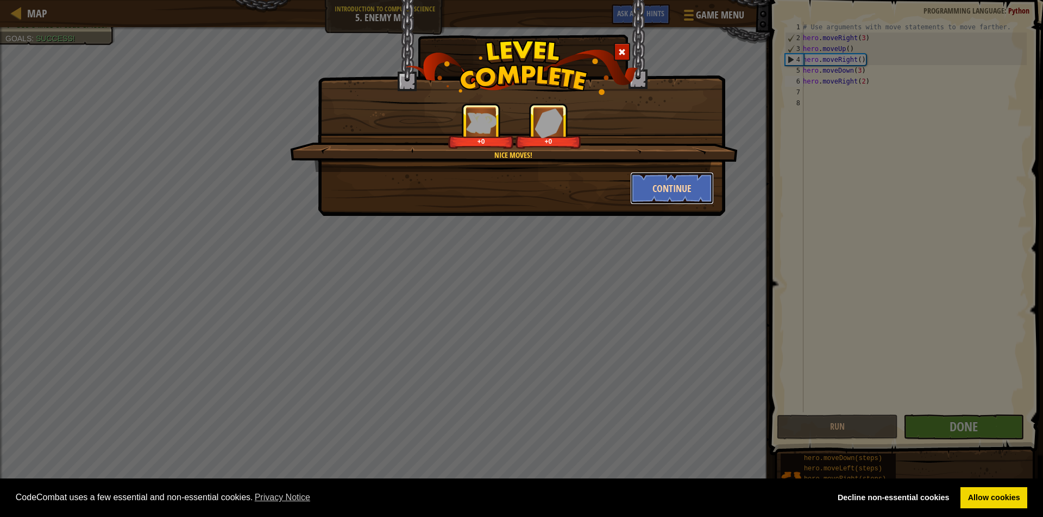
click at [707, 191] on button "Continue" at bounding box center [672, 188] width 84 height 33
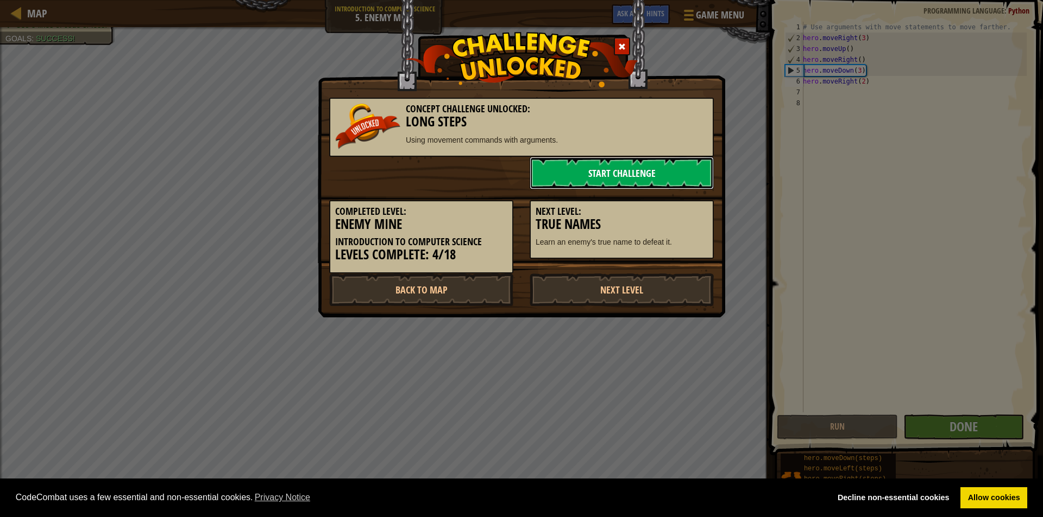
click at [630, 180] on link "Start Challenge" at bounding box center [621, 173] width 184 height 33
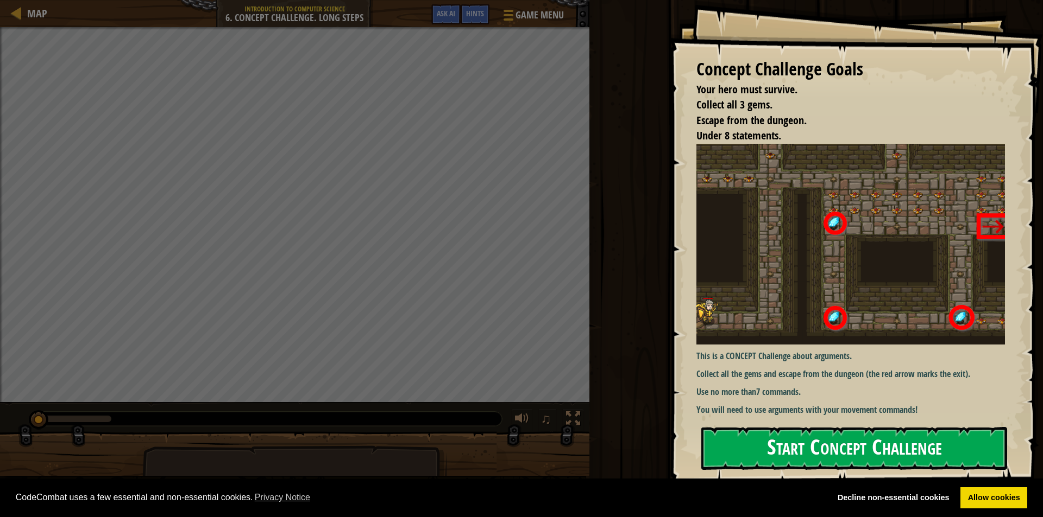
click at [728, 454] on button "Start Concept Challenge" at bounding box center [854, 448] width 306 height 43
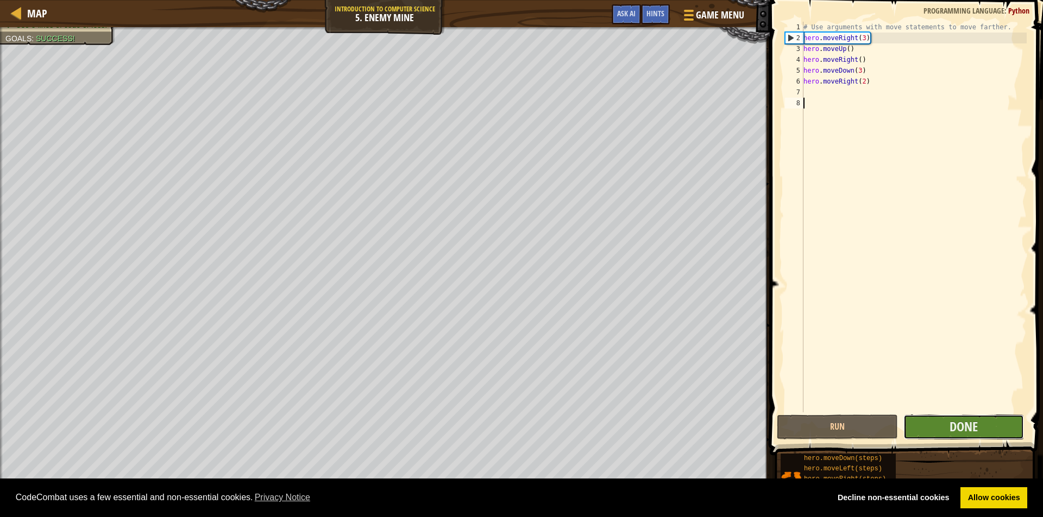
click at [946, 439] on button "Done" at bounding box center [963, 427] width 121 height 25
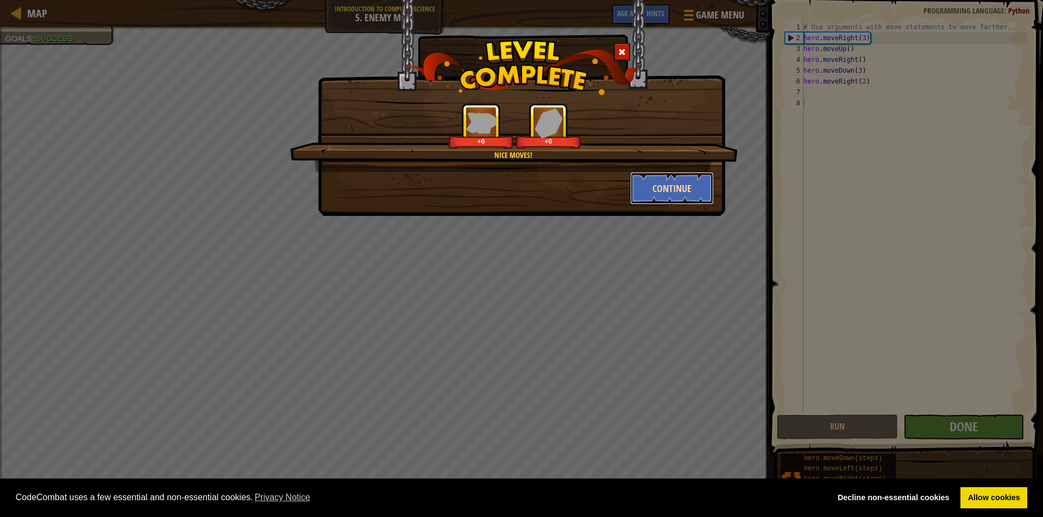
click at [664, 182] on button "Continue" at bounding box center [672, 188] width 84 height 33
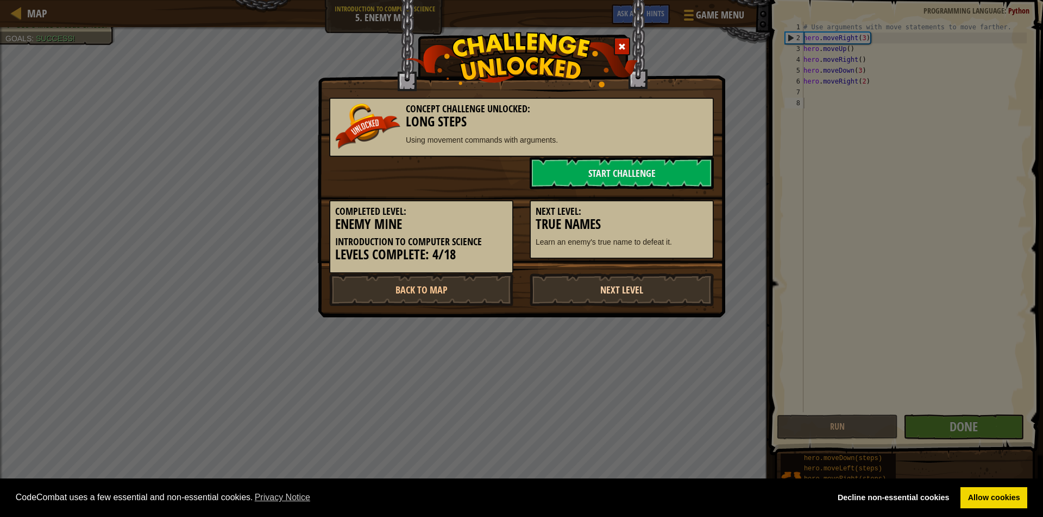
click at [633, 292] on link "Next Level" at bounding box center [621, 290] width 184 height 33
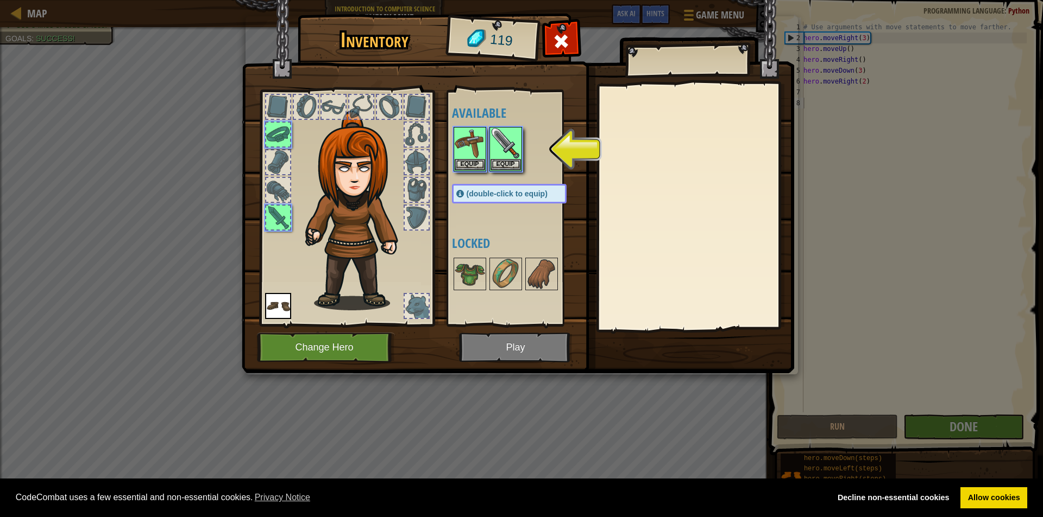
click at [475, 353] on img at bounding box center [518, 176] width 552 height 394
click at [527, 348] on img at bounding box center [518, 176] width 552 height 394
click at [494, 146] on img at bounding box center [505, 143] width 30 height 30
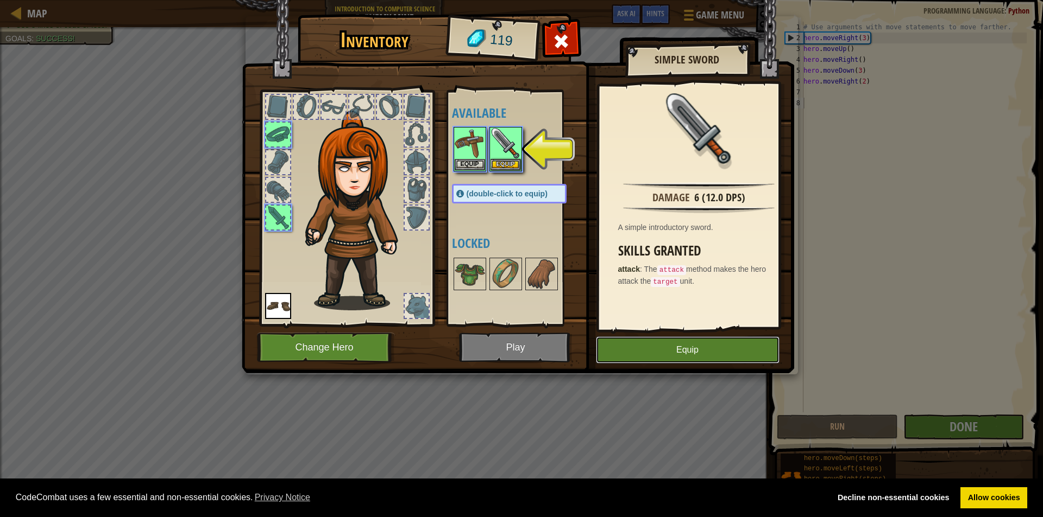
click at [633, 351] on button "Equip" at bounding box center [688, 350] width 184 height 27
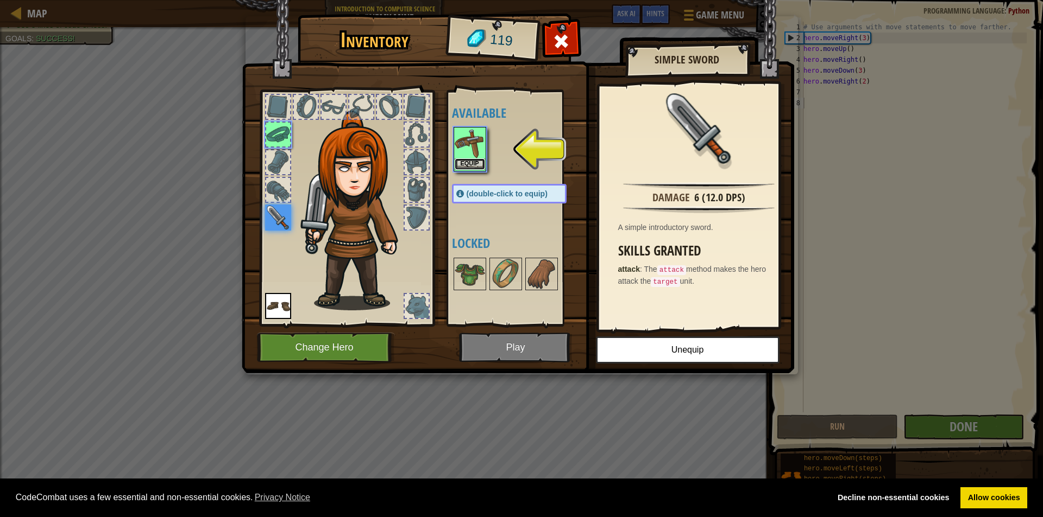
click at [462, 165] on button "Equip" at bounding box center [469, 164] width 30 height 11
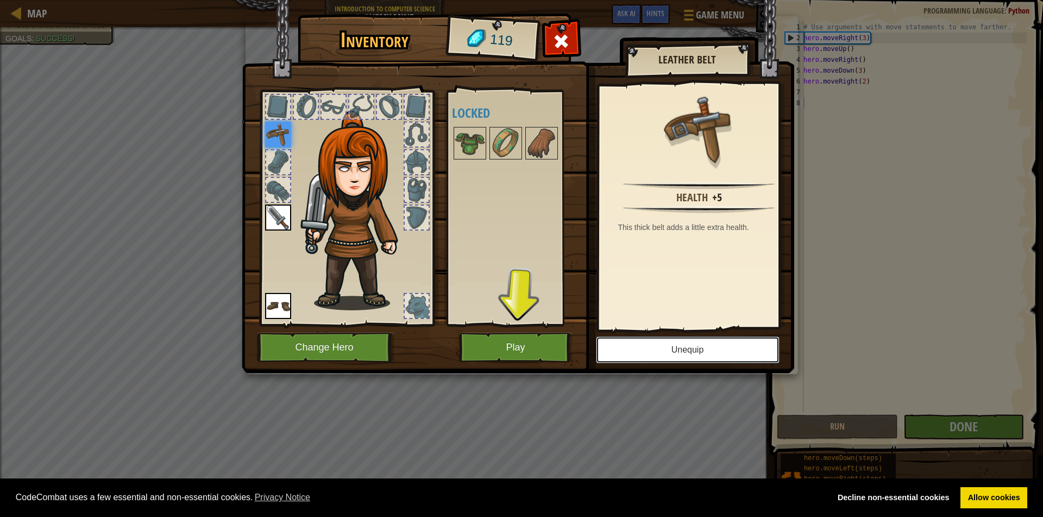
click at [623, 356] on button "Unequip" at bounding box center [688, 350] width 184 height 27
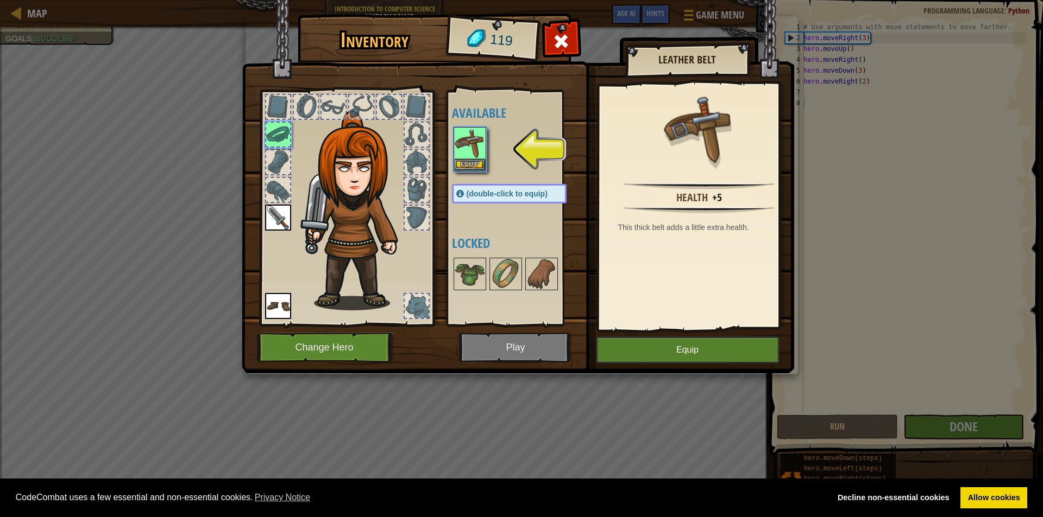
click at [533, 344] on img at bounding box center [518, 176] width 552 height 394
click at [624, 363] on button "Equip" at bounding box center [688, 350] width 184 height 27
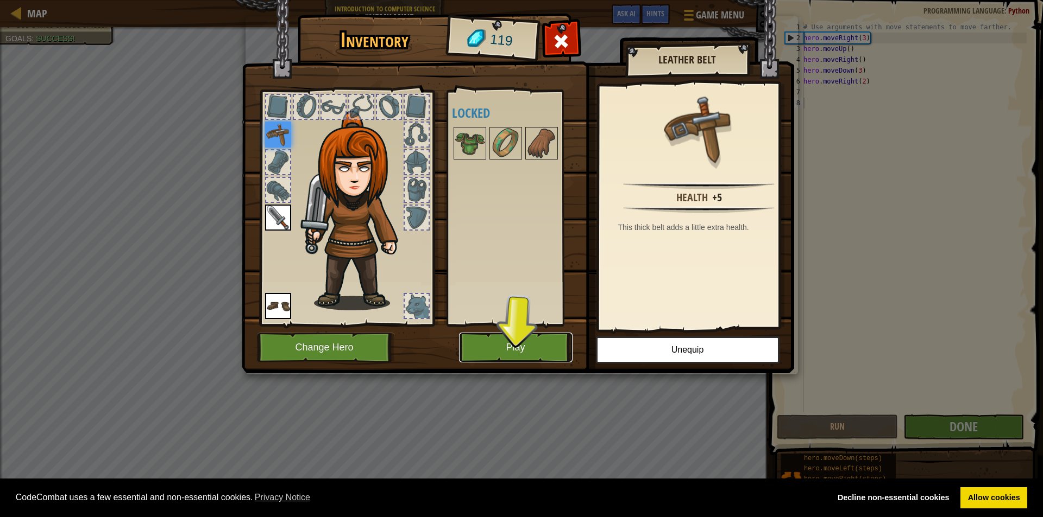
click at [554, 342] on button "Play" at bounding box center [515, 348] width 113 height 30
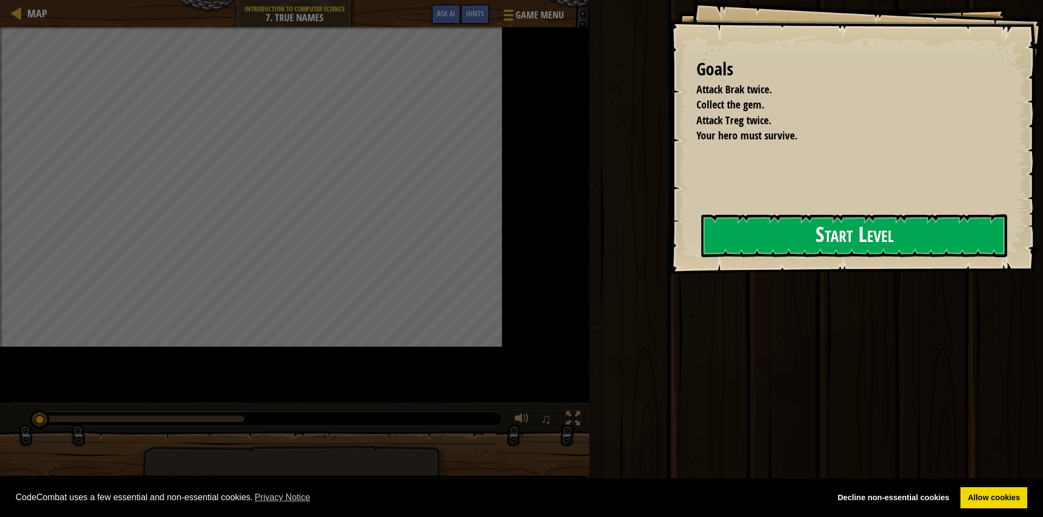
click at [578, 236] on div "Goals Attack Brak twice. Collect the gem. Attack Treg twice. Your hero must sur…" at bounding box center [521, 258] width 1043 height 517
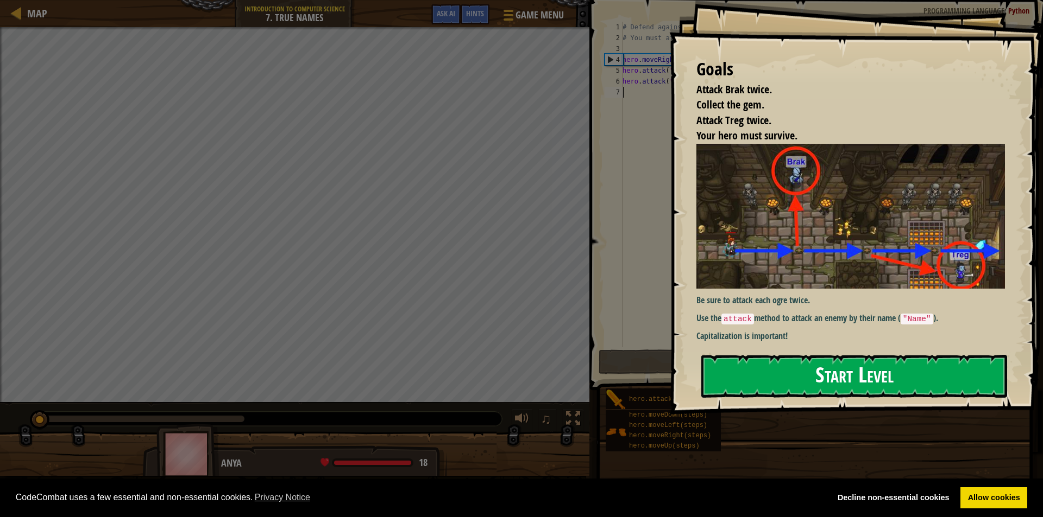
click at [782, 387] on button "Start Level" at bounding box center [854, 376] width 306 height 43
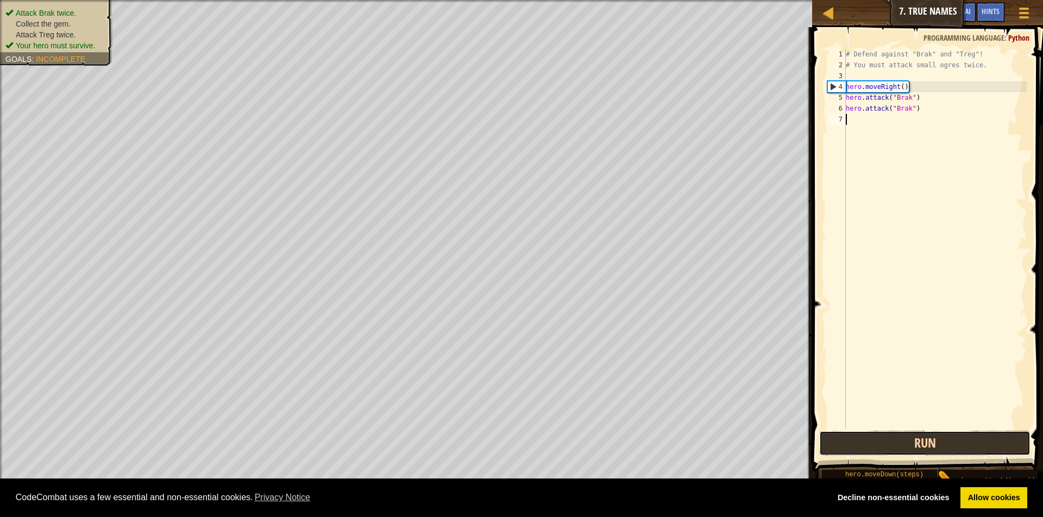
click at [877, 442] on button "Run" at bounding box center [924, 443] width 211 height 25
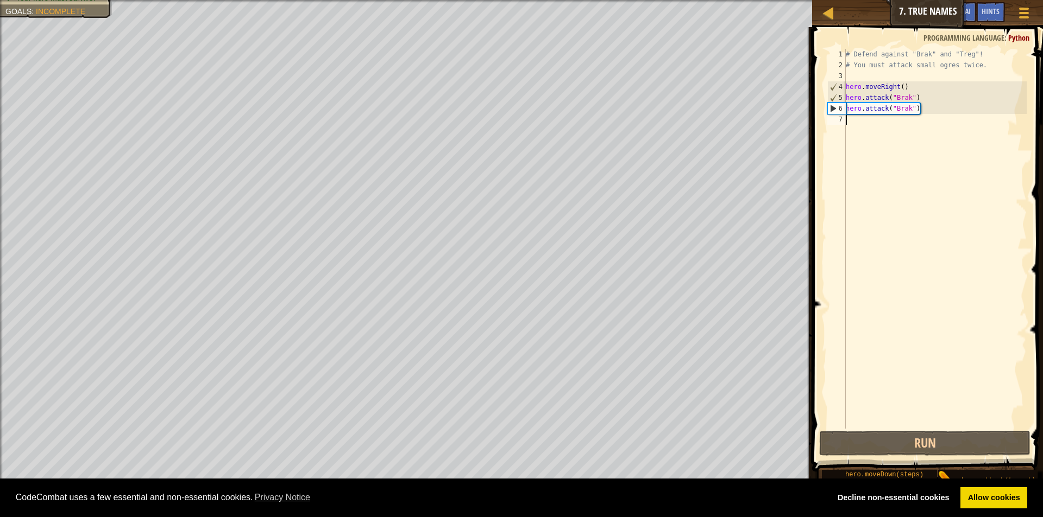
type textarea "h"
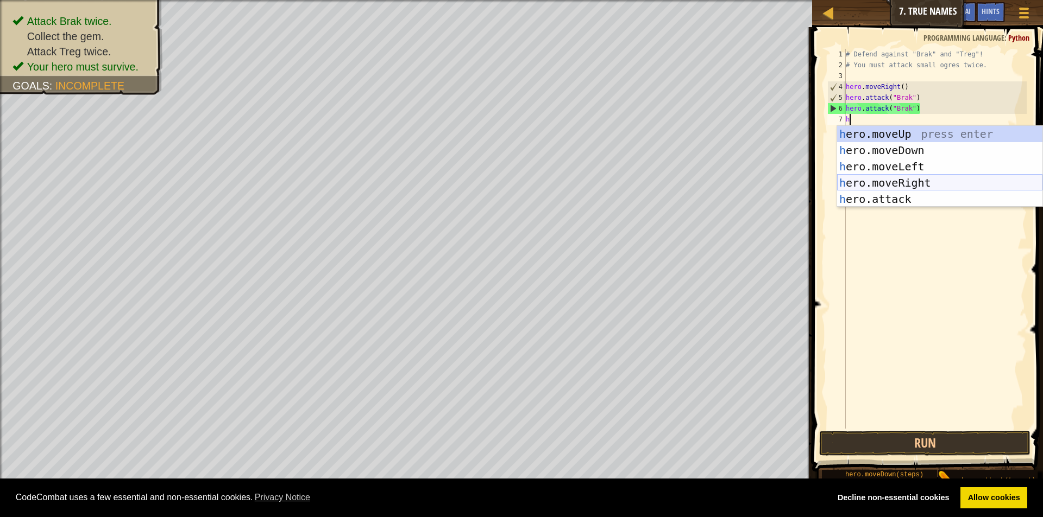
click at [857, 179] on div "h ero.moveUp press enter h ero.moveDown press enter h ero.moveLeft press enter …" at bounding box center [939, 183] width 205 height 114
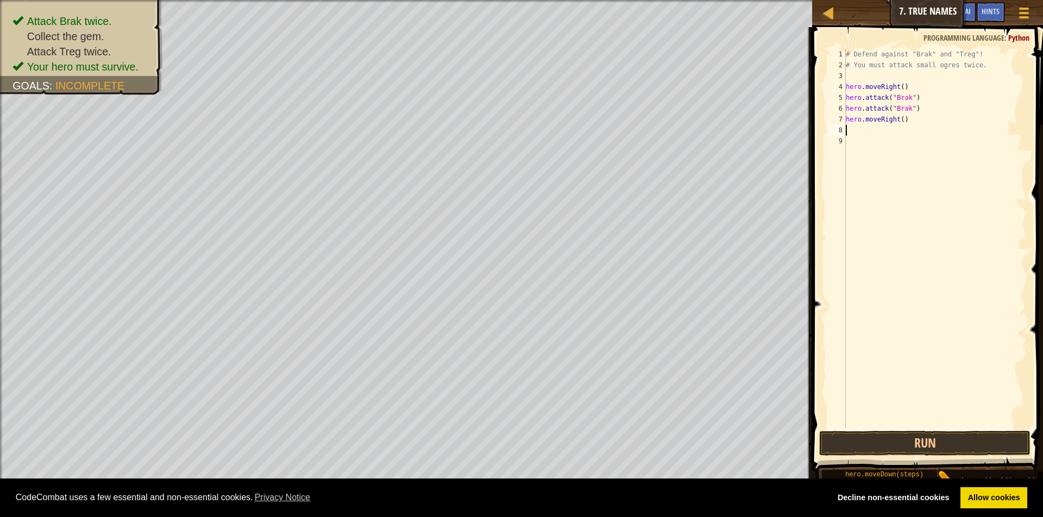
type textarea "h"
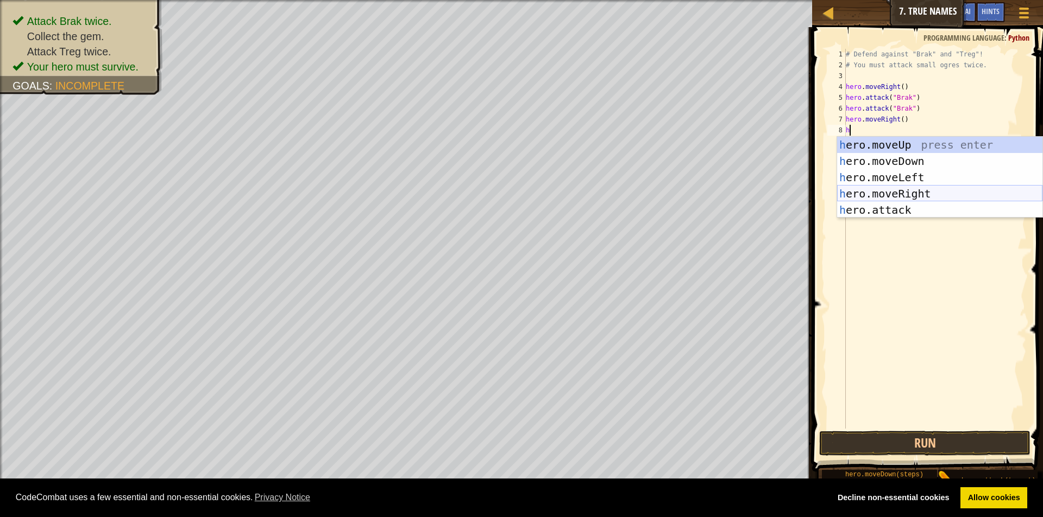
click at [862, 193] on div "h ero.moveUp press enter h ero.moveDown press enter h ero.moveLeft press enter …" at bounding box center [939, 194] width 205 height 114
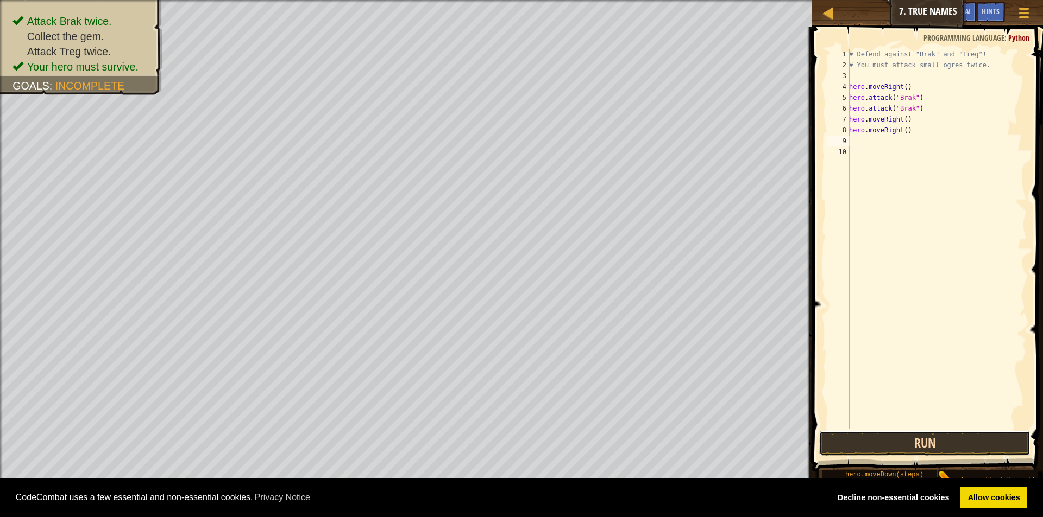
click at [907, 445] on button "Run" at bounding box center [924, 443] width 211 height 25
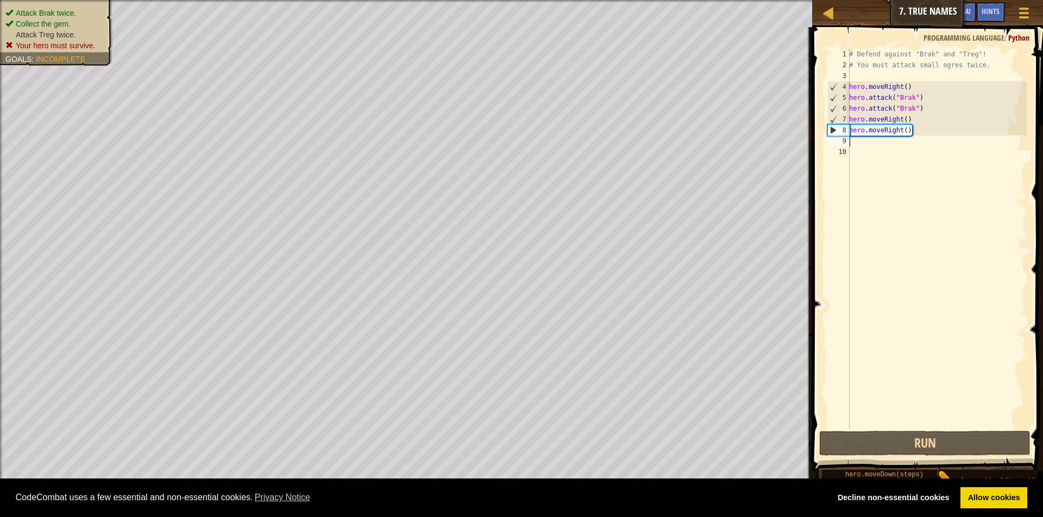
click at [101, 12] on ul "Attack Brak twice. Collect the gem. Attack Treg twice. Your hero must survive." at bounding box center [56, 29] width 102 height 43
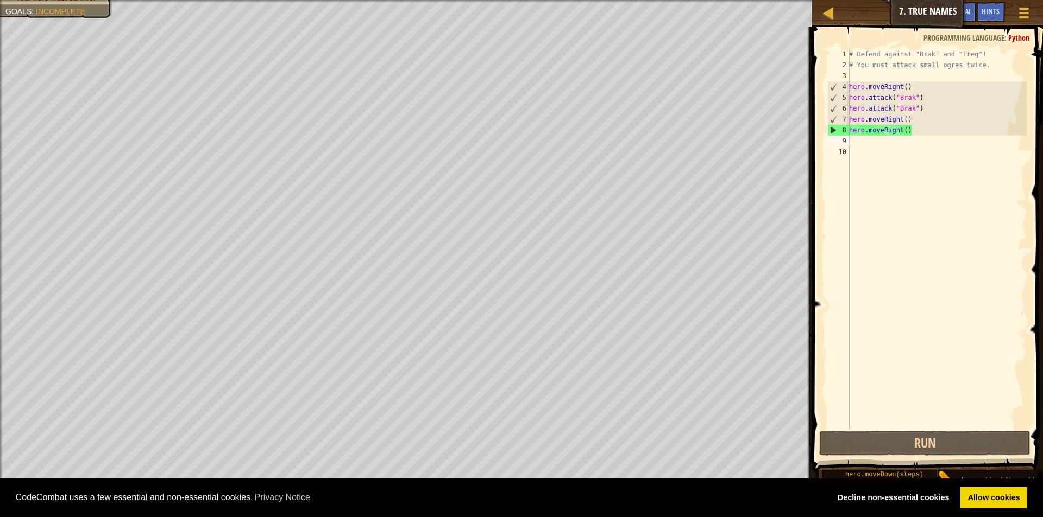
click at [883, 140] on div "# Defend against "Brak" and "Treg"! # You must attack small ogres twice. hero .…" at bounding box center [937, 250] width 180 height 402
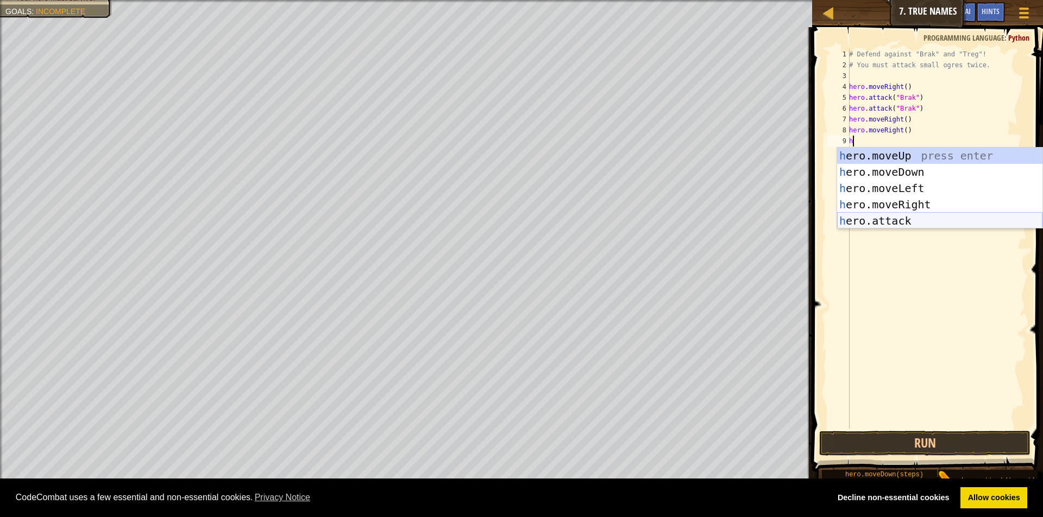
click at [900, 220] on div "h ero.moveUp press enter h ero.moveDown press enter h ero.moveLeft press enter …" at bounding box center [939, 205] width 205 height 114
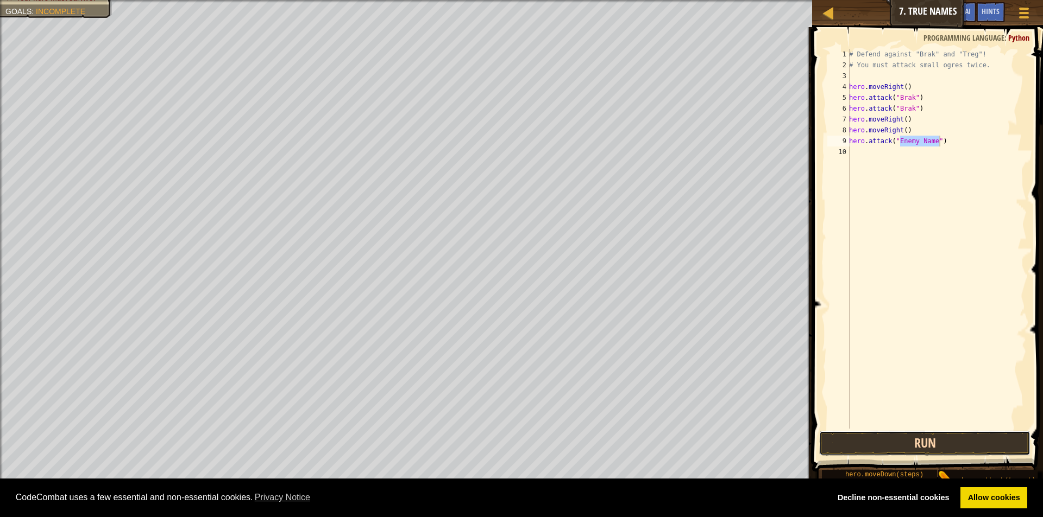
click at [882, 451] on button "Run" at bounding box center [924, 443] width 211 height 25
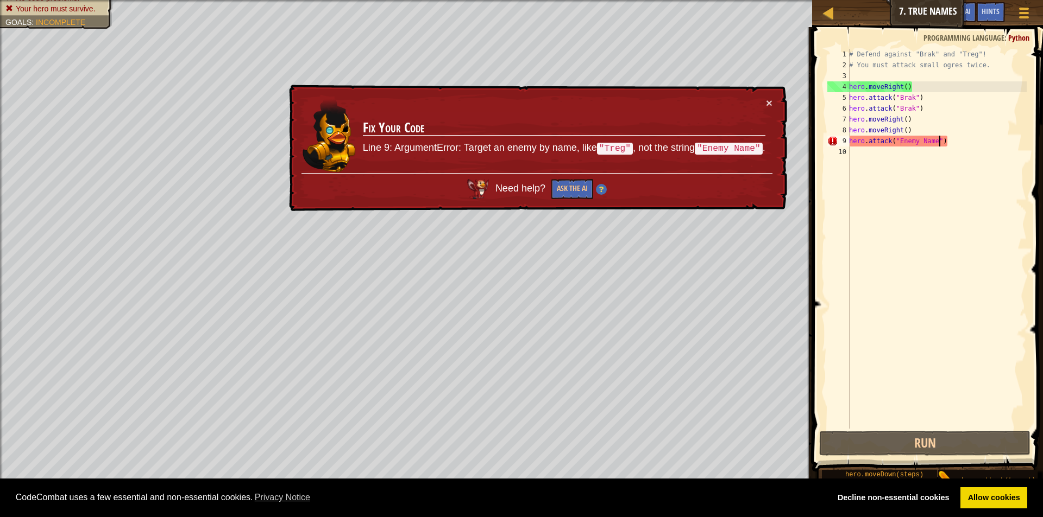
click at [939, 144] on div "# Defend against "Brak" and "Treg"! # You must attack small ogres twice. hero .…" at bounding box center [937, 250] width 180 height 402
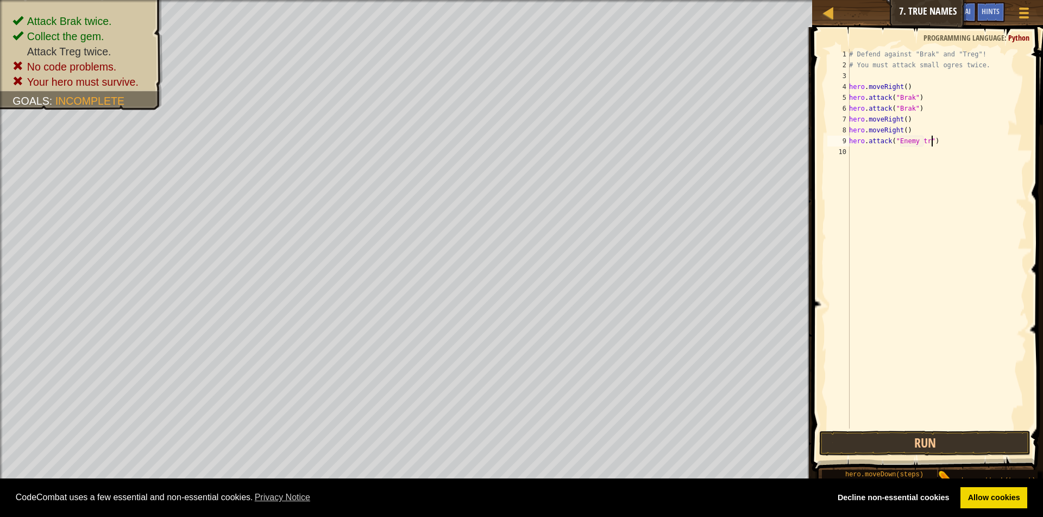
type textarea "hero.attack("Enemy treg")"
click at [876, 452] on button "Run" at bounding box center [924, 443] width 211 height 25
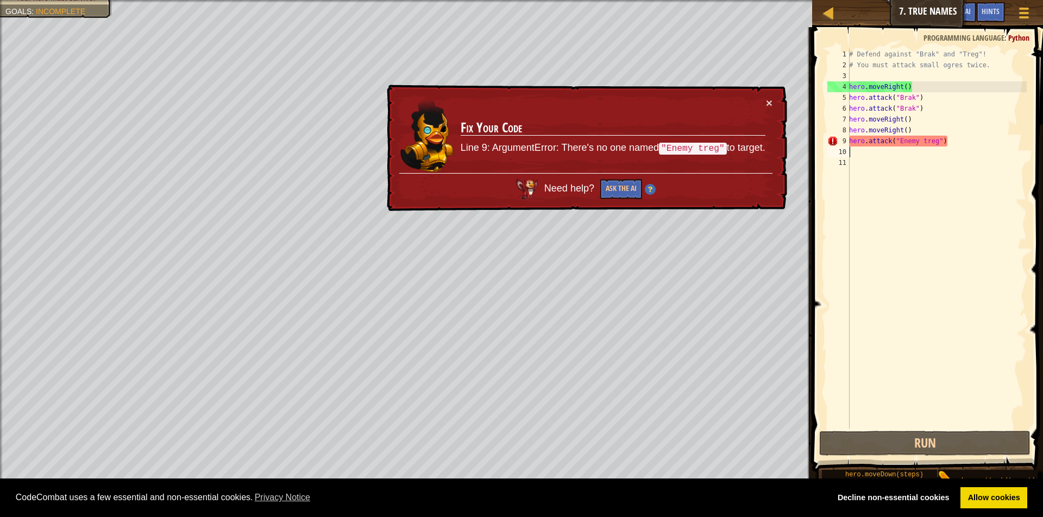
click at [925, 143] on div "# Defend against "Brak" and "Treg"! # You must attack small ogres twice. hero .…" at bounding box center [937, 250] width 180 height 402
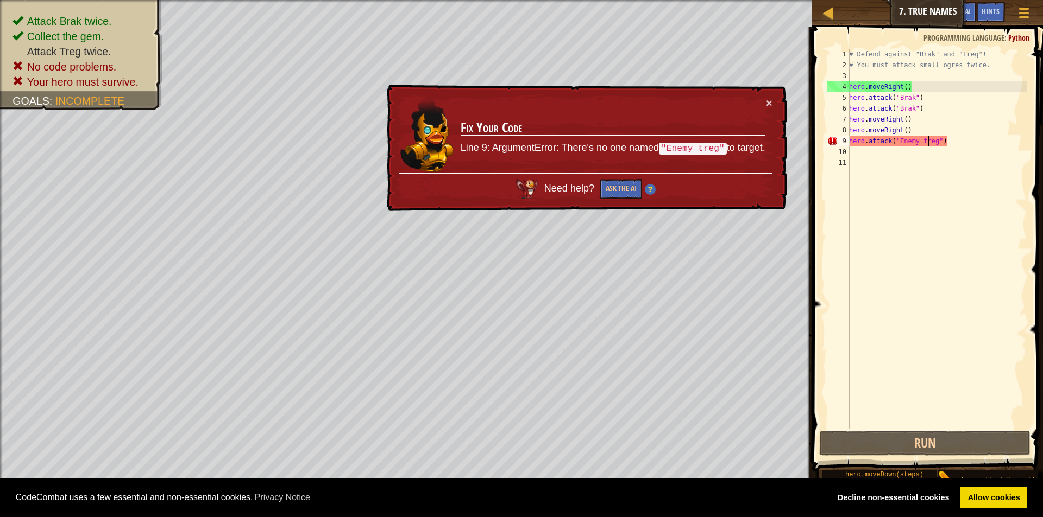
click at [929, 140] on div "# Defend against "Brak" and "Treg"! # You must attack small ogres twice. hero .…" at bounding box center [937, 250] width 180 height 402
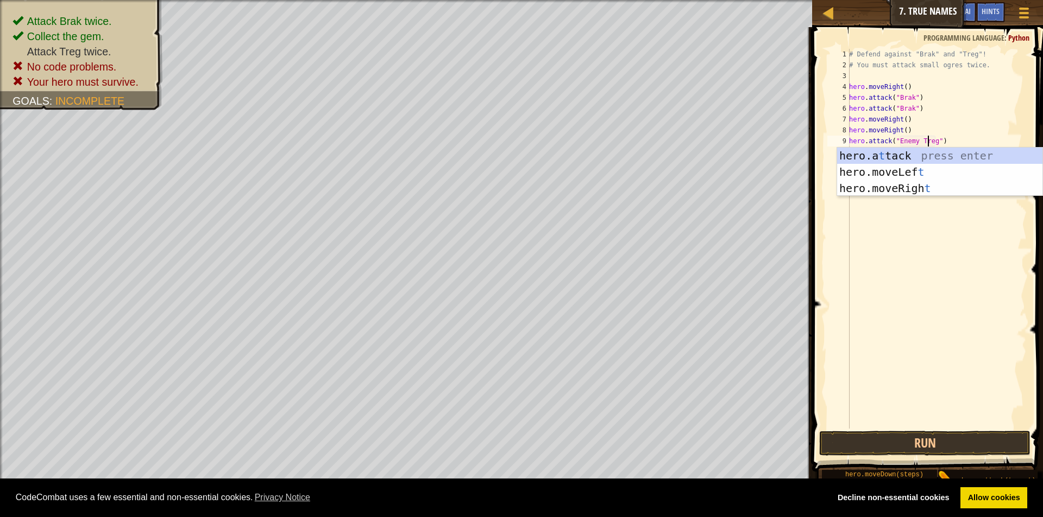
scroll to position [5, 7]
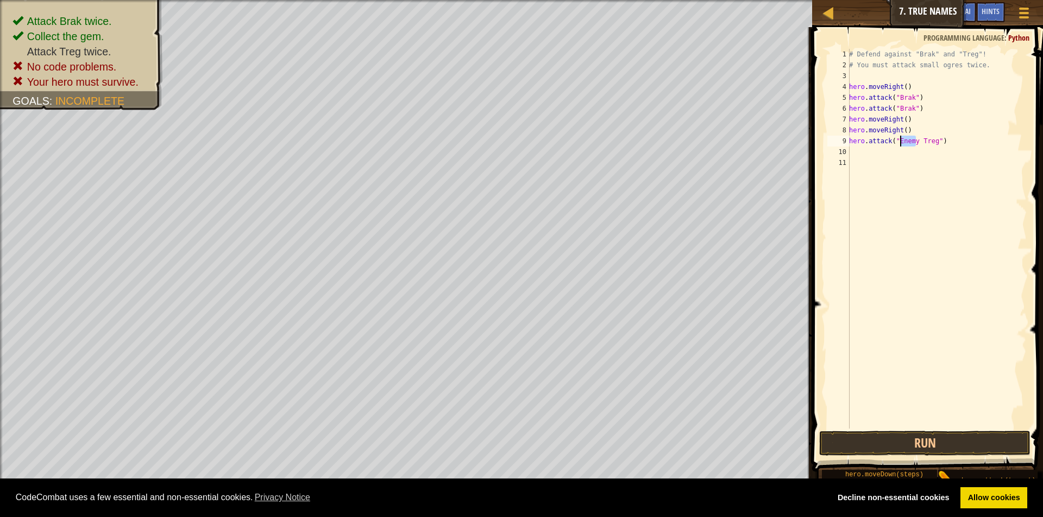
drag, startPoint x: 917, startPoint y: 139, endPoint x: 899, endPoint y: 138, distance: 18.0
click at [899, 138] on div "# Defend against "Brak" and "Treg"! # You must attack small ogres twice. hero .…" at bounding box center [937, 250] width 180 height 402
click at [907, 142] on div "# Defend against "Brak" and "Treg"! # You must attack small ogres twice. hero .…" at bounding box center [937, 250] width 180 height 402
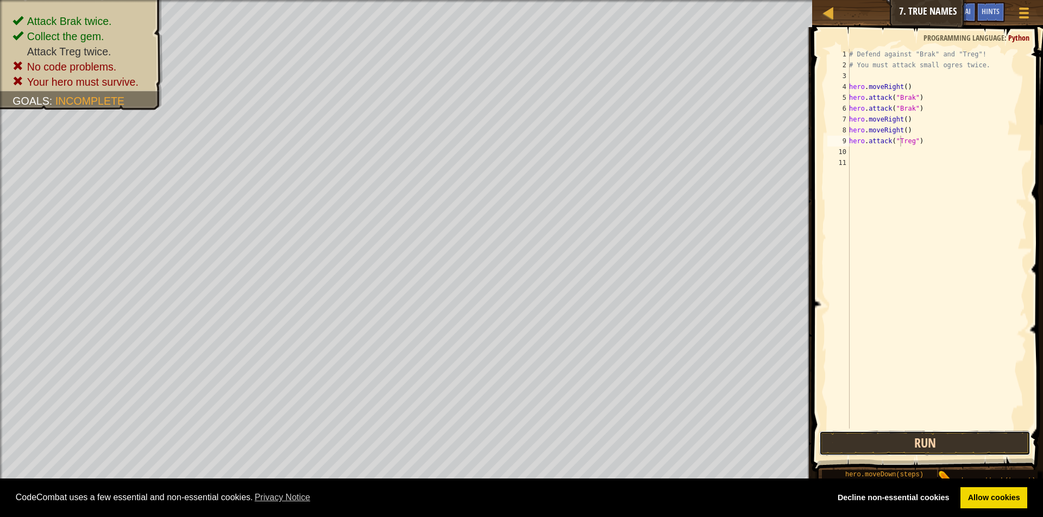
click at [919, 437] on button "Run" at bounding box center [924, 443] width 211 height 25
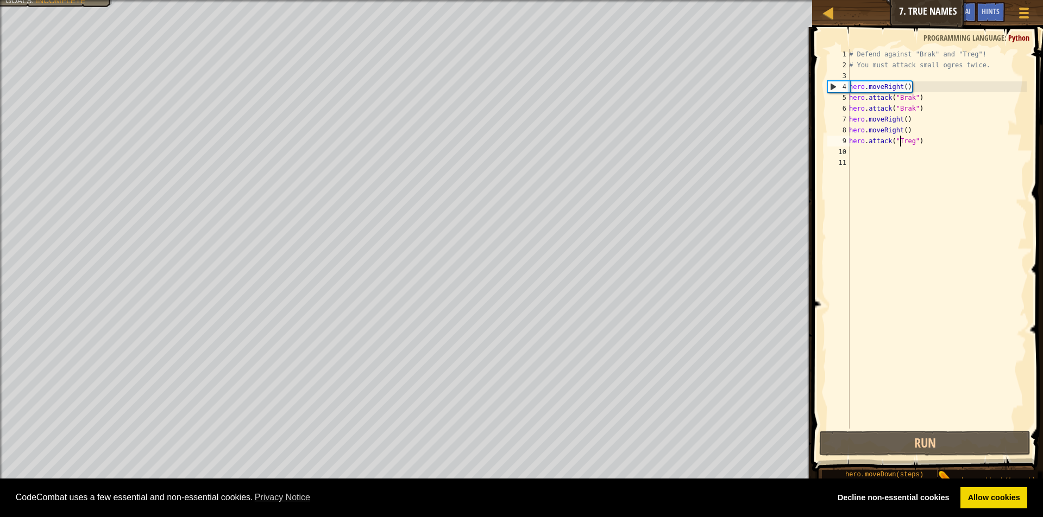
click at [848, 140] on div "9" at bounding box center [838, 141] width 22 height 11
drag, startPoint x: 849, startPoint y: 139, endPoint x: 919, endPoint y: 143, distance: 70.7
click at [919, 143] on div "hero.attack("Treg") 1 2 3 4 5 6 7 8 9 10 11 # Defend against "Brak" and "Treg"!…" at bounding box center [925, 239] width 201 height 380
type textarea "hero.attack("Treg")"
click at [911, 148] on div "# Defend against "Brak" and "Treg"! # You must attack small ogres twice. hero .…" at bounding box center [937, 239] width 180 height 380
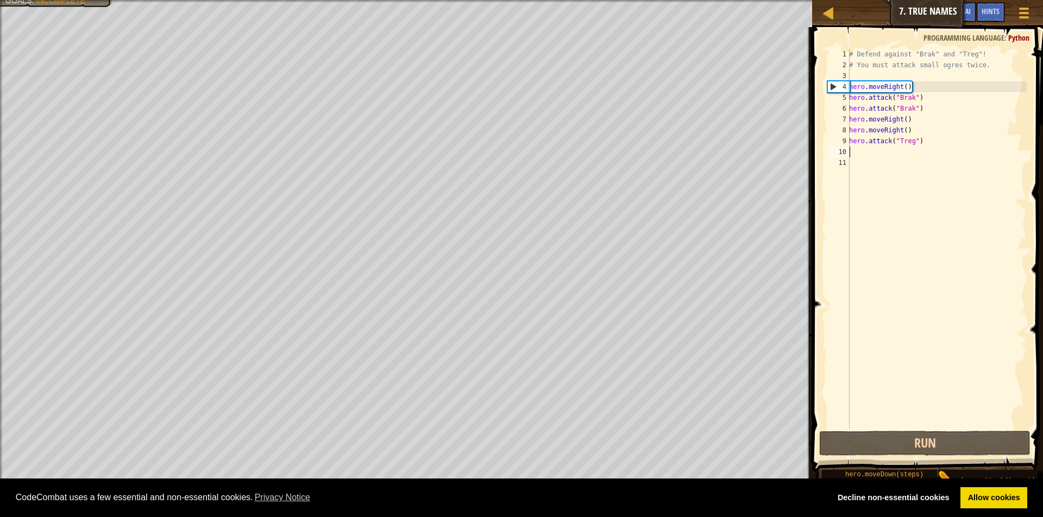
scroll to position [5, 0]
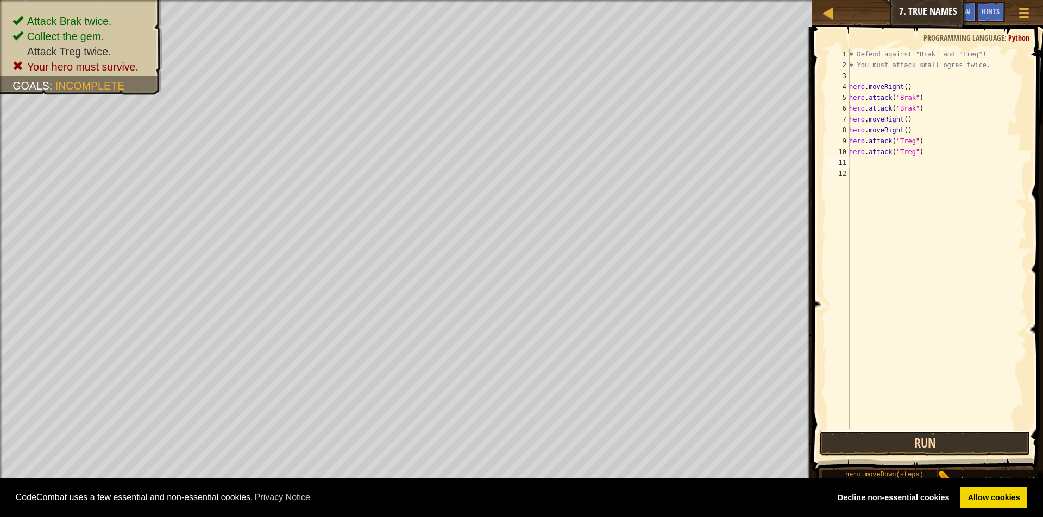
click at [904, 444] on button "Run" at bounding box center [924, 443] width 211 height 25
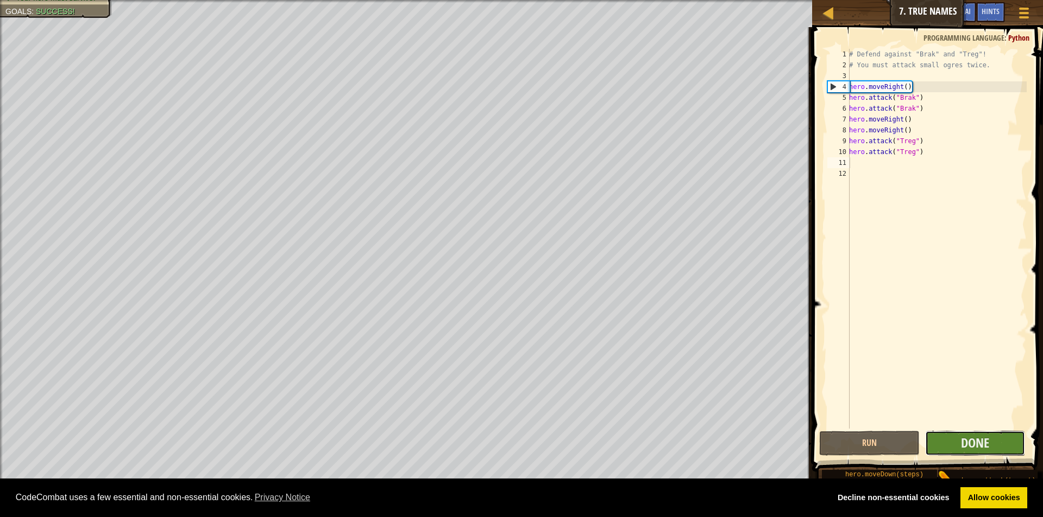
click at [951, 450] on button "Done" at bounding box center [975, 443] width 100 height 25
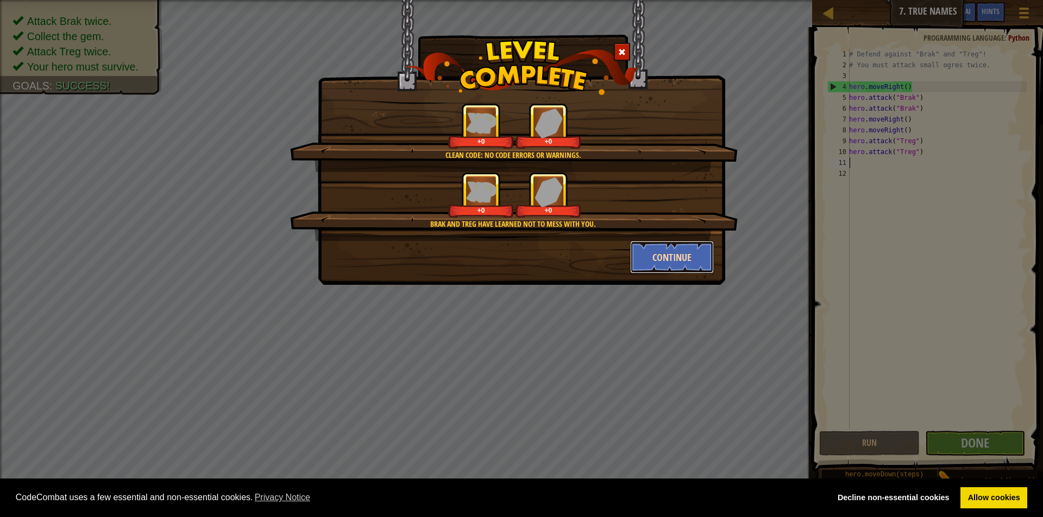
click at [654, 270] on button "Continue" at bounding box center [672, 257] width 84 height 33
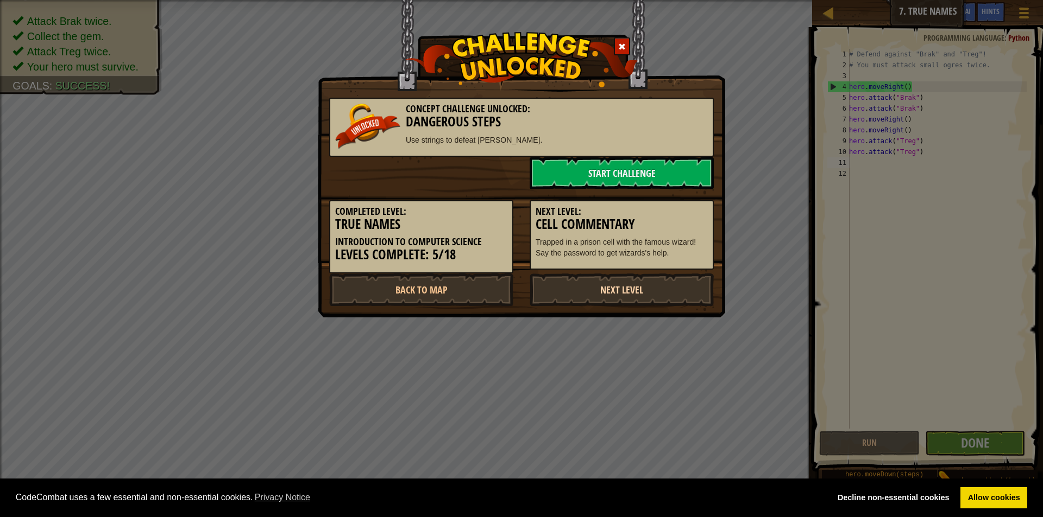
click at [607, 290] on link "Next Level" at bounding box center [621, 290] width 184 height 33
